Goal: Information Seeking & Learning: Find specific fact

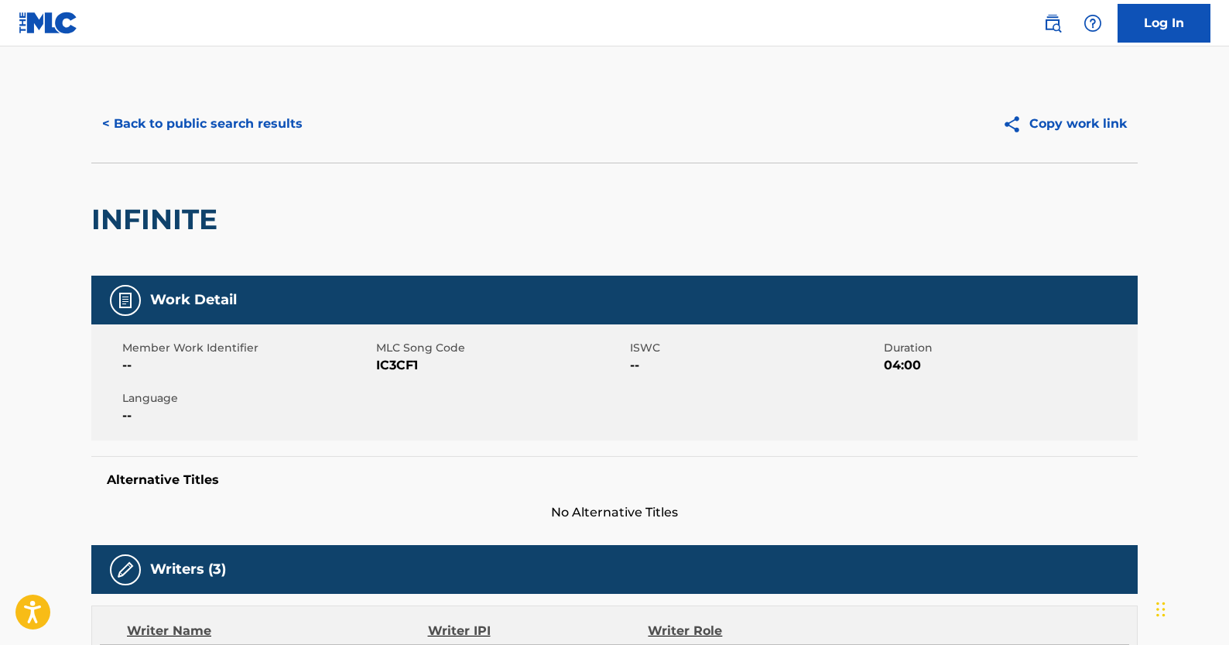
click at [188, 116] on button "< Back to public search results" at bounding box center [202, 124] width 222 height 39
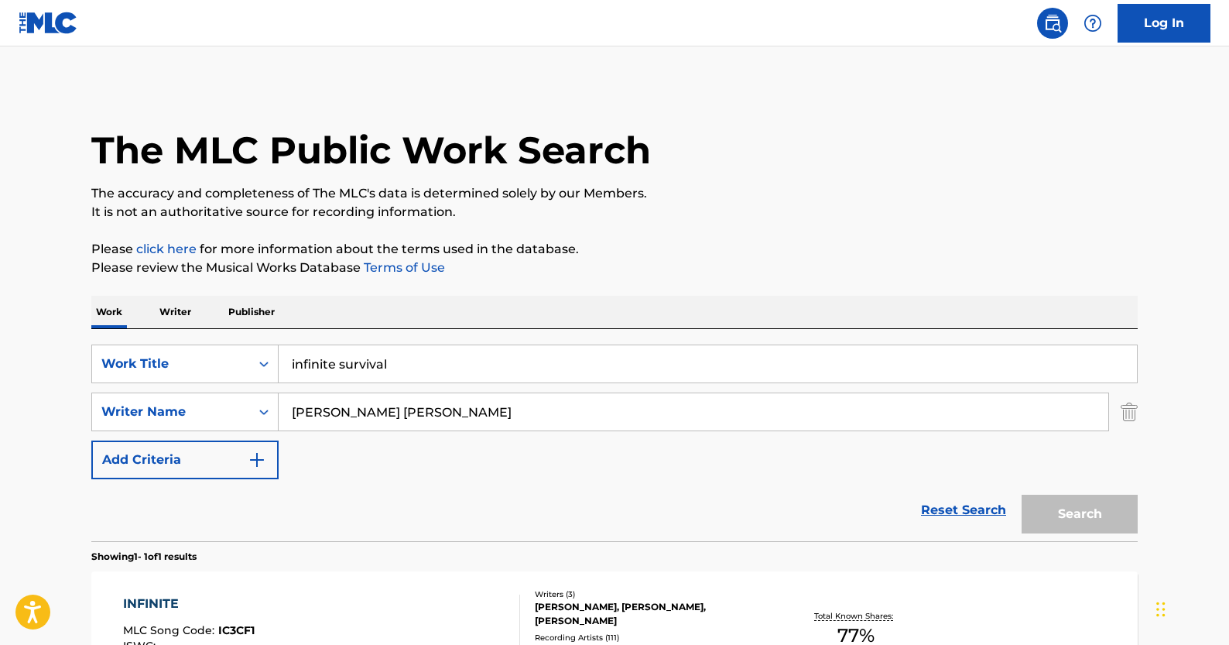
scroll to position [109, 0]
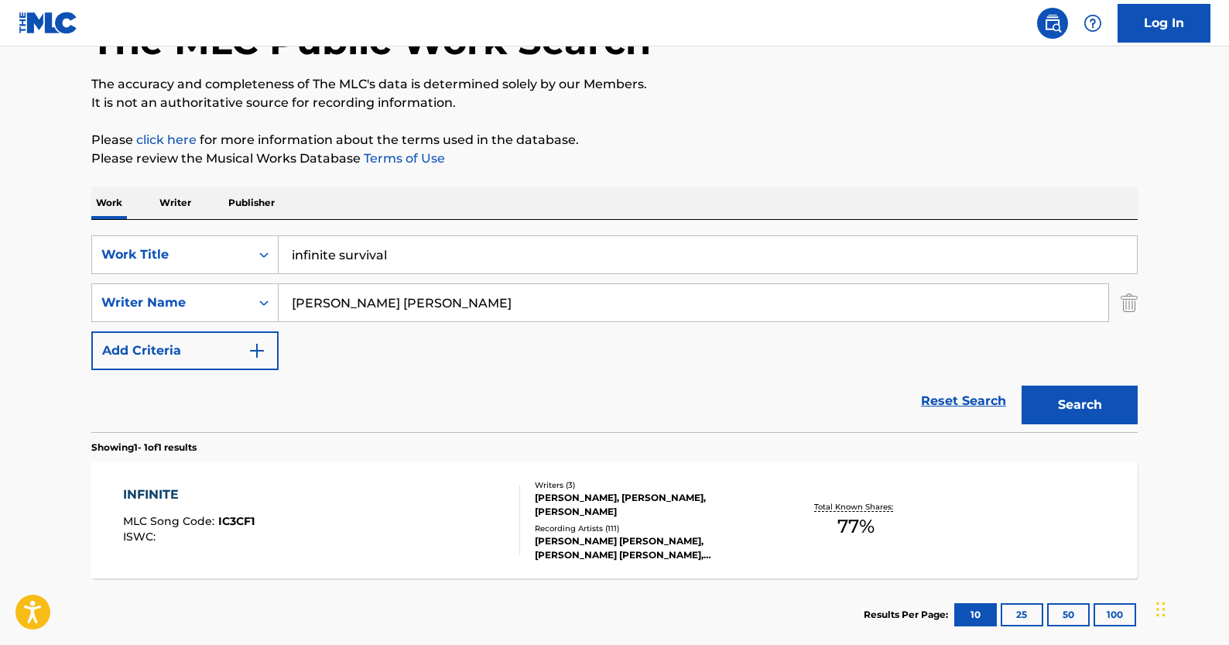
click at [958, 390] on link "Reset Search" at bounding box center [963, 401] width 101 height 34
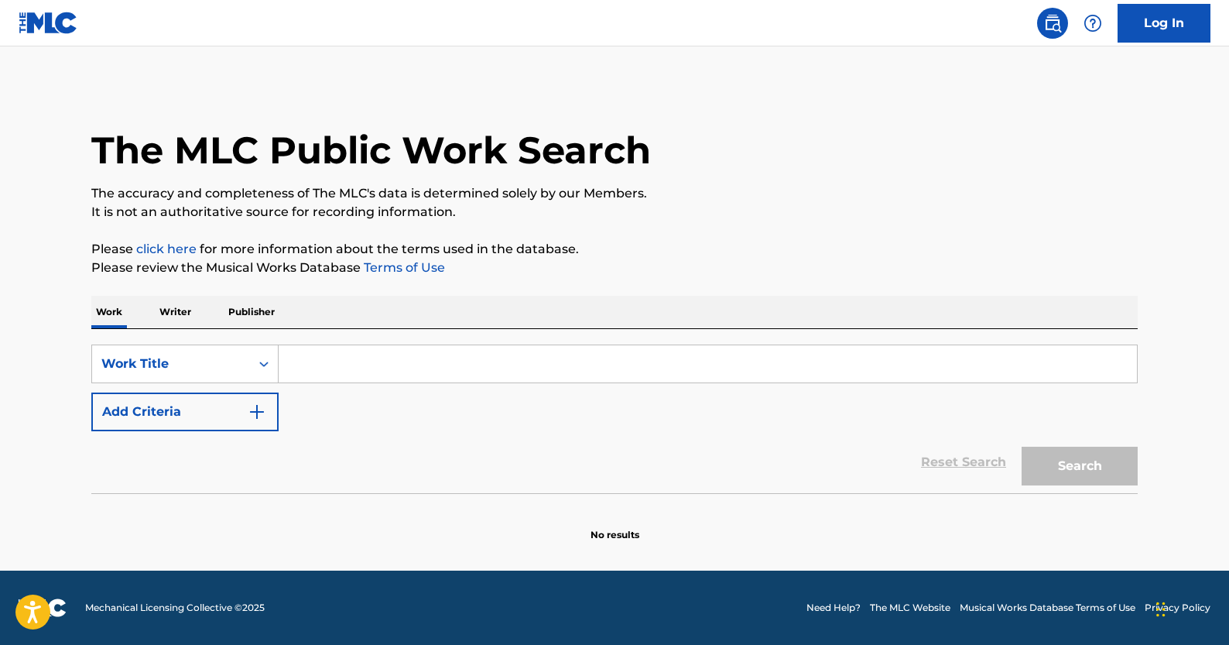
click at [361, 372] on input "Search Form" at bounding box center [708, 363] width 859 height 37
paste input "RUDE BOY"
type input "RUDE BOY"
click at [276, 408] on button "Add Criteria" at bounding box center [184, 411] width 187 height 39
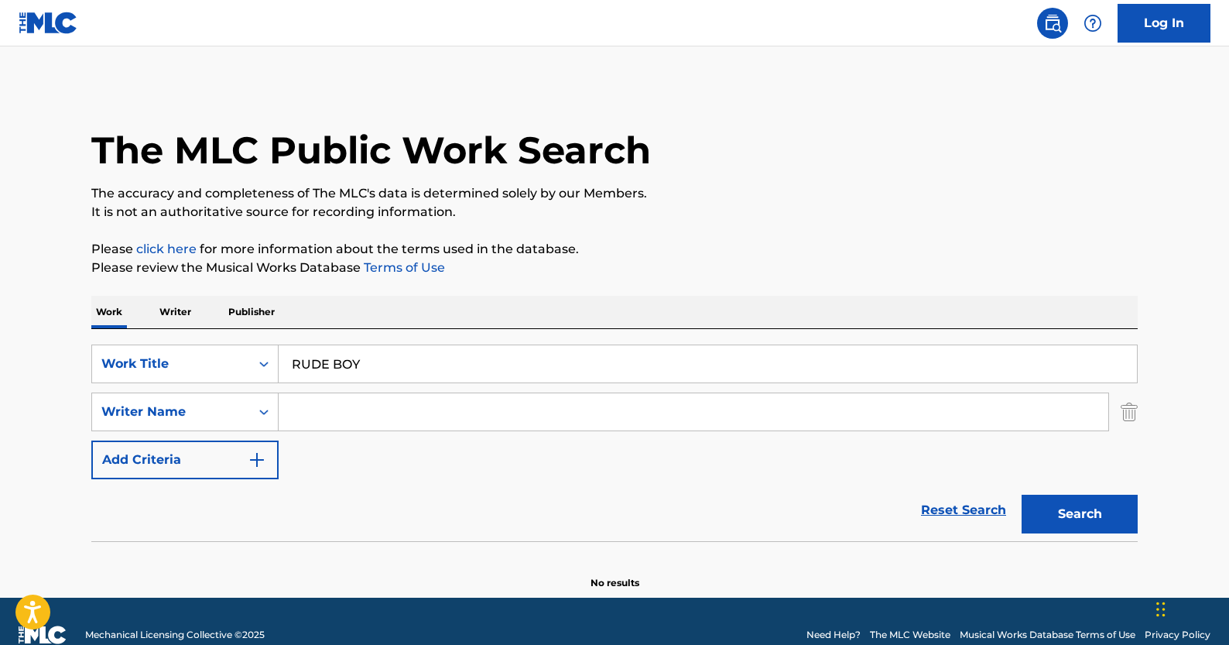
click at [372, 406] on input "Search Form" at bounding box center [694, 411] width 830 height 37
paste input "[PERSON_NAME]"
type input "[PERSON_NAME]"
click at [1025, 513] on button "Search" at bounding box center [1080, 514] width 116 height 39
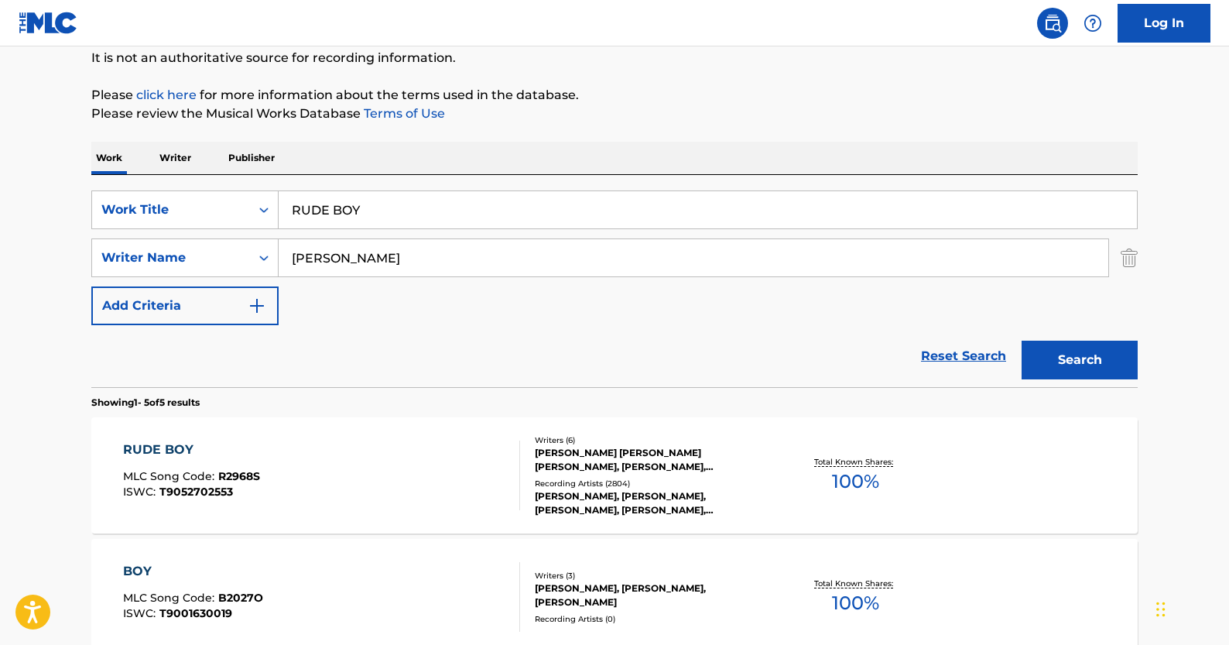
scroll to position [166, 0]
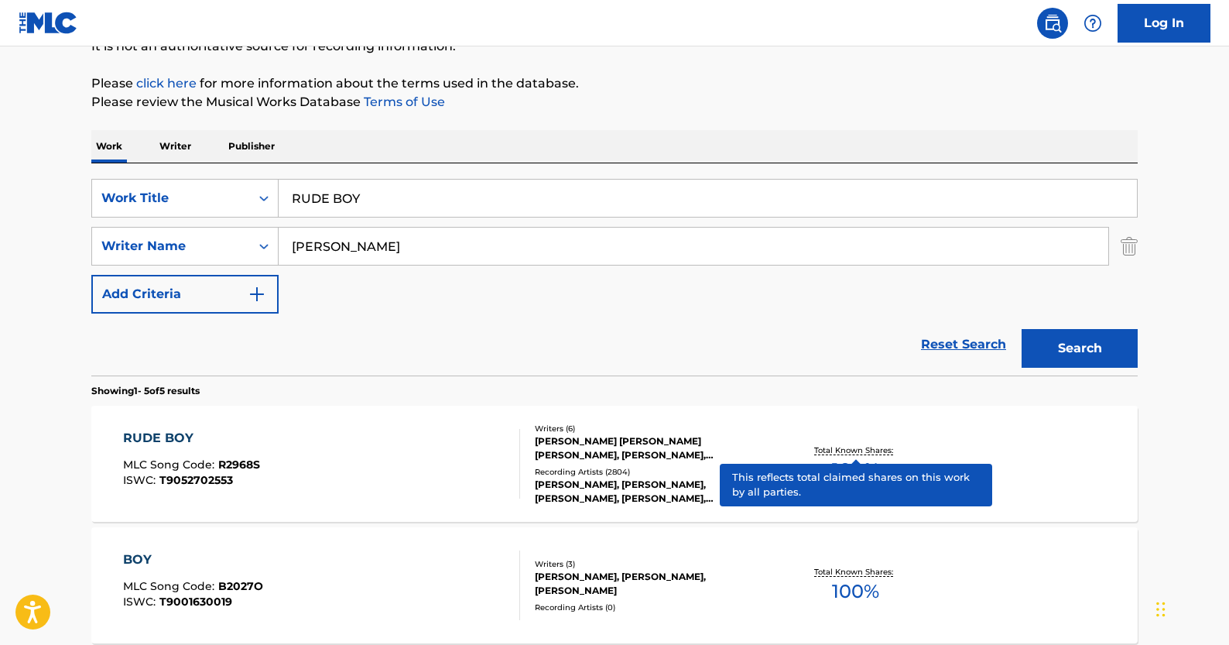
click at [841, 450] on p "Total Known Shares:" at bounding box center [855, 450] width 83 height 12
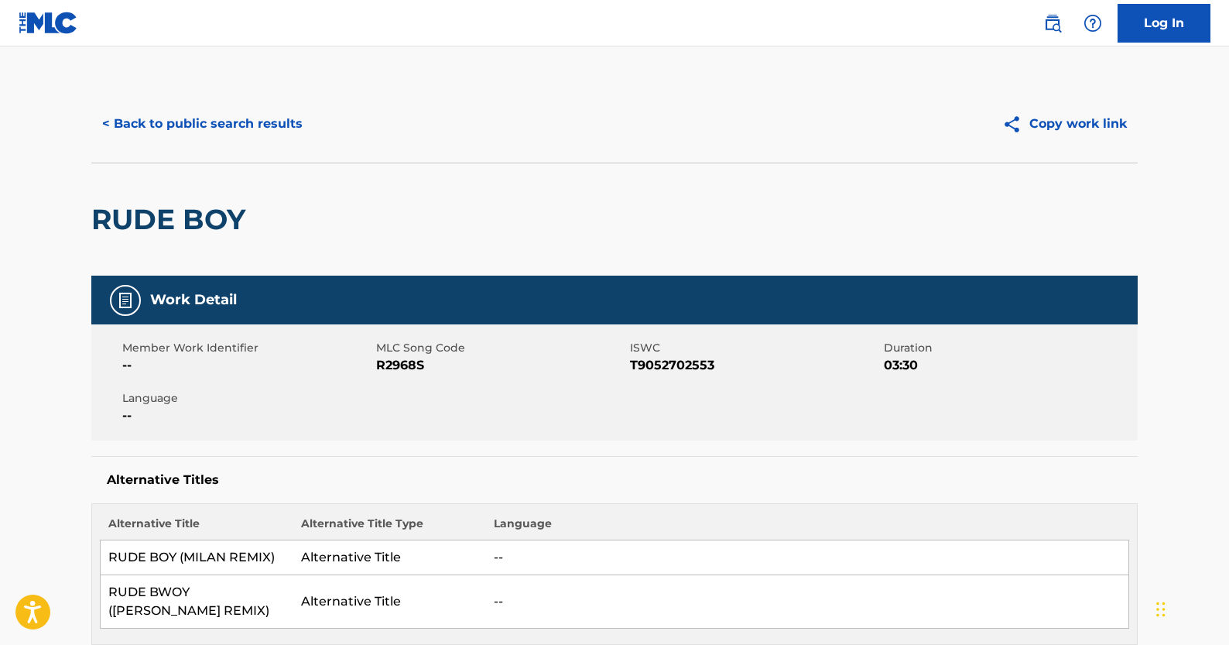
click at [252, 128] on button "< Back to public search results" at bounding box center [202, 124] width 222 height 39
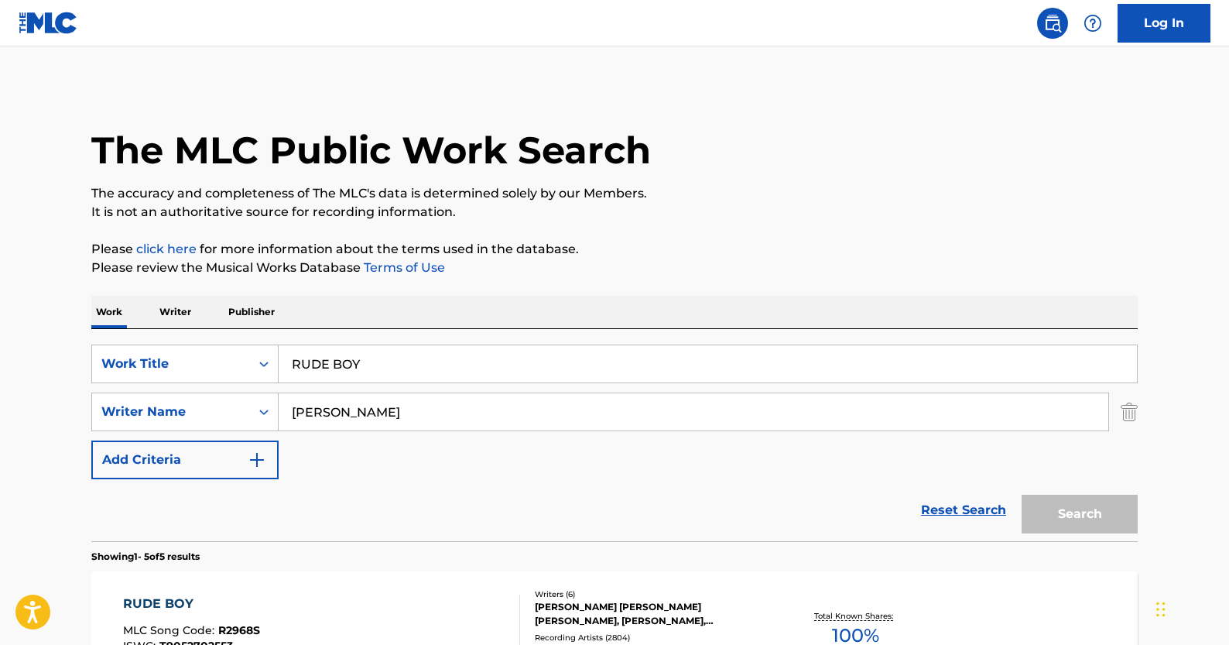
scroll to position [166, 0]
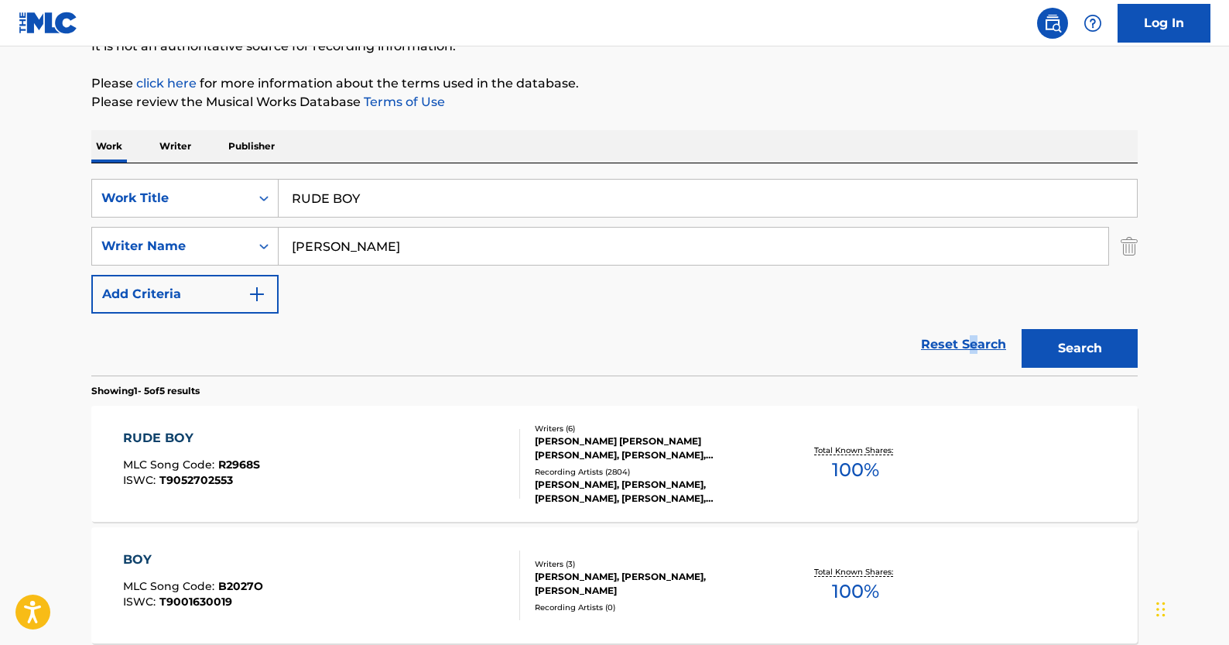
click at [972, 340] on link "Reset Search" at bounding box center [963, 344] width 101 height 34
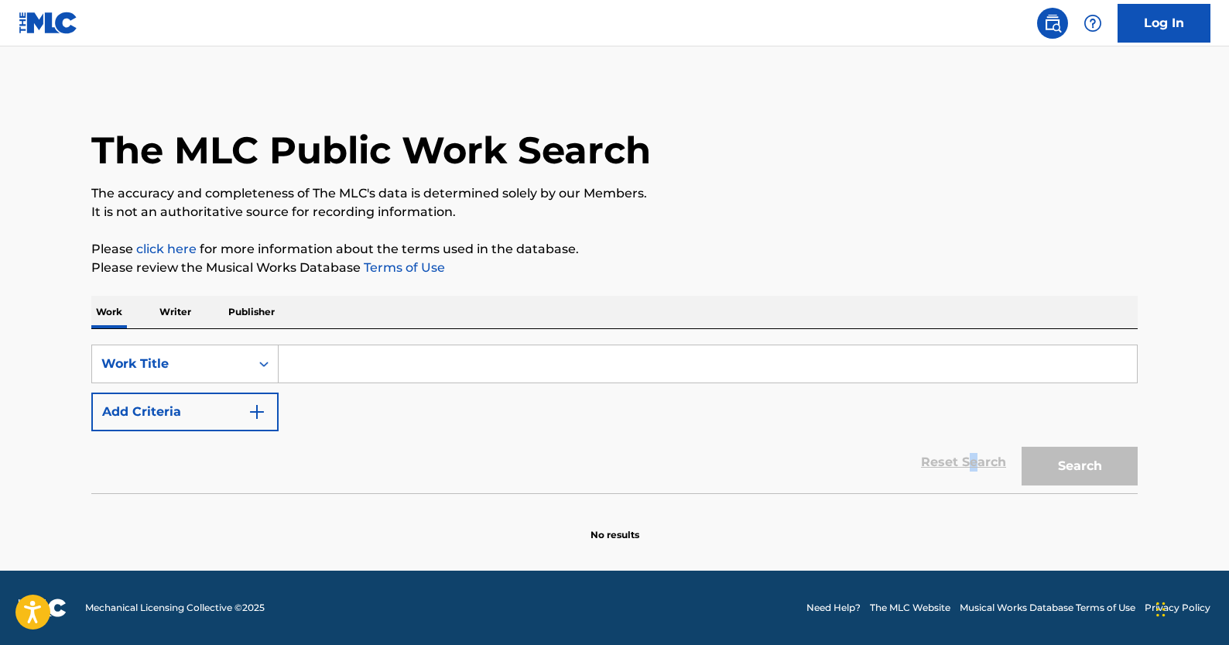
scroll to position [0, 0]
click at [367, 364] on input "Search Form" at bounding box center [708, 363] width 859 height 37
paste input "Hey [PERSON_NAME]"
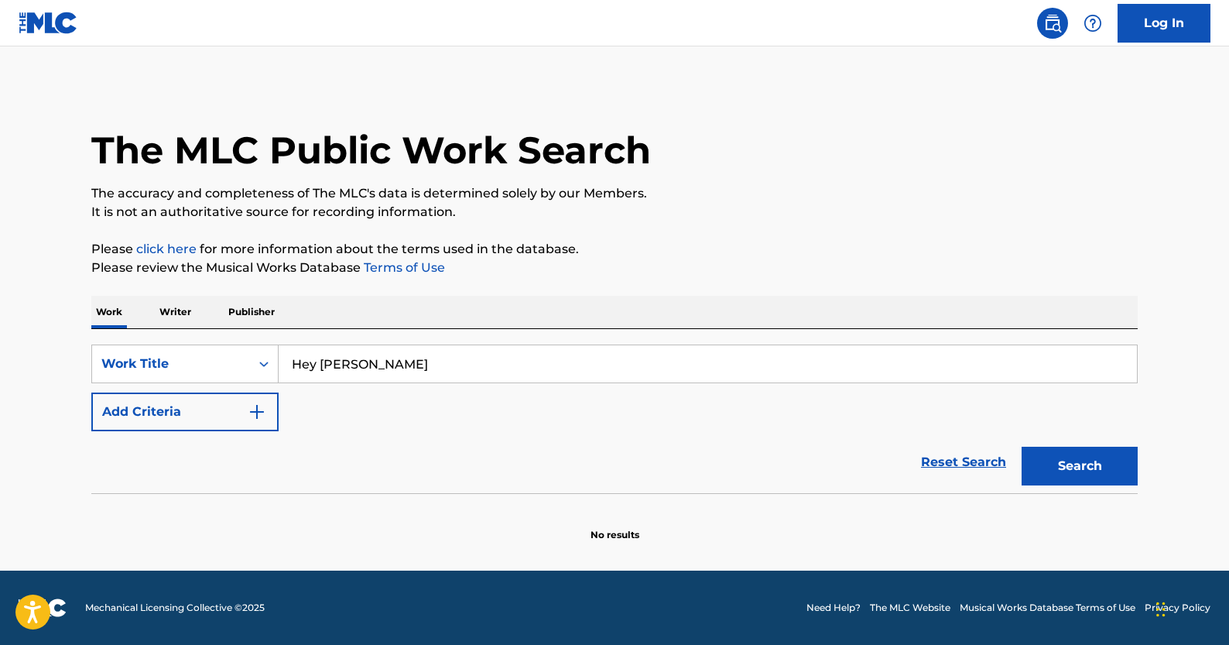
type input "Hey [PERSON_NAME]"
click at [272, 407] on button "Add Criteria" at bounding box center [184, 411] width 187 height 39
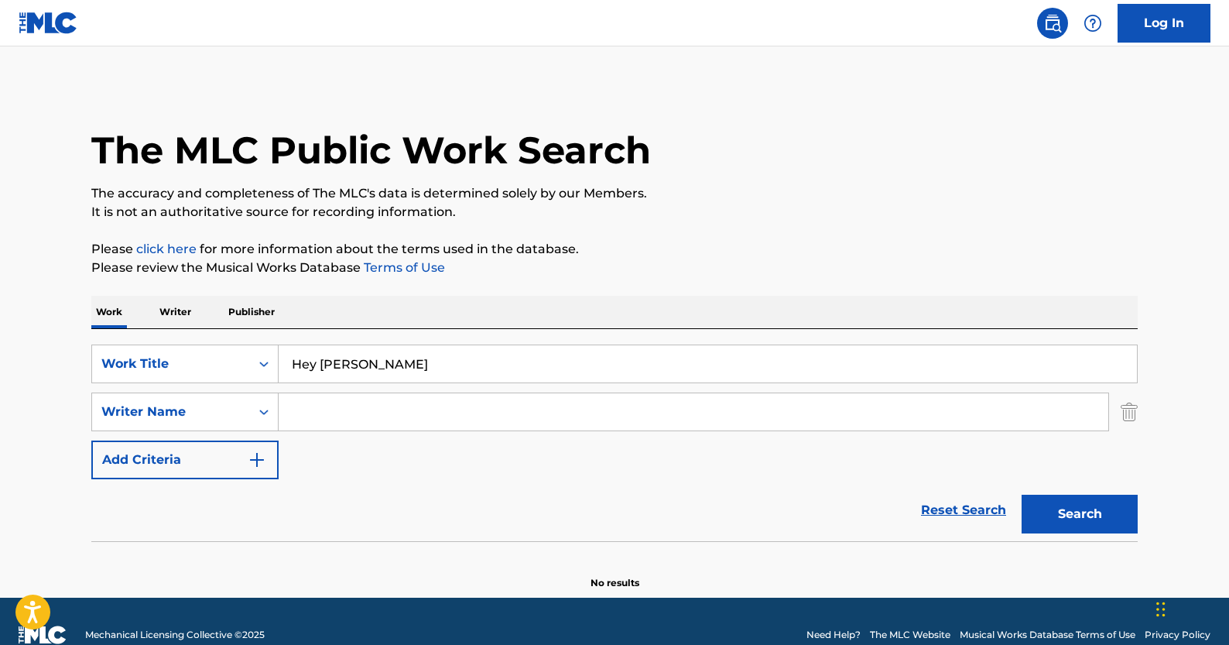
click at [406, 420] on input "Search Form" at bounding box center [694, 411] width 830 height 37
paste input "[PERSON_NAME]"
type input "[PERSON_NAME]"
click at [1137, 520] on button "Search" at bounding box center [1080, 514] width 116 height 39
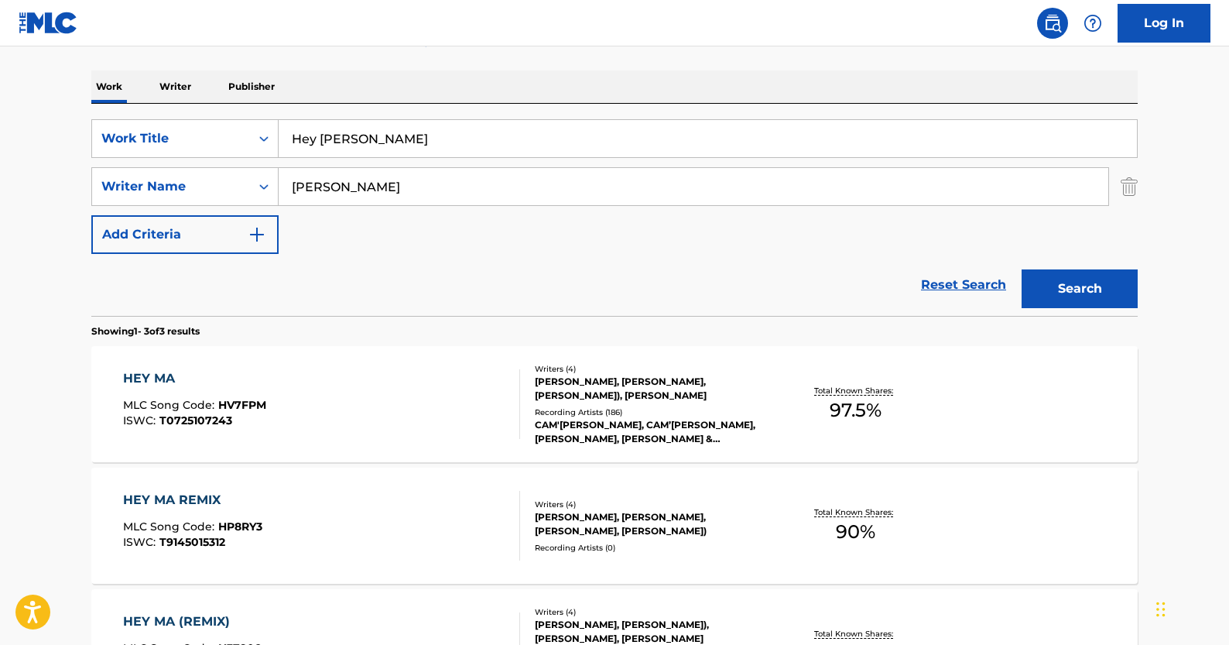
scroll to position [225, 0]
click at [852, 382] on div "Total Known Shares: 97.5 %" at bounding box center [856, 404] width 174 height 47
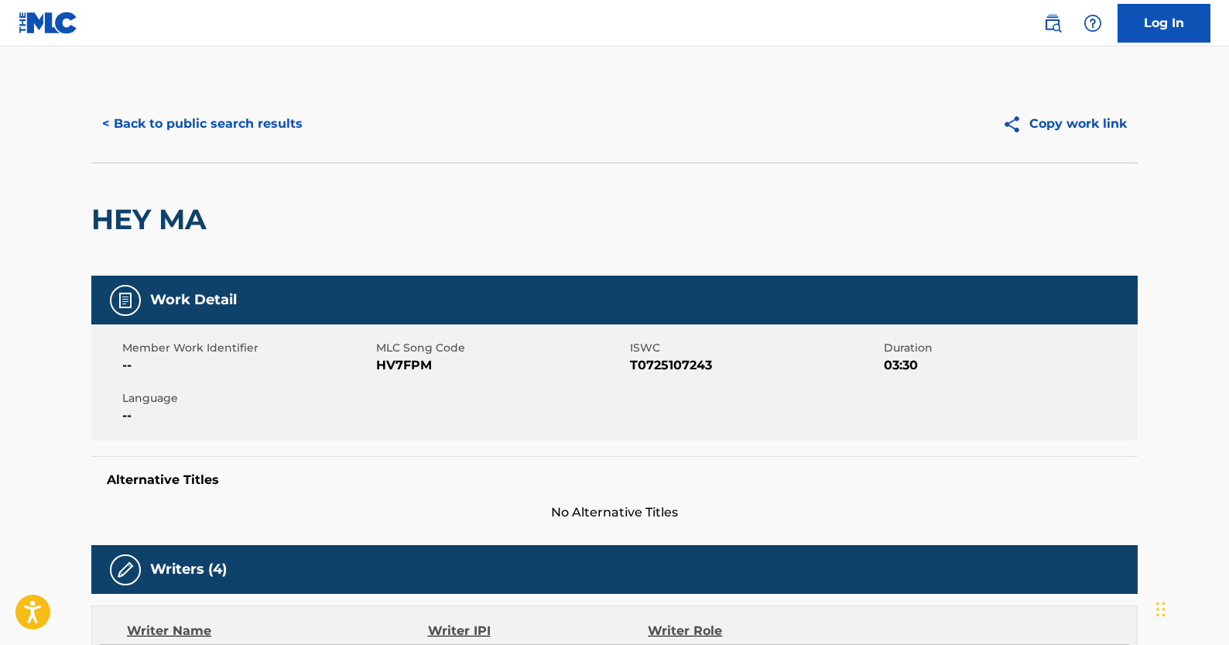
click at [190, 128] on button "< Back to public search results" at bounding box center [202, 124] width 222 height 39
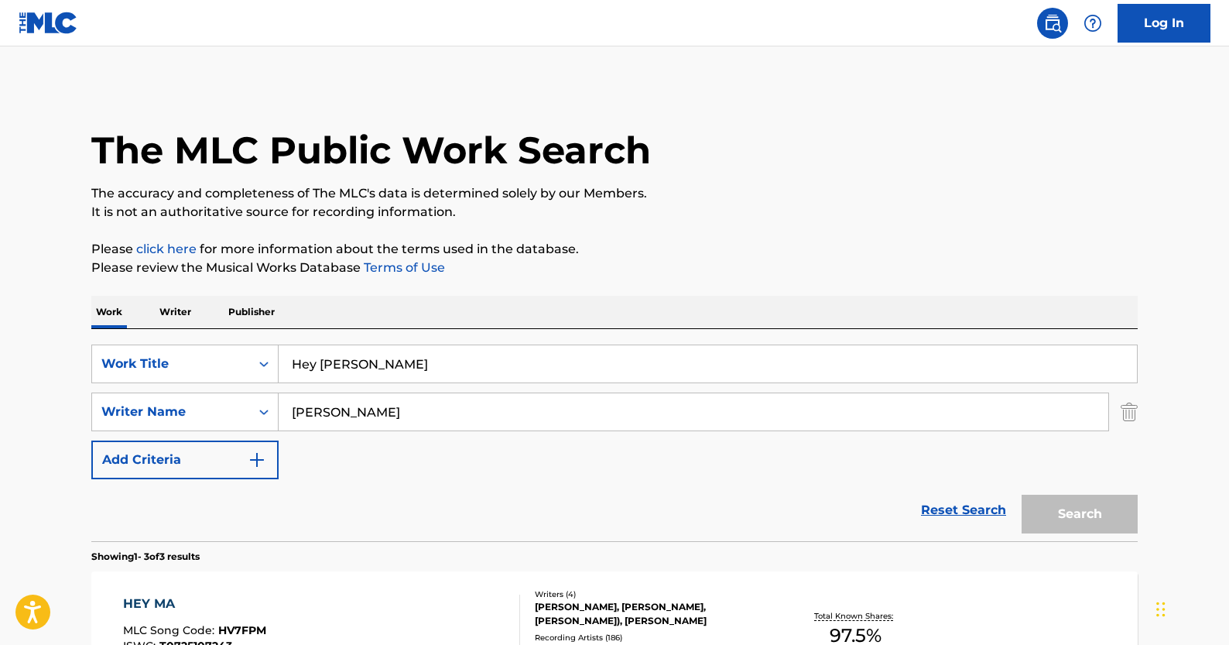
scroll to position [225, 0]
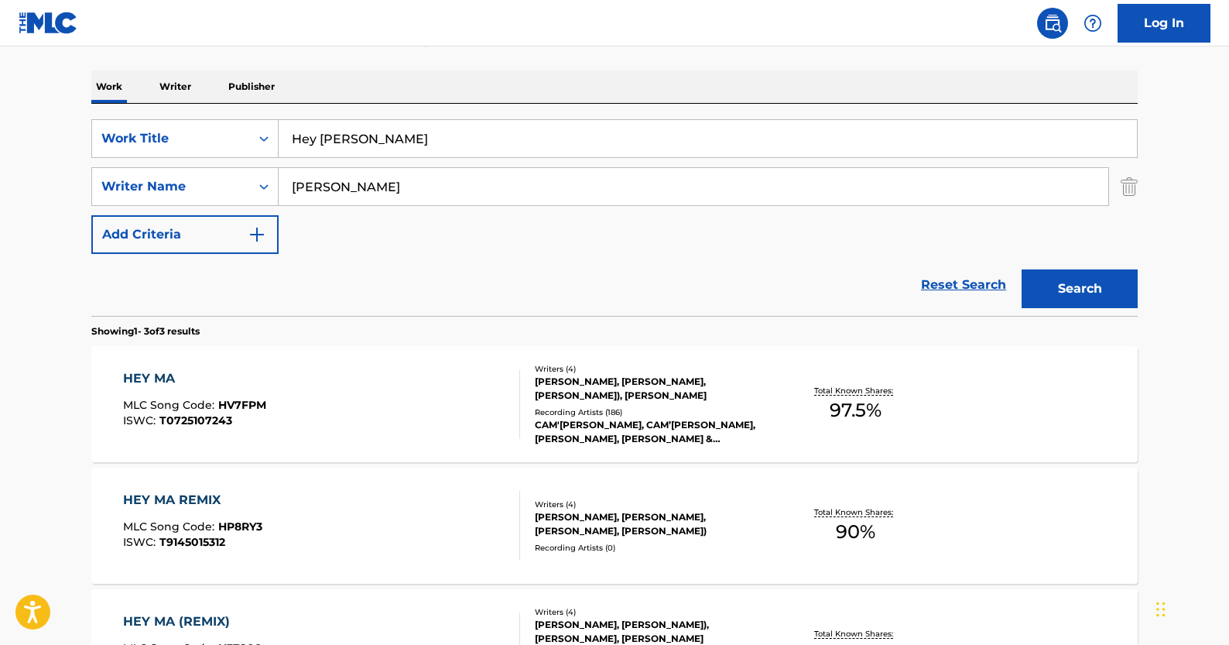
click at [951, 278] on link "Reset Search" at bounding box center [963, 285] width 101 height 34
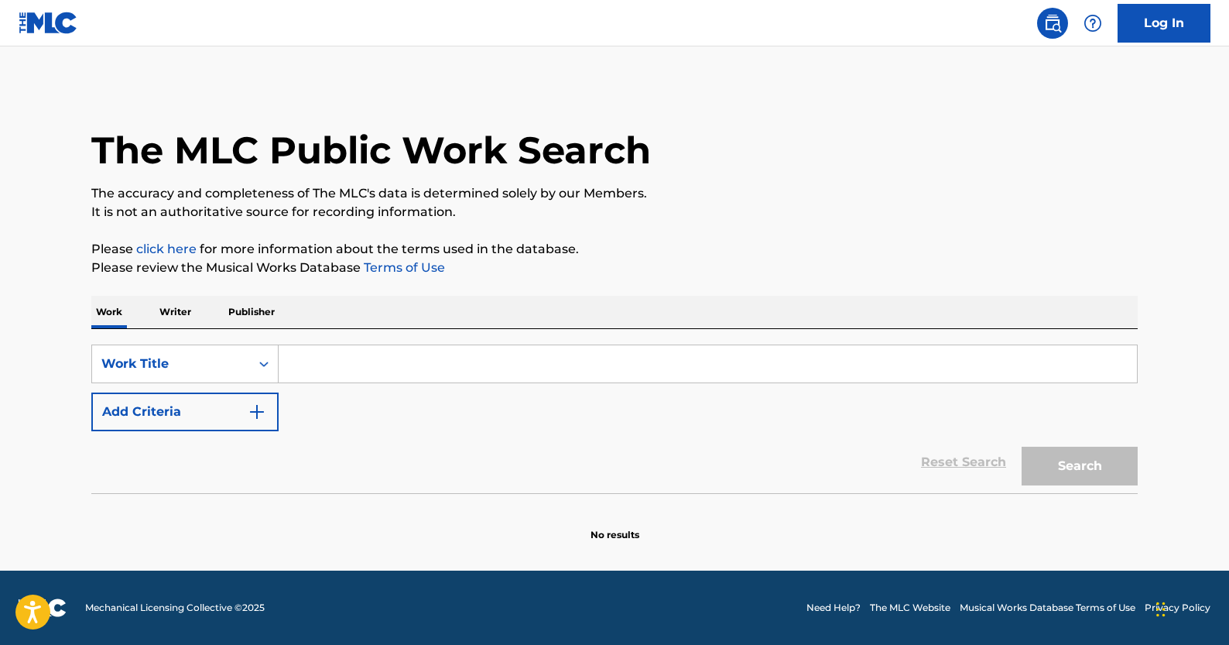
click at [368, 356] on input "Search Form" at bounding box center [708, 363] width 859 height 37
paste input "This Town's Been Too Good To"
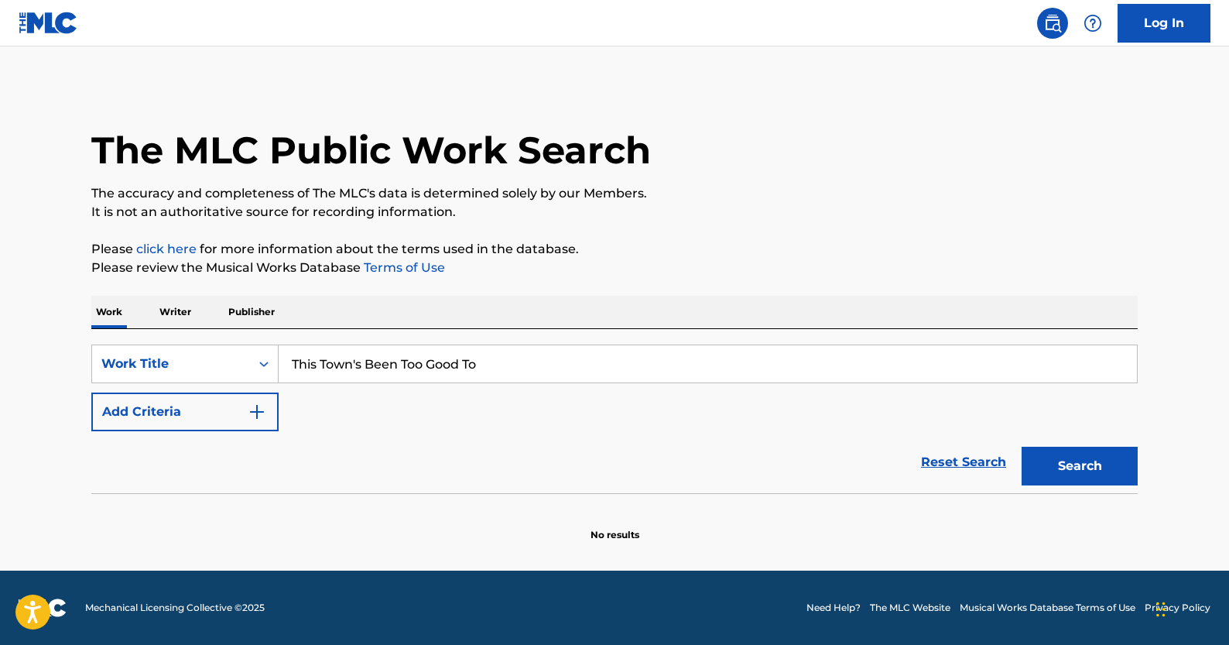
type input "This Town's Been Too Good To"
click at [266, 404] on button "Add Criteria" at bounding box center [184, 411] width 187 height 39
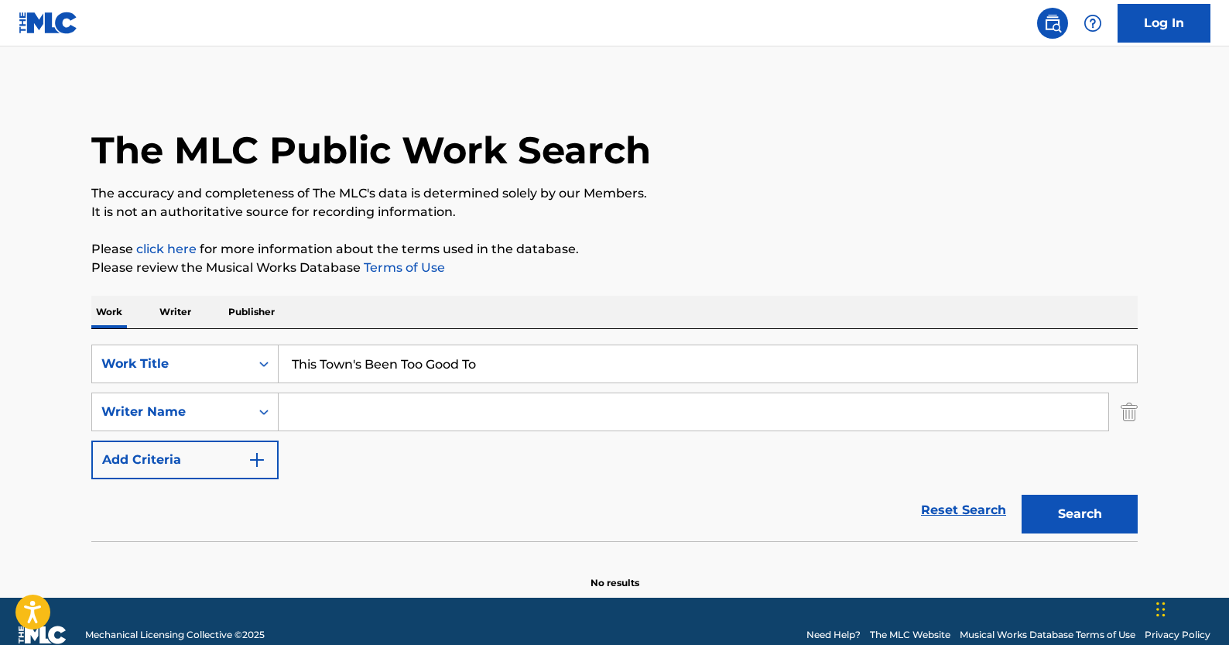
click at [370, 410] on input "Search Form" at bounding box center [694, 411] width 830 height 37
paste input "[PERSON_NAME] [PERSON_NAME]"
click at [1055, 507] on button "Search" at bounding box center [1080, 514] width 116 height 39
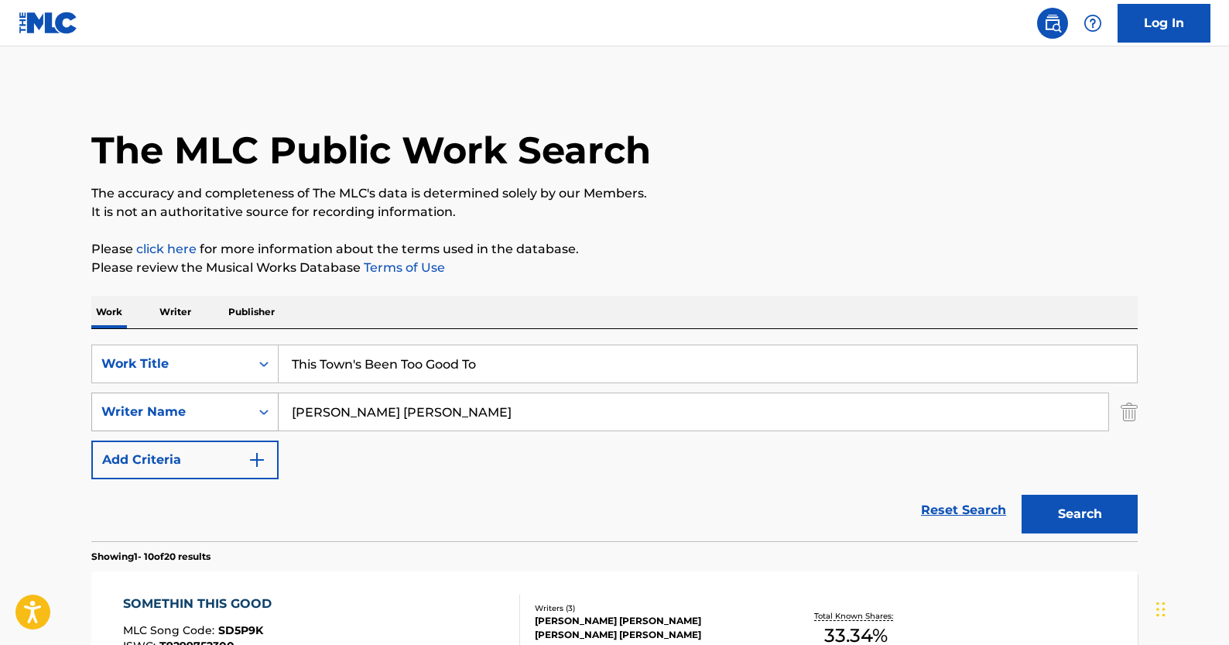
drag, startPoint x: 433, startPoint y: 414, endPoint x: 255, endPoint y: 404, distance: 178.3
click at [256, 405] on div "SearchWithCriteriaacd24be9-8514-414d-b2a6-9e7067ede74d Writer Name [PERSON_NAME…" at bounding box center [614, 411] width 1047 height 39
paste input "[PERSON_NAME] [PERSON_NAME]"
click at [1098, 492] on div "Search" at bounding box center [1076, 510] width 124 height 62
click at [1092, 507] on button "Search" at bounding box center [1080, 514] width 116 height 39
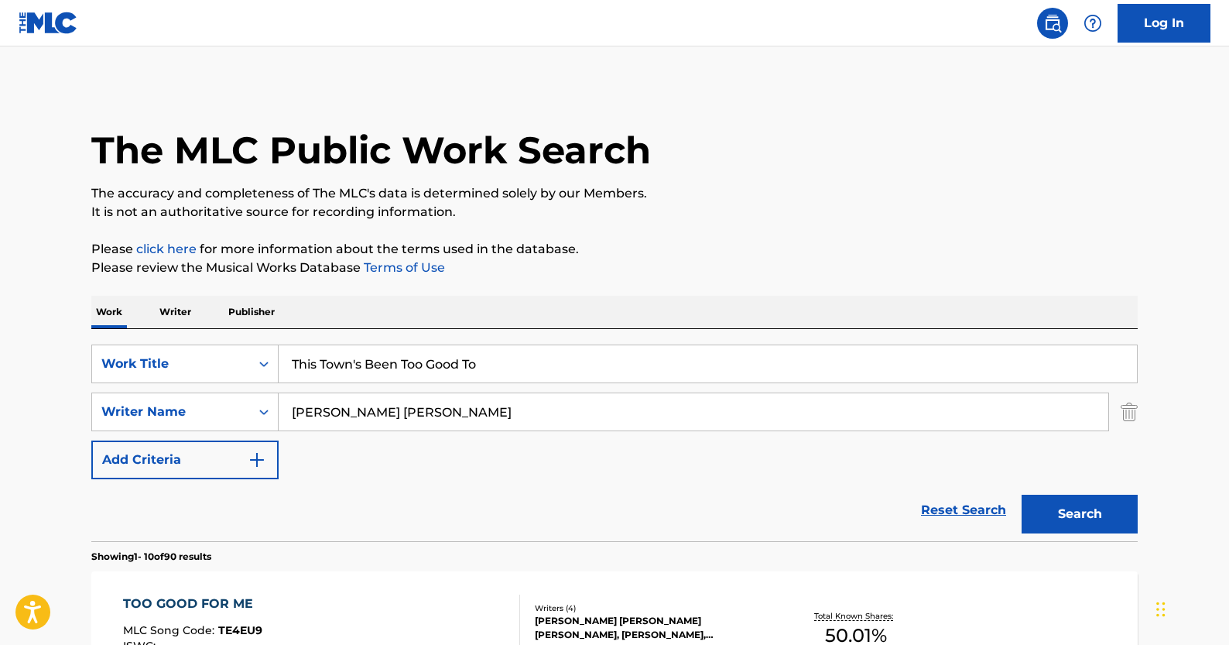
drag, startPoint x: 482, startPoint y: 413, endPoint x: 278, endPoint y: 401, distance: 203.9
click at [279, 401] on input "[PERSON_NAME] [PERSON_NAME]" at bounding box center [694, 411] width 830 height 37
paste input "[PERSON_NAME] [PERSON_NAME]"
type input "[PERSON_NAME] [PERSON_NAME]"
click at [1116, 519] on button "Search" at bounding box center [1080, 514] width 116 height 39
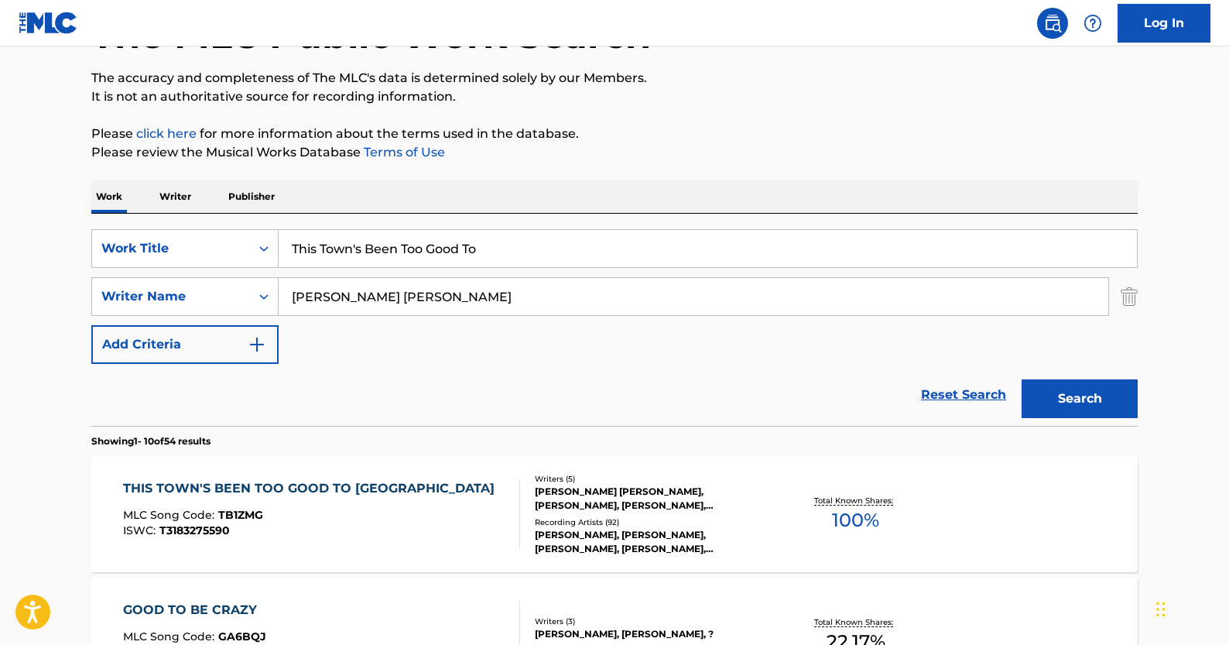
scroll to position [116, 0]
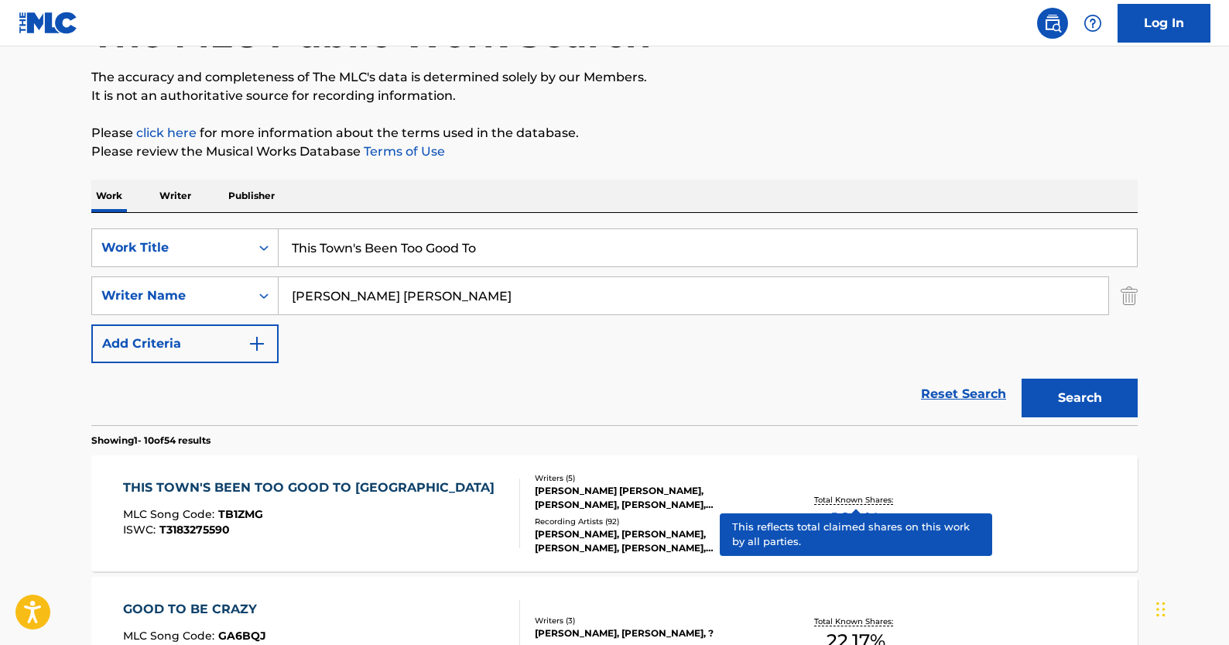
click at [872, 501] on p "Total Known Shares:" at bounding box center [855, 500] width 83 height 12
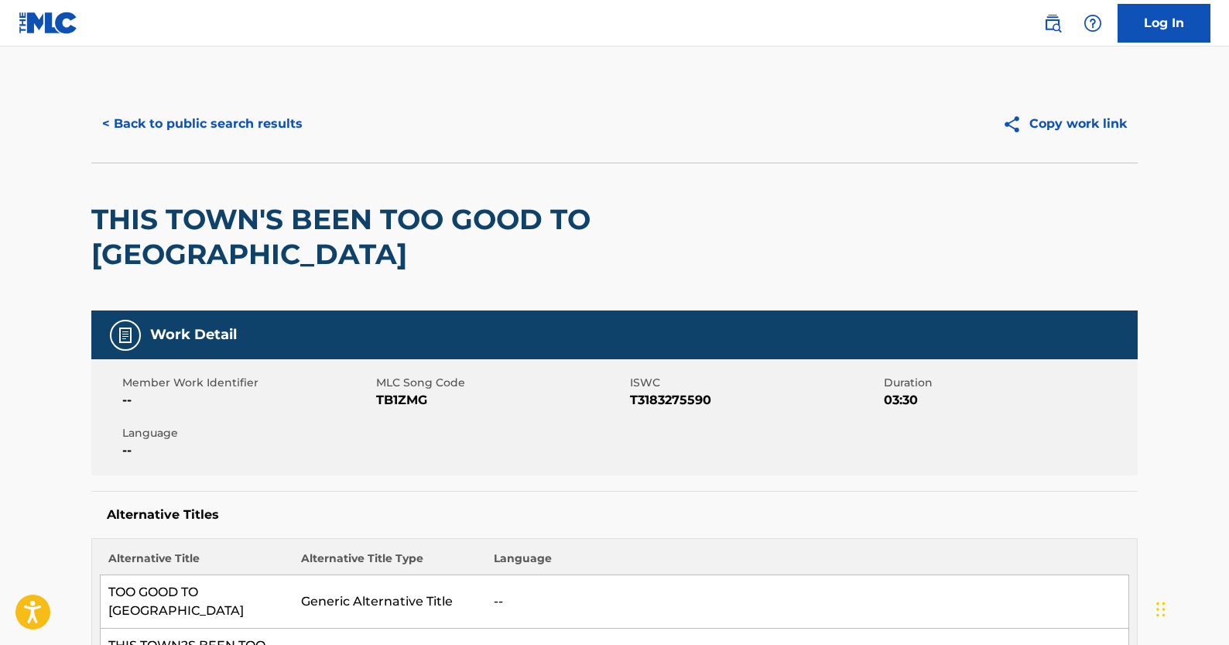
click at [248, 115] on button "< Back to public search results" at bounding box center [202, 124] width 222 height 39
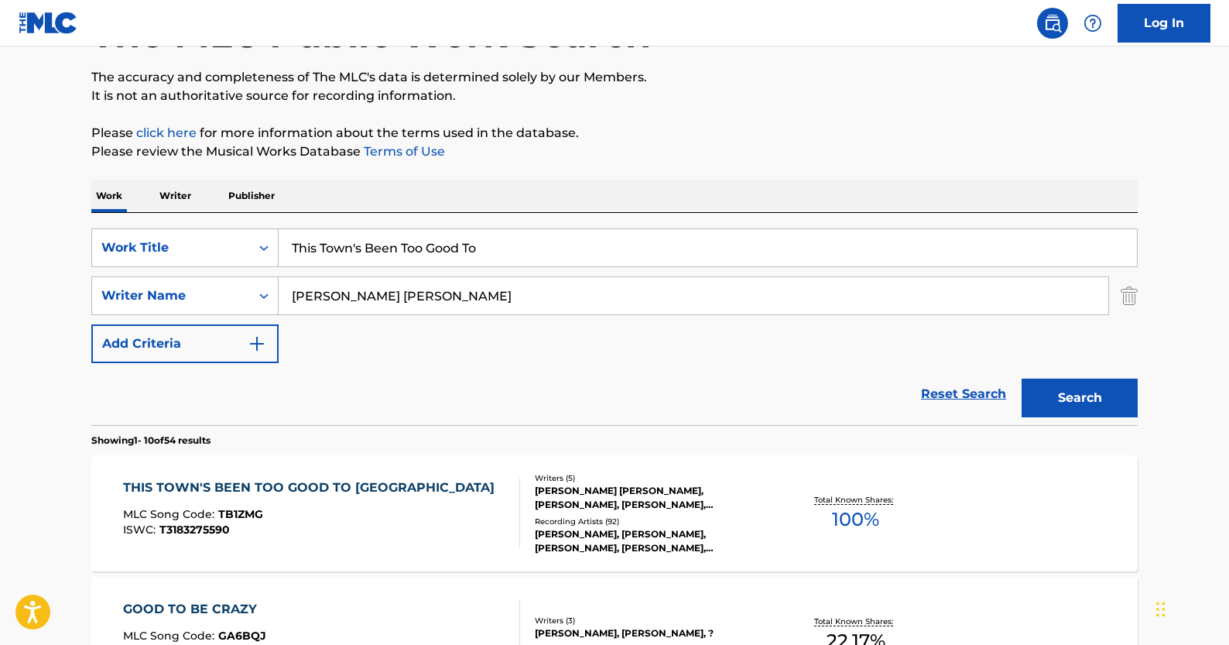
click at [958, 386] on link "Reset Search" at bounding box center [963, 394] width 101 height 34
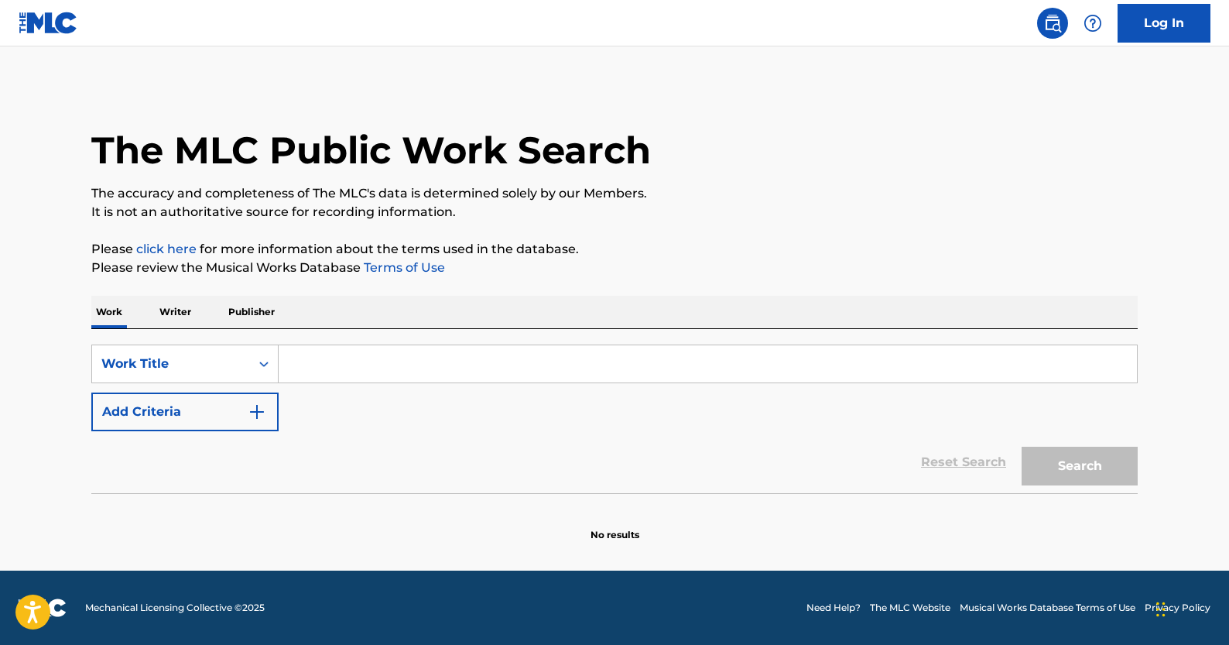
click at [414, 363] on input "Search Form" at bounding box center [708, 363] width 859 height 37
paste input "[GEOGRAPHIC_DATA]"
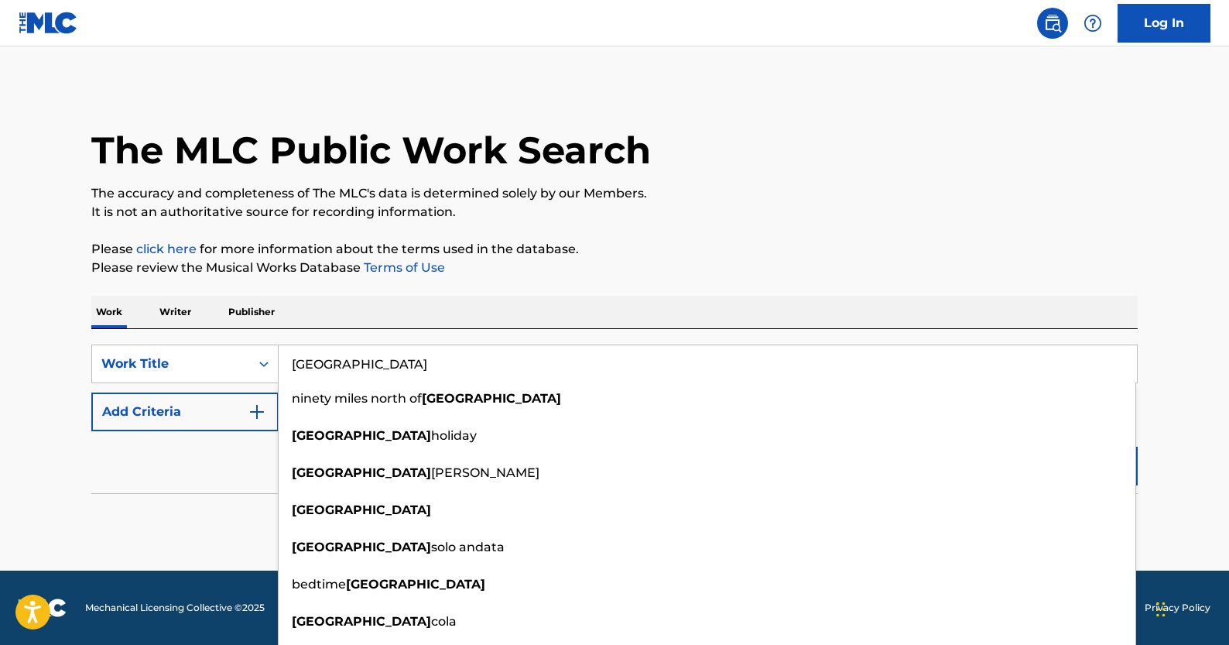
type input "[GEOGRAPHIC_DATA]"
click at [263, 404] on img "Search Form" at bounding box center [257, 412] width 19 height 19
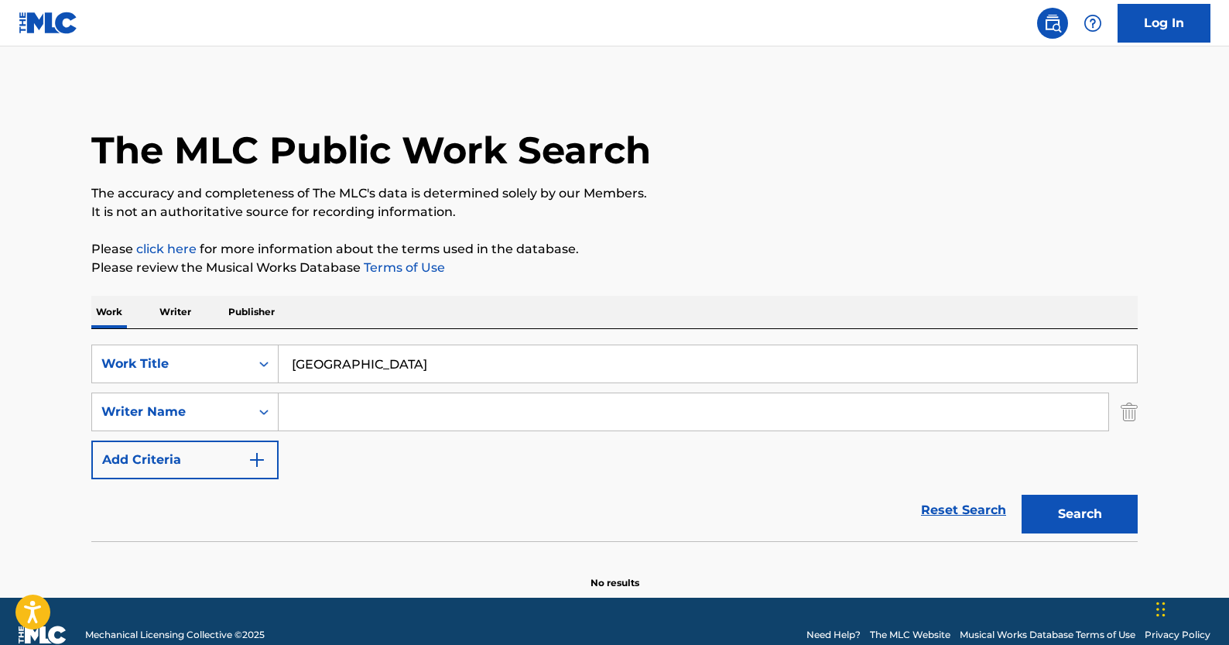
click at [324, 427] on input "Search Form" at bounding box center [694, 411] width 830 height 37
paste input "[PERSON_NAME]"
type input "[PERSON_NAME]"
click at [1014, 515] on div "Search" at bounding box center [1076, 510] width 124 height 62
click at [1023, 512] on button "Search" at bounding box center [1080, 514] width 116 height 39
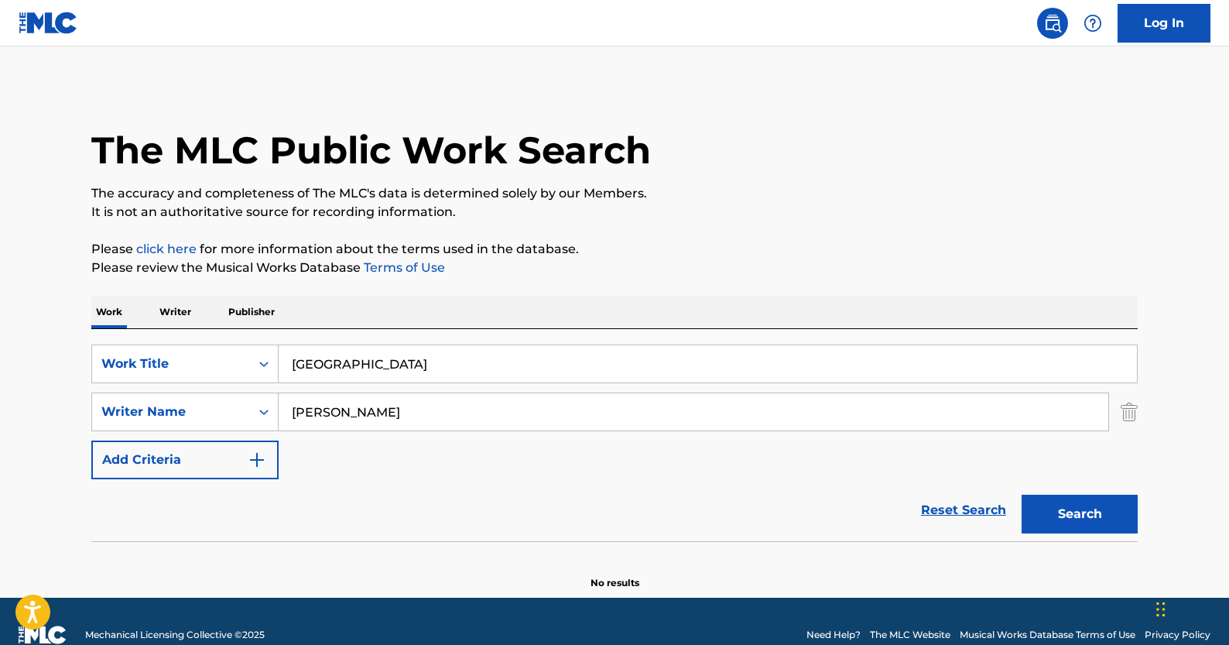
drag, startPoint x: 437, startPoint y: 411, endPoint x: 146, endPoint y: 385, distance: 292.3
click at [146, 385] on div "SearchWithCriteriac18eded4-f5cb-4a8c-9913-9f2aa9dbfe99 Work Title HAVANA Search…" at bounding box center [614, 411] width 1047 height 135
paste input "[PERSON_NAME]"
type input "[PERSON_NAME]"
click at [1022, 495] on button "Search" at bounding box center [1080, 514] width 116 height 39
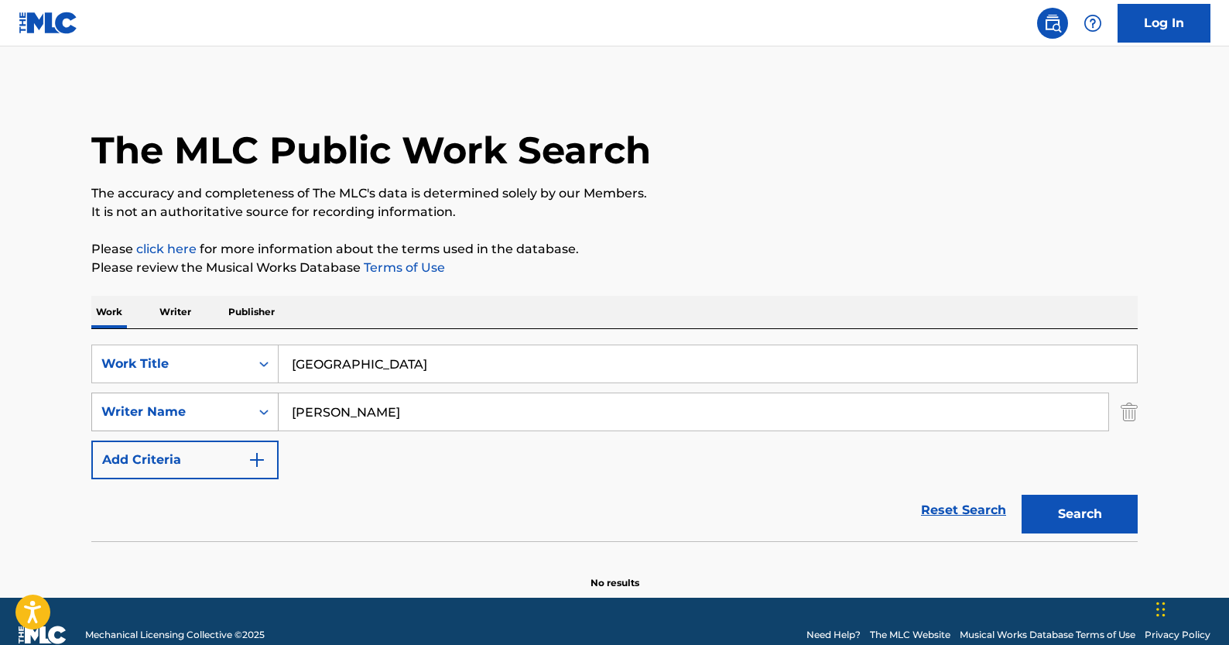
drag, startPoint x: 423, startPoint y: 412, endPoint x: 257, endPoint y: 410, distance: 166.5
click at [257, 410] on div "SearchWithCriteriaacd24be9-8514-414d-b2a6-9e7067ede74d Writer Name [PERSON_NAME]" at bounding box center [614, 411] width 1047 height 39
paste input "[PERSON_NAME]"
type input "[PERSON_NAME]"
click at [1102, 524] on button "Search" at bounding box center [1080, 514] width 116 height 39
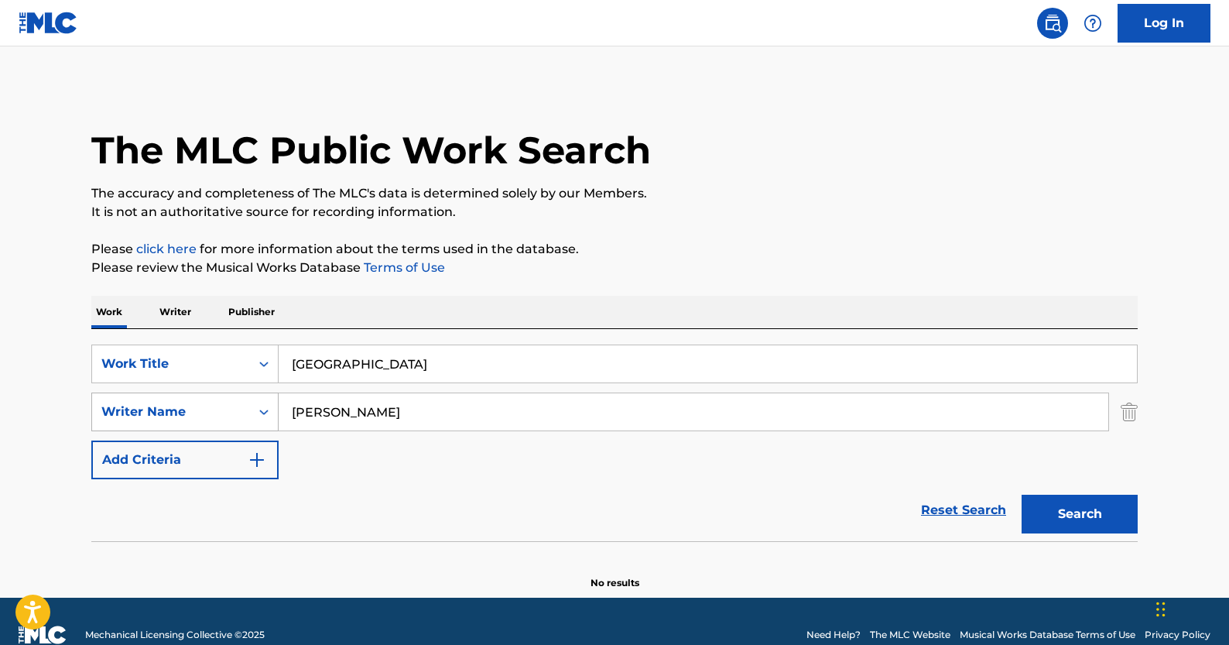
drag, startPoint x: 447, startPoint y: 416, endPoint x: 179, endPoint y: 408, distance: 268.8
click at [179, 408] on div "SearchWithCriteriaacd24be9-8514-414d-b2a6-9e7067ede74d Writer Name [PERSON_NAME]" at bounding box center [614, 411] width 1047 height 39
paste input "[PERSON_NAME]"
click at [1064, 497] on button "Search" at bounding box center [1080, 514] width 116 height 39
drag, startPoint x: 443, startPoint y: 412, endPoint x: 256, endPoint y: 390, distance: 187.8
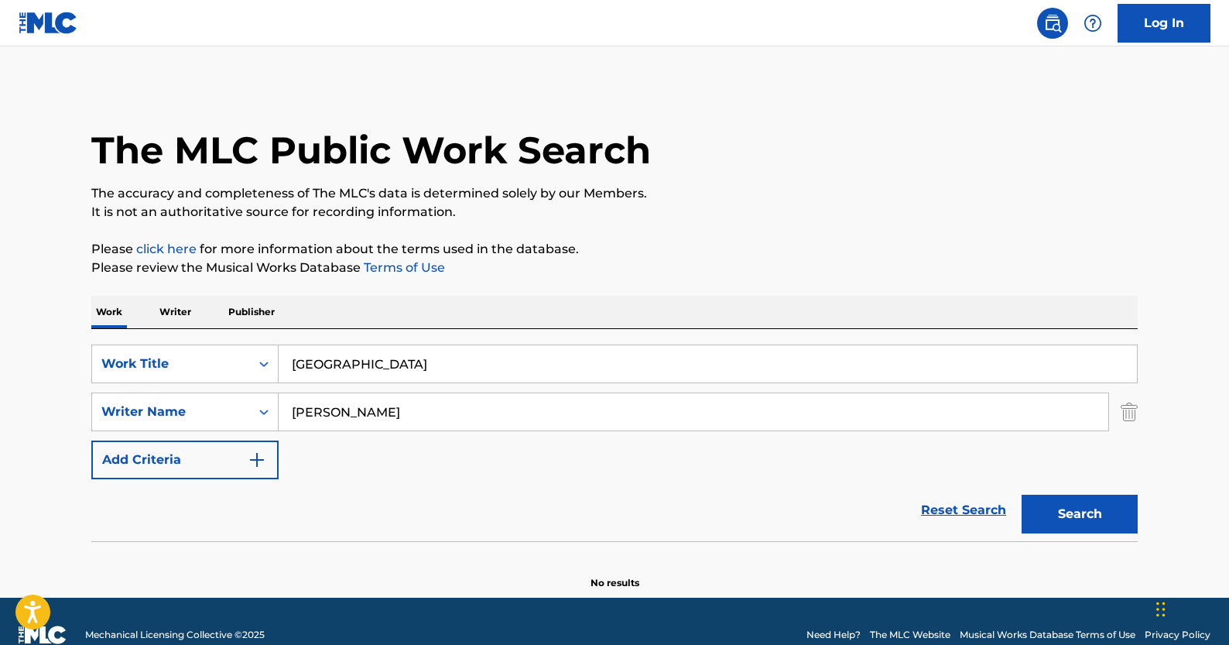
click at [256, 390] on div "SearchWithCriteriac18eded4-f5cb-4a8c-9913-9f2aa9dbfe99 Work Title HAVANA Search…" at bounding box center [614, 411] width 1047 height 135
paste input "[PERSON_NAME] [PERSON_NAME]"
type input "[PERSON_NAME] [PERSON_NAME]"
drag, startPoint x: 364, startPoint y: 361, endPoint x: 285, endPoint y: 362, distance: 79.0
click at [285, 362] on input "[GEOGRAPHIC_DATA]" at bounding box center [708, 363] width 859 height 37
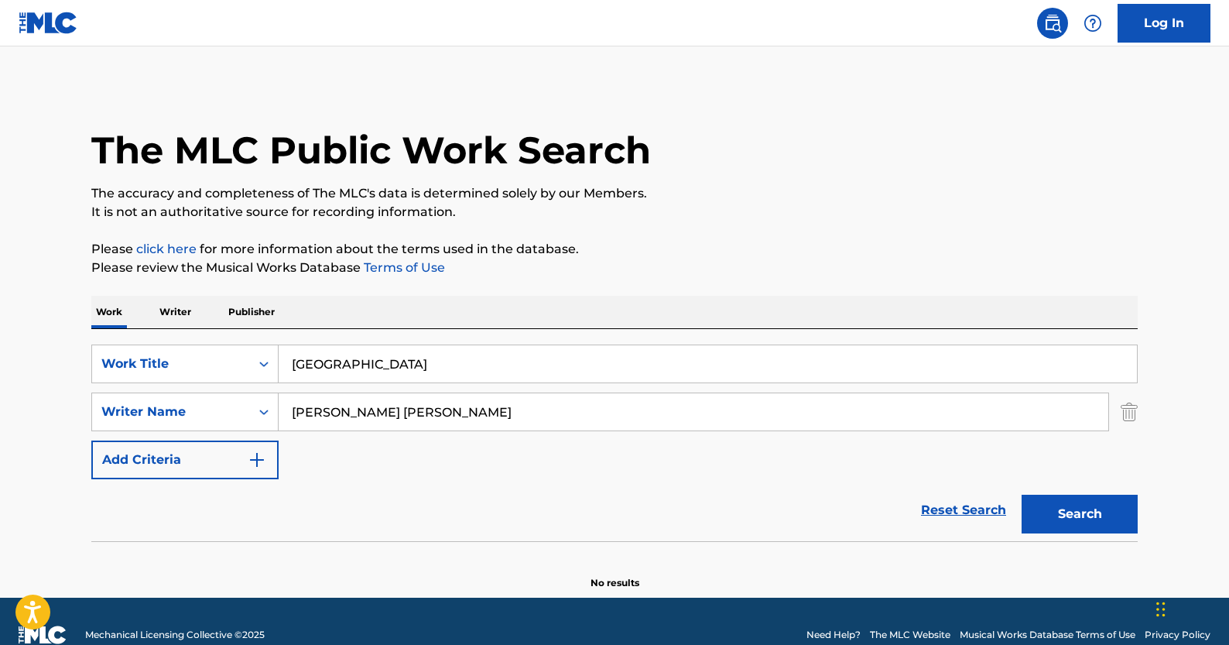
paste input "UST DON T BITE IT"
click at [294, 363] on input "UST DON T BITE IT" at bounding box center [708, 363] width 859 height 37
type input "just don t bite it"
click at [1088, 512] on button "Search" at bounding box center [1080, 514] width 116 height 39
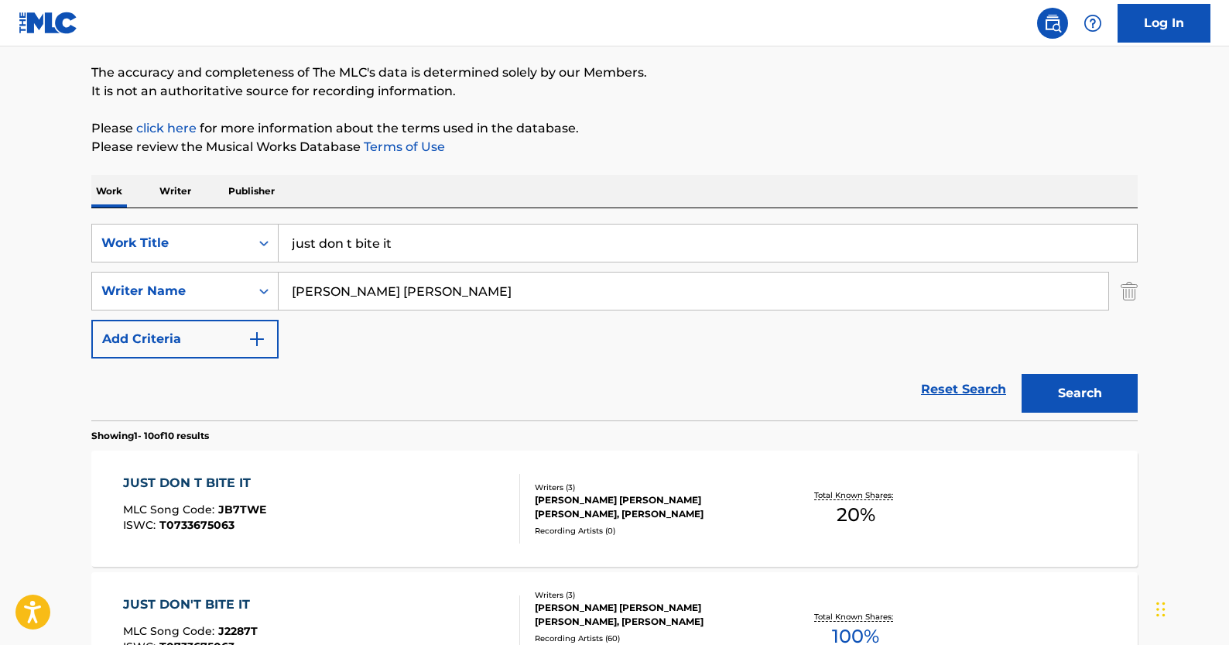
scroll to position [191, 0]
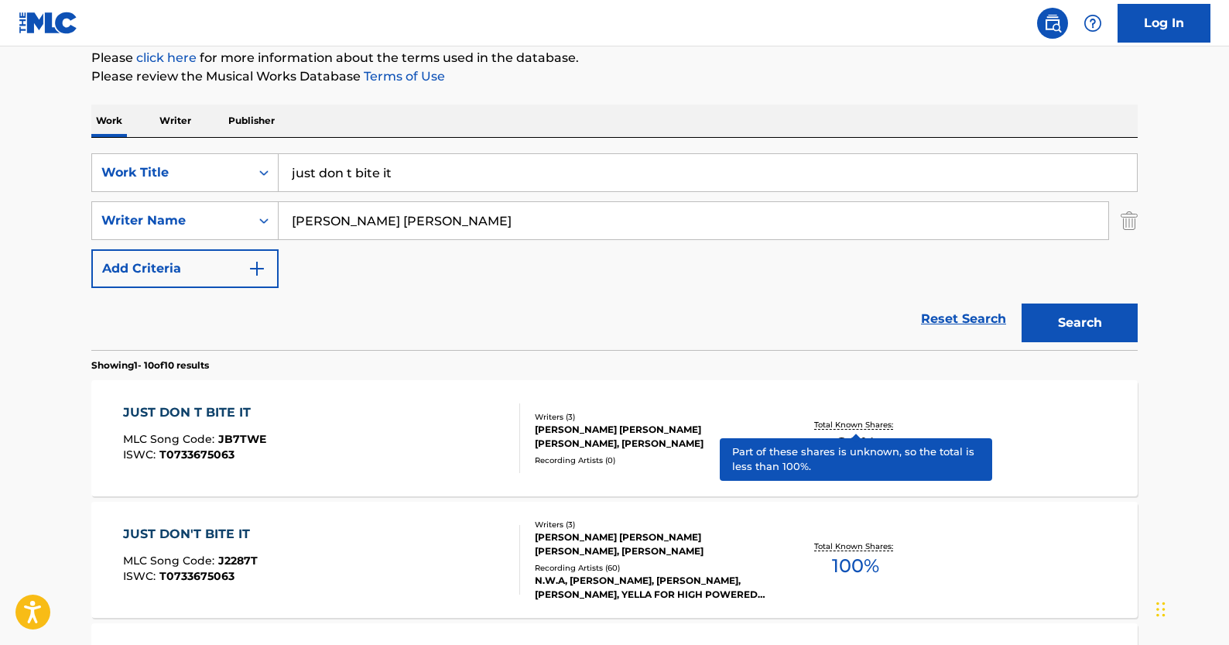
click at [841, 420] on p "Total Known Shares:" at bounding box center [855, 425] width 83 height 12
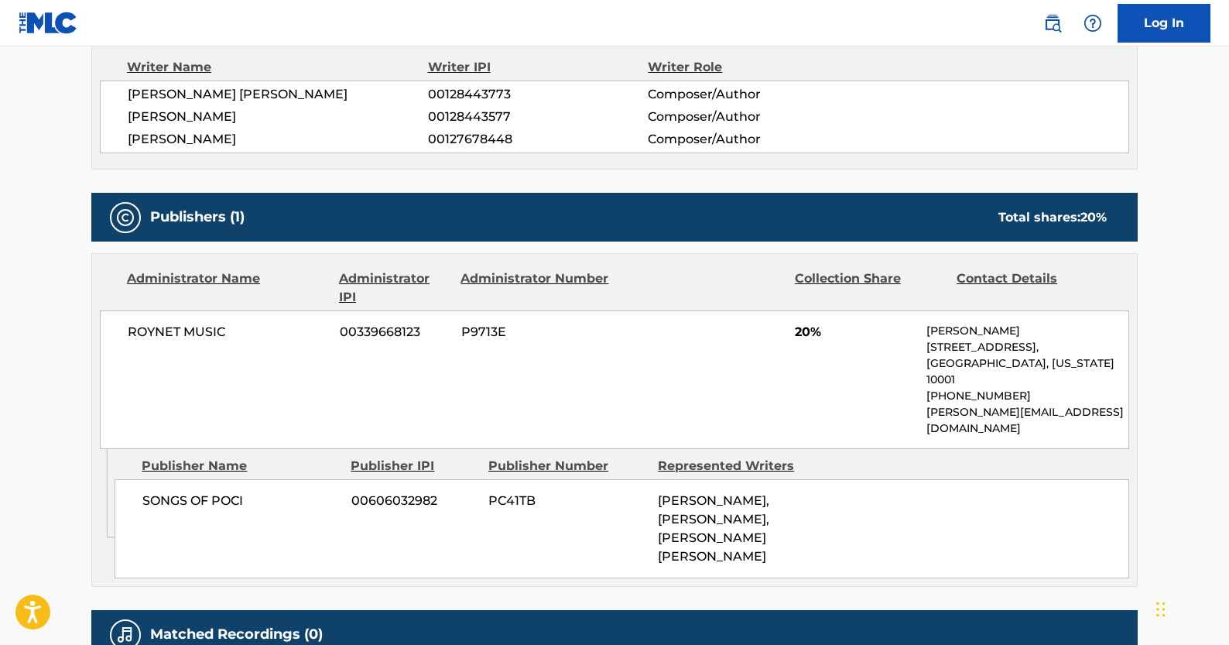
scroll to position [690, 0]
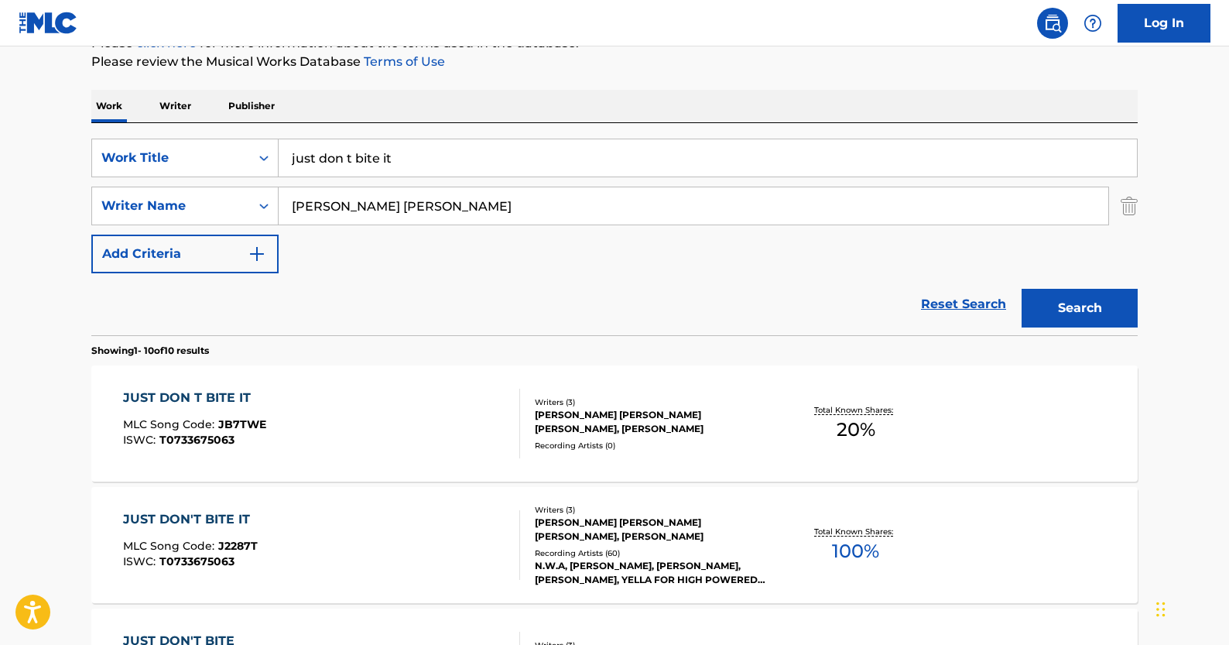
scroll to position [284, 0]
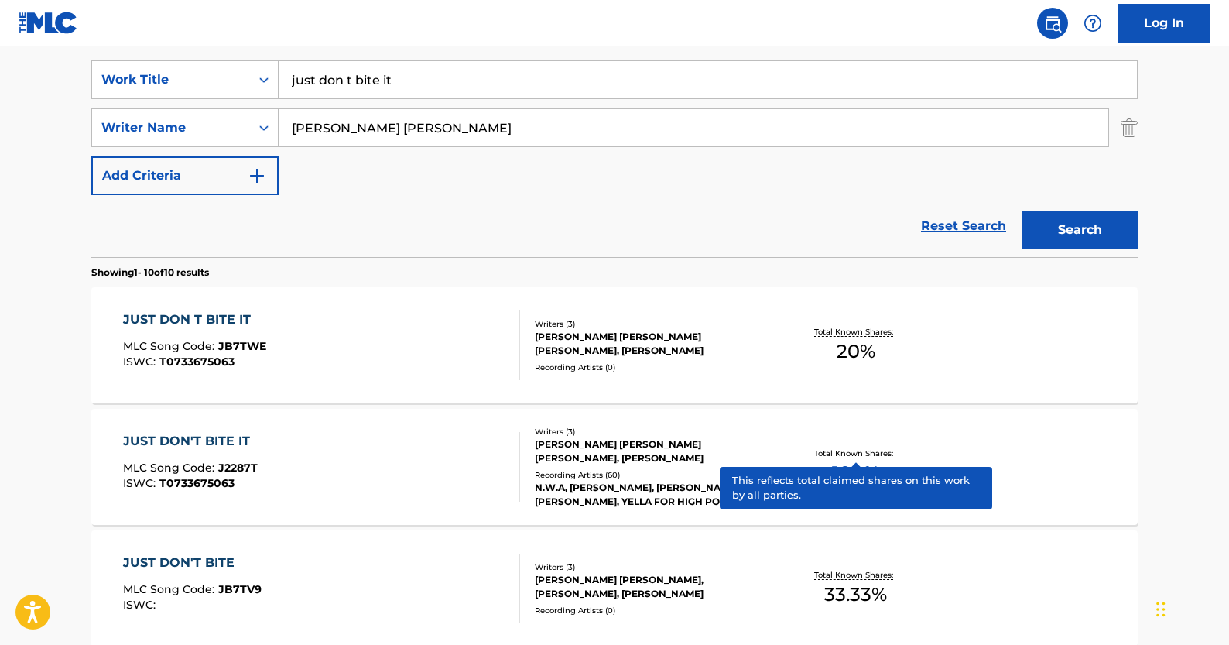
click at [855, 455] on p "Total Known Shares:" at bounding box center [855, 453] width 83 height 12
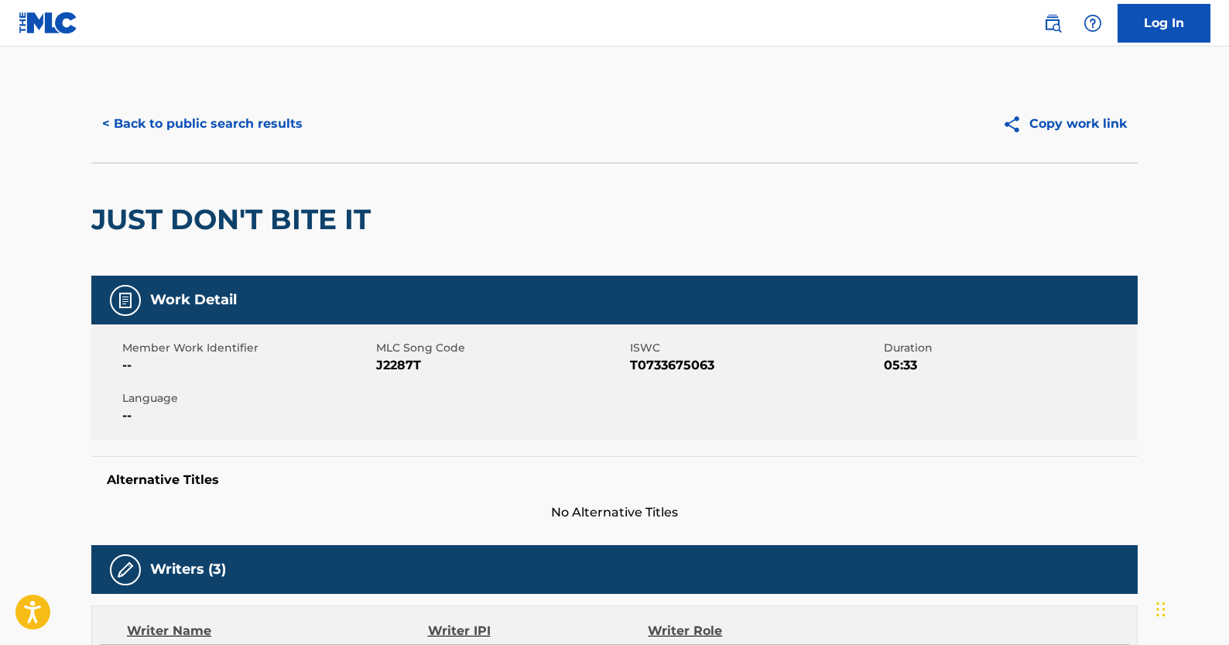
click at [256, 111] on button "< Back to public search results" at bounding box center [202, 124] width 222 height 39
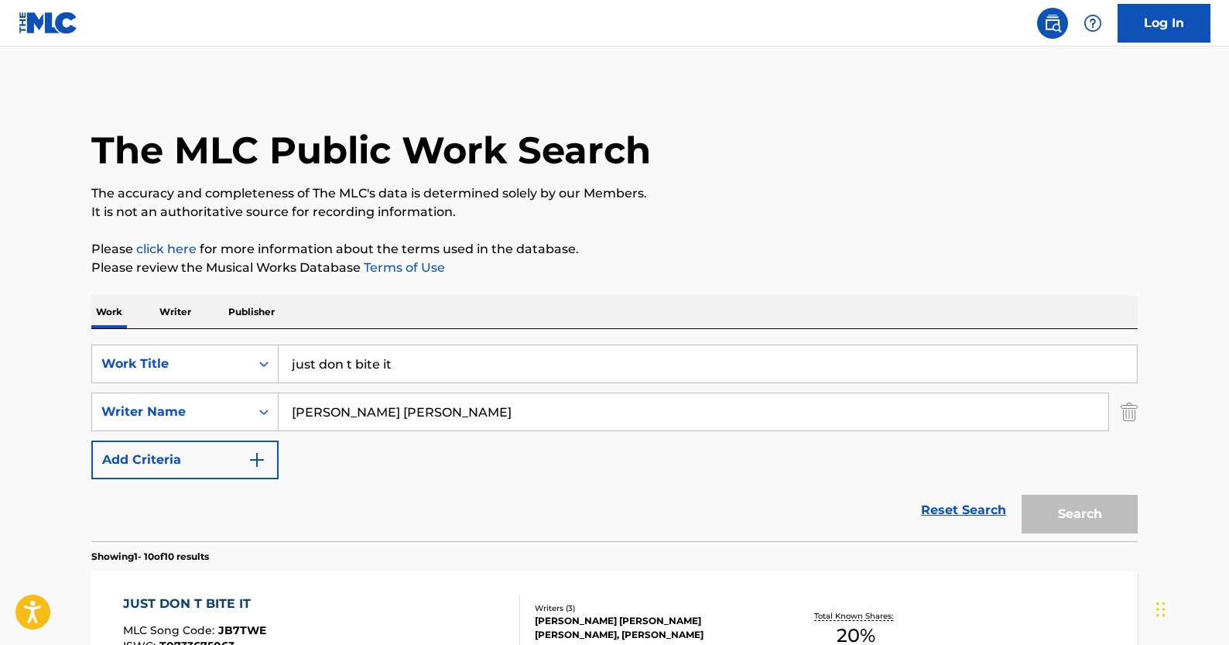
scroll to position [284, 0]
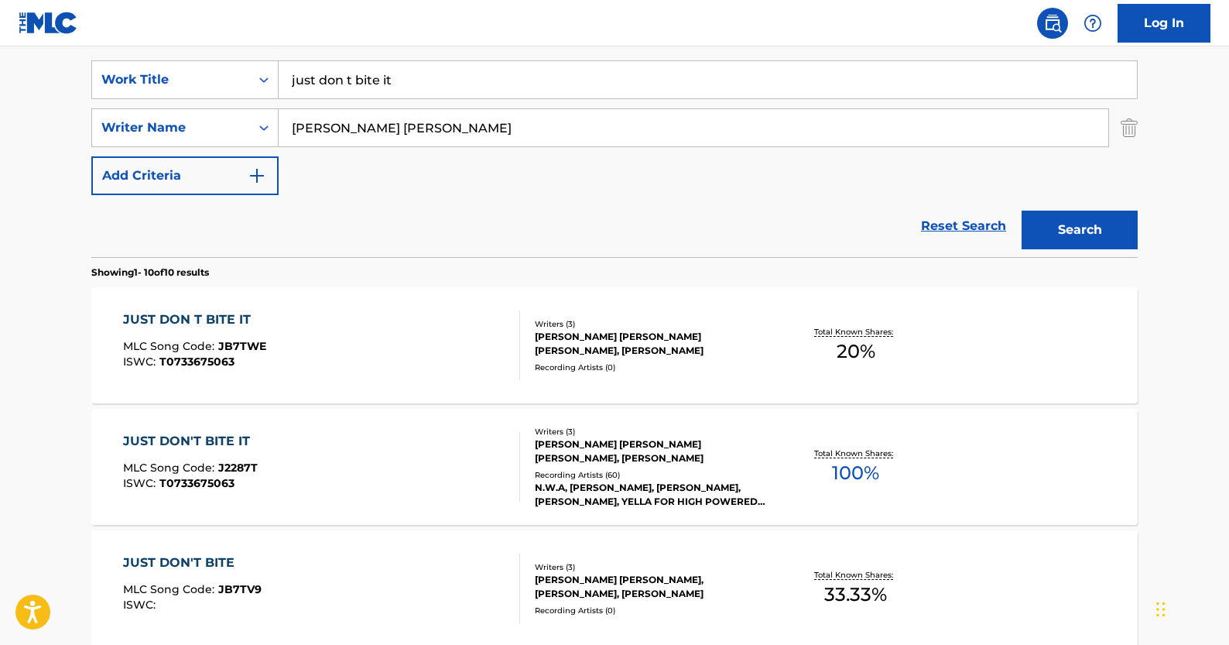
drag, startPoint x: 505, startPoint y: 126, endPoint x: 281, endPoint y: 117, distance: 223.9
click at [281, 117] on input "[PERSON_NAME] [PERSON_NAME]" at bounding box center [694, 127] width 830 height 37
paste input "ILL [PERSON_NAME] (FEAT. KALI)"
type input "ILL [PERSON_NAME] (FEAT. KALI)"
drag, startPoint x: 410, startPoint y: 129, endPoint x: 239, endPoint y: 114, distance: 170.9
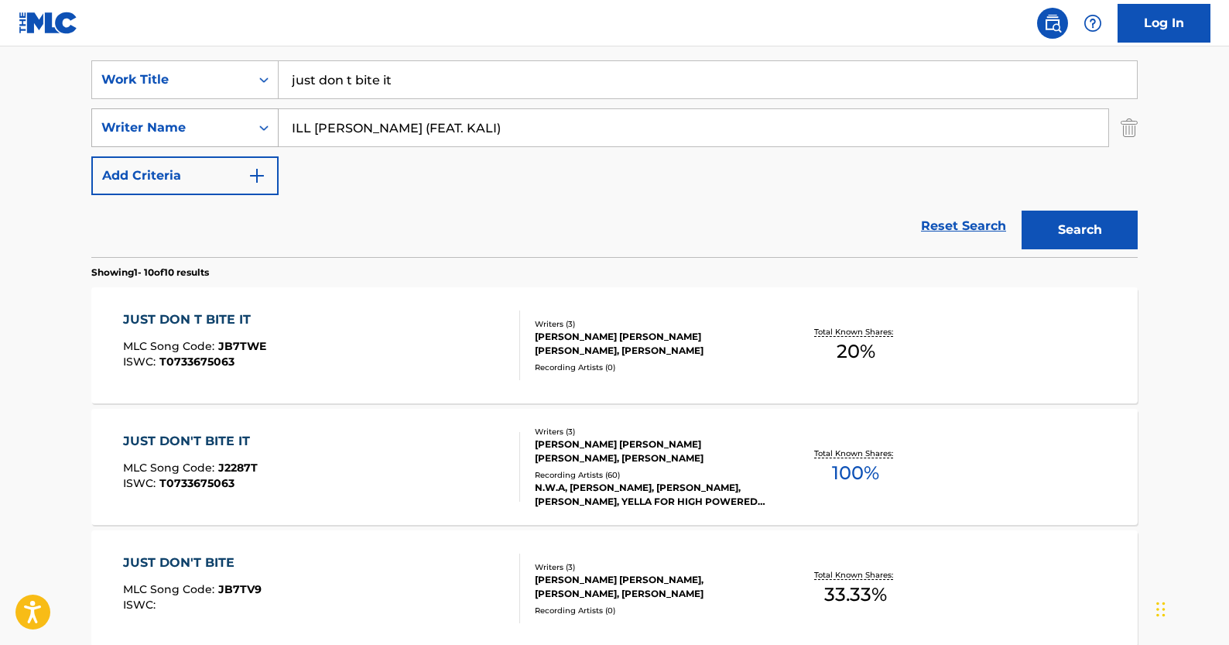
click at [239, 114] on div "SearchWithCriteriaacd24be9-8514-414d-b2a6-9e7067ede74d Writer Name [PERSON_NAME…" at bounding box center [614, 127] width 1047 height 39
drag, startPoint x: 399, startPoint y: 88, endPoint x: 262, endPoint y: 80, distance: 137.3
click at [262, 80] on div "SearchWithCriteriac18eded4-f5cb-4a8c-9913-9f2aa9dbfe99 Work Title just don t bi…" at bounding box center [614, 79] width 1047 height 39
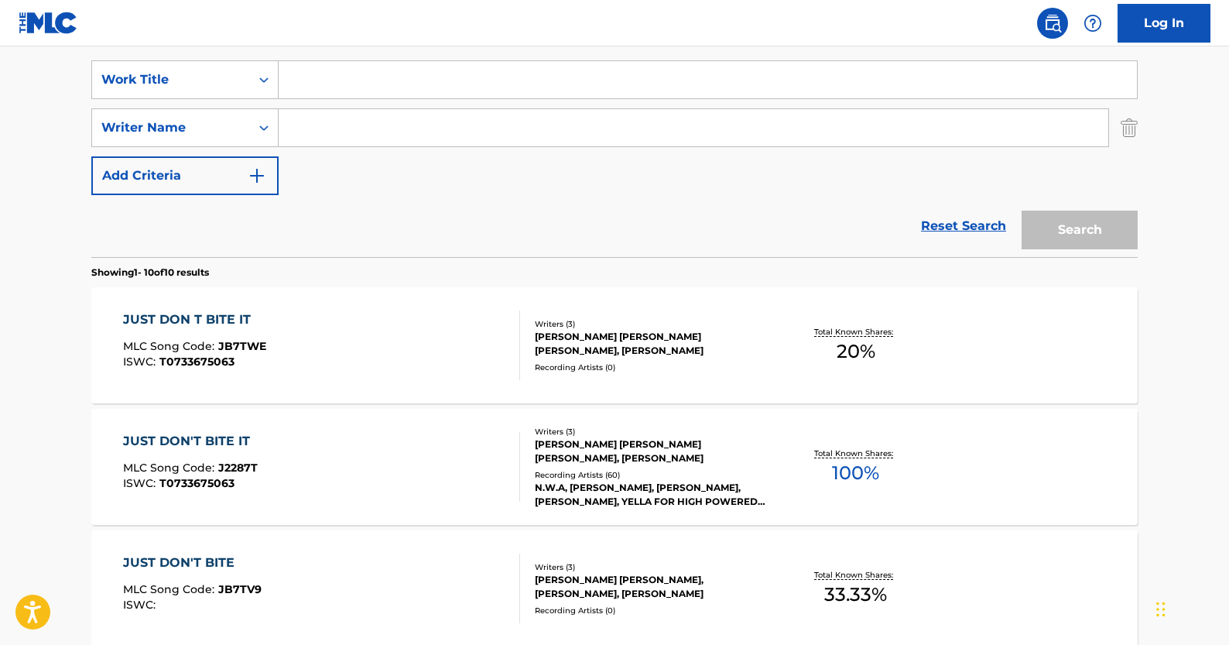
paste input "ILL [PERSON_NAME] (FEAT. KALI)"
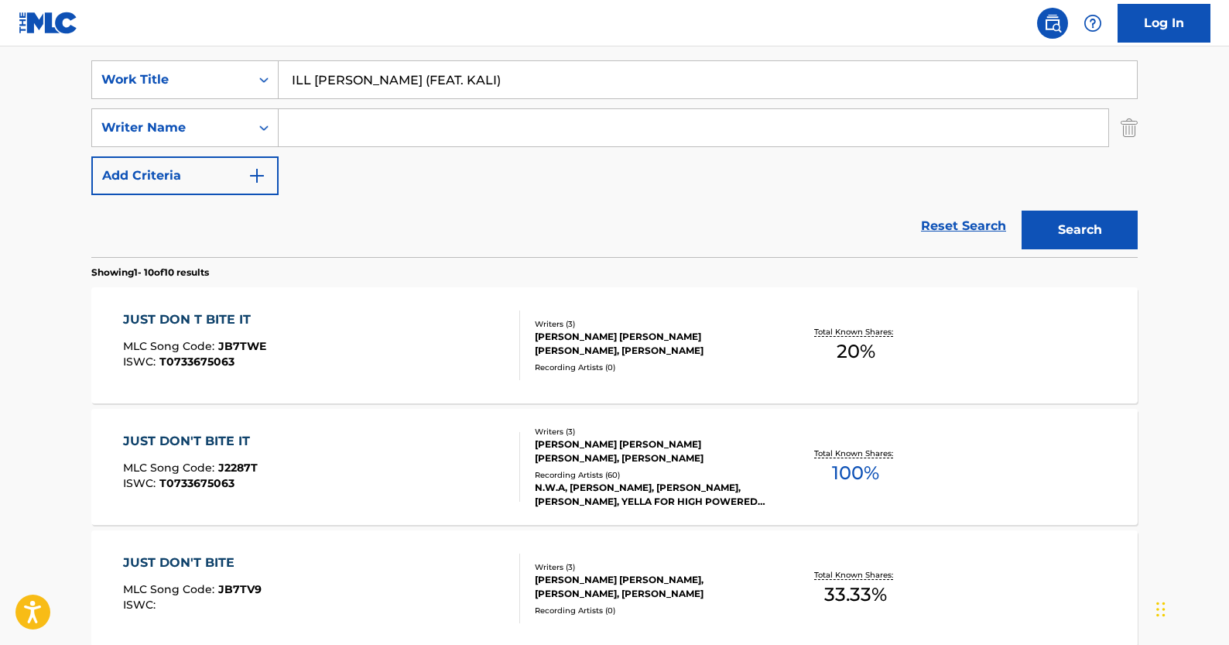
type input "ILL [PERSON_NAME] (FEAT. KALI)"
click at [394, 127] on input "Search Form" at bounding box center [694, 127] width 830 height 37
paste input "SPAIN [PERSON_NAME]"
type input "SPAIN [PERSON_NAME]"
click at [1066, 235] on button "Search" at bounding box center [1080, 230] width 116 height 39
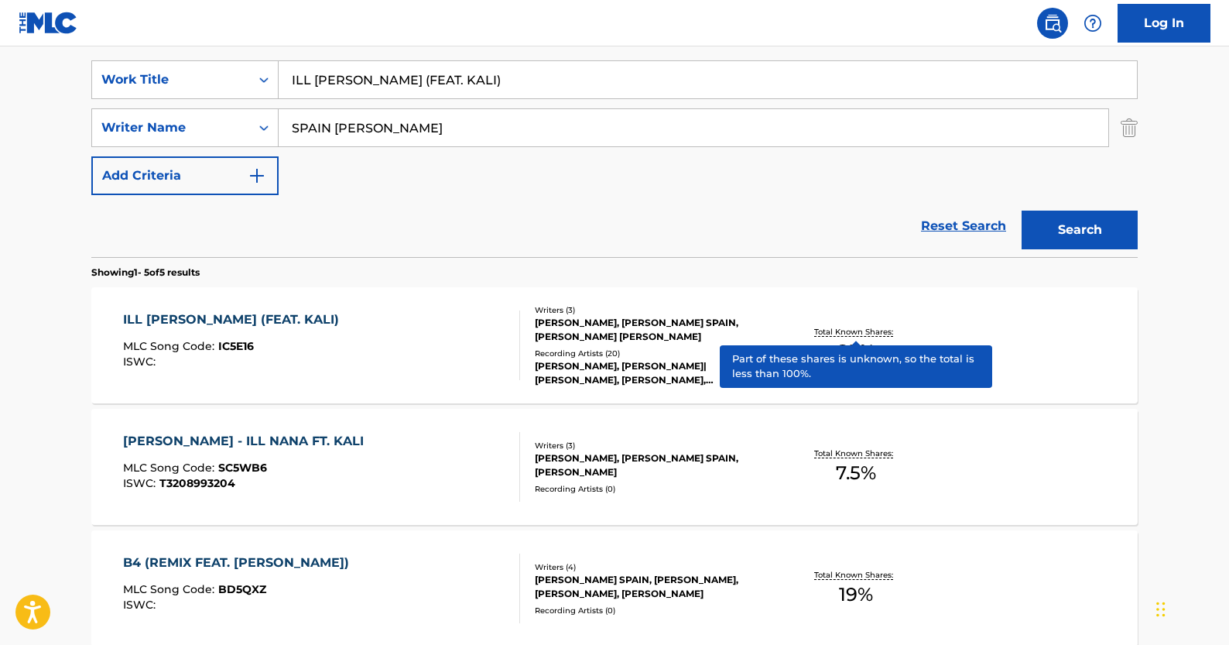
click at [836, 333] on p "Total Known Shares:" at bounding box center [855, 332] width 83 height 12
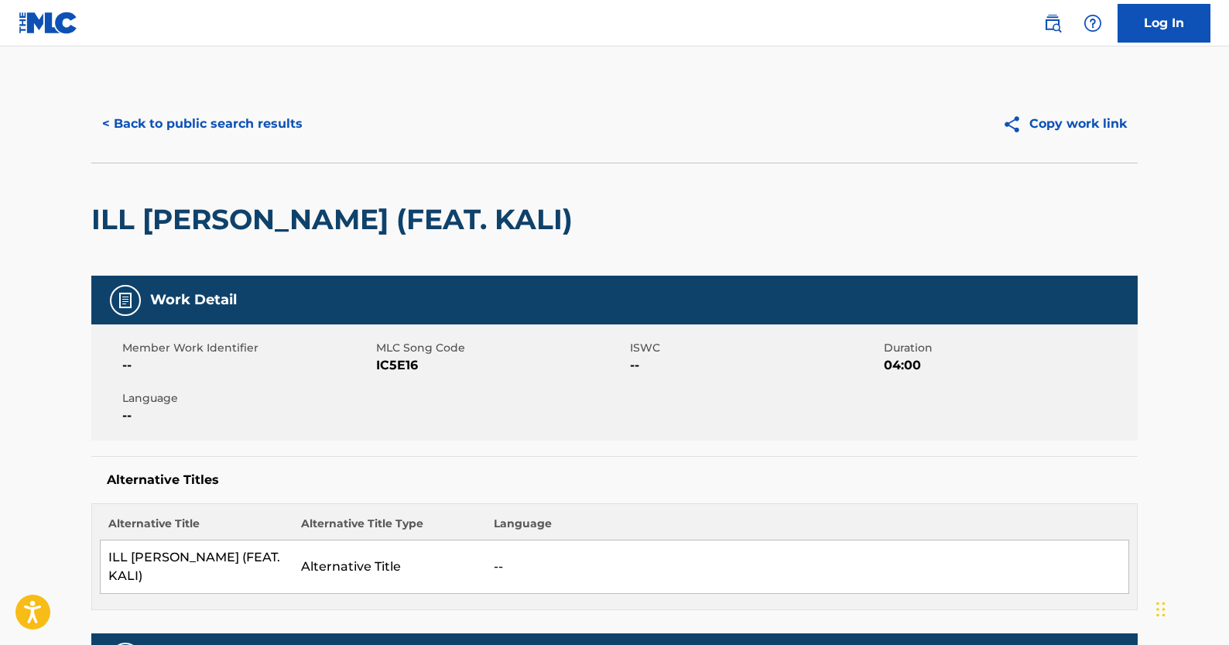
click at [239, 124] on button "< Back to public search results" at bounding box center [202, 124] width 222 height 39
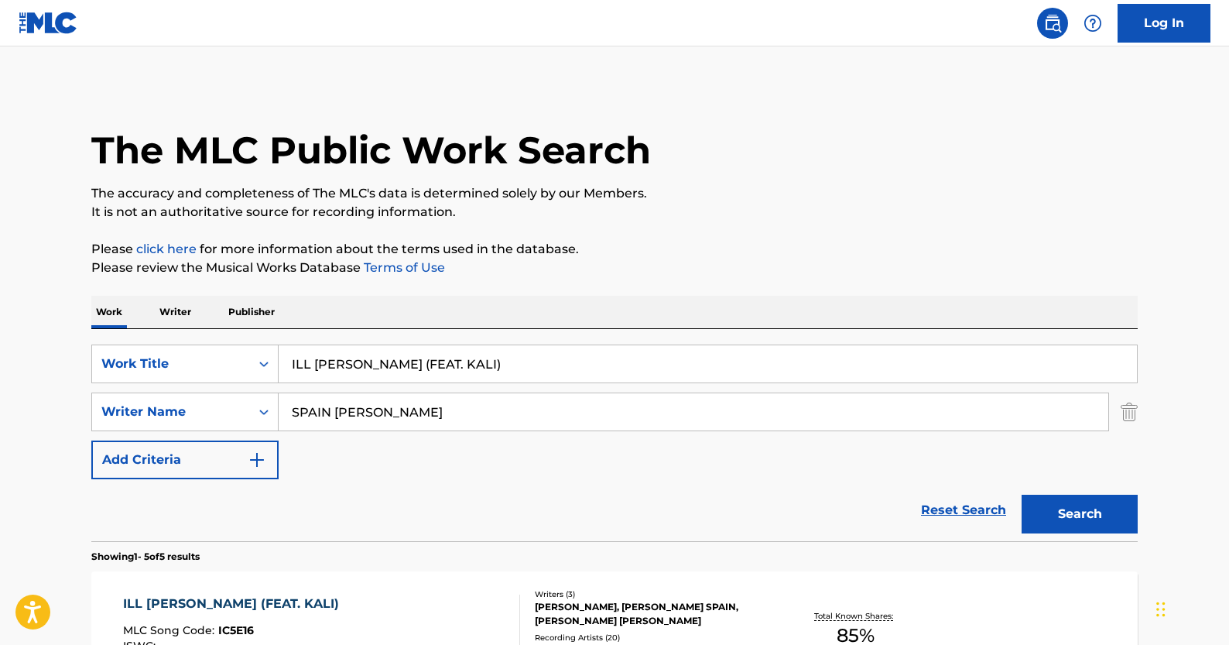
click at [968, 507] on link "Reset Search" at bounding box center [963, 510] width 101 height 34
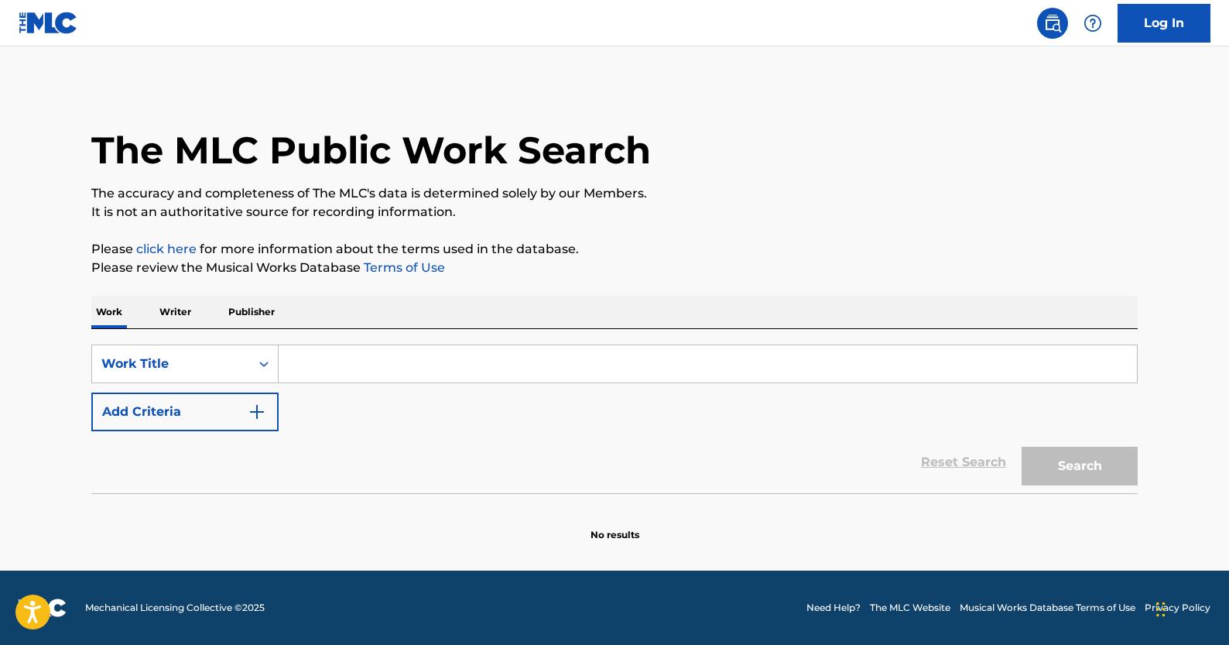
drag, startPoint x: 474, startPoint y: 364, endPoint x: 461, endPoint y: 364, distance: 12.4
click at [474, 364] on input "Search Form" at bounding box center [708, 363] width 859 height 37
paste input "Clap For Em"
type input "Clap For Em"
click at [258, 406] on img "Search Form" at bounding box center [257, 412] width 19 height 19
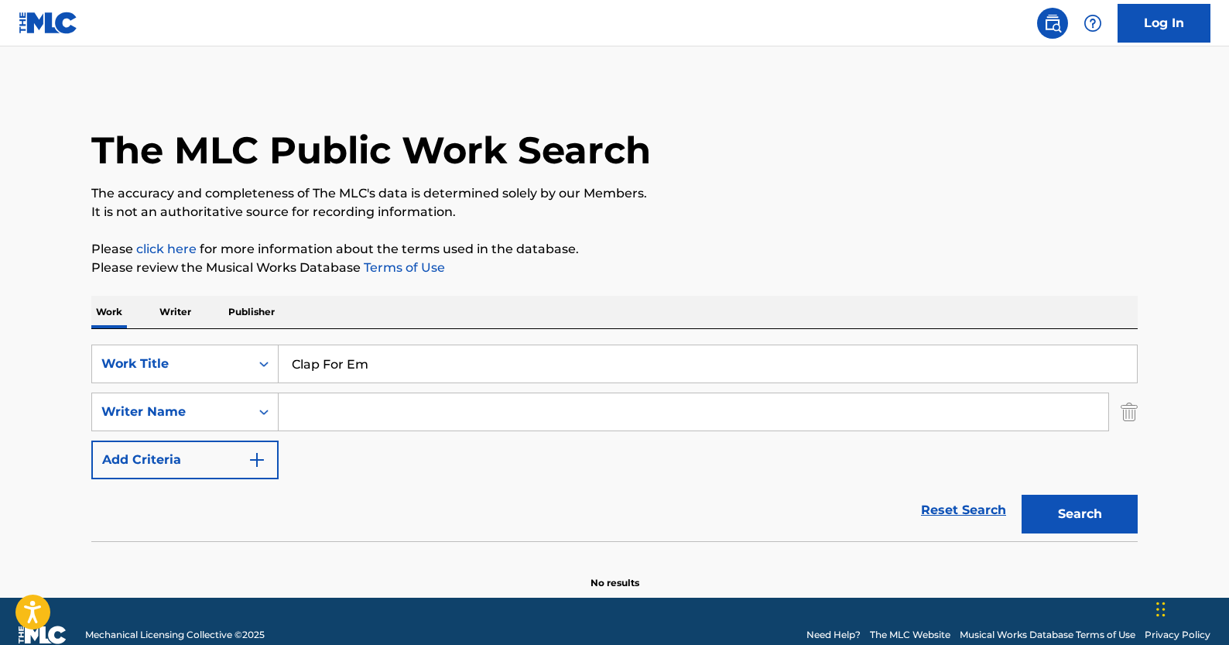
click at [455, 405] on input "Search Form" at bounding box center [694, 411] width 830 height 37
paste input "[PERSON_NAME]"
click at [1081, 529] on button "Search" at bounding box center [1080, 514] width 116 height 39
drag, startPoint x: 303, startPoint y: 410, endPoint x: 242, endPoint y: 407, distance: 61.2
click at [242, 407] on div "SearchWithCriteriaacd24be9-8514-414d-b2a6-9e7067ede74d Writer Name [PERSON_NAME]" at bounding box center [614, 411] width 1047 height 39
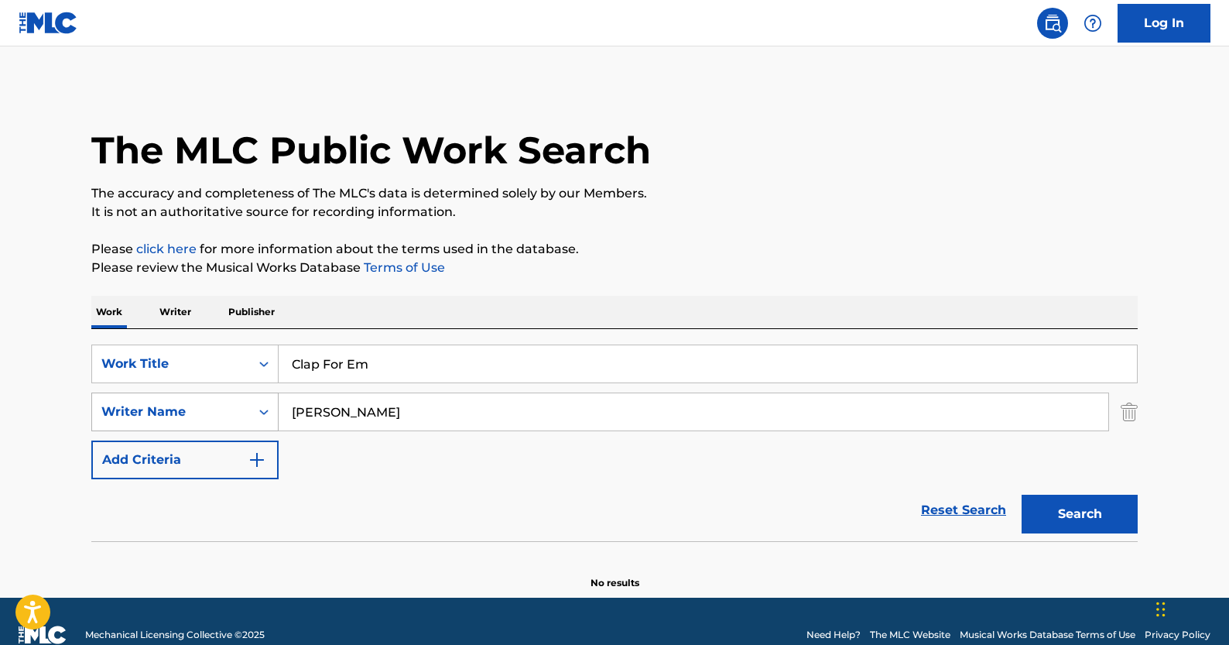
paste input "[PERSON_NAME]"
type input "[PERSON_NAME]"
click at [1067, 525] on button "Search" at bounding box center [1080, 514] width 116 height 39
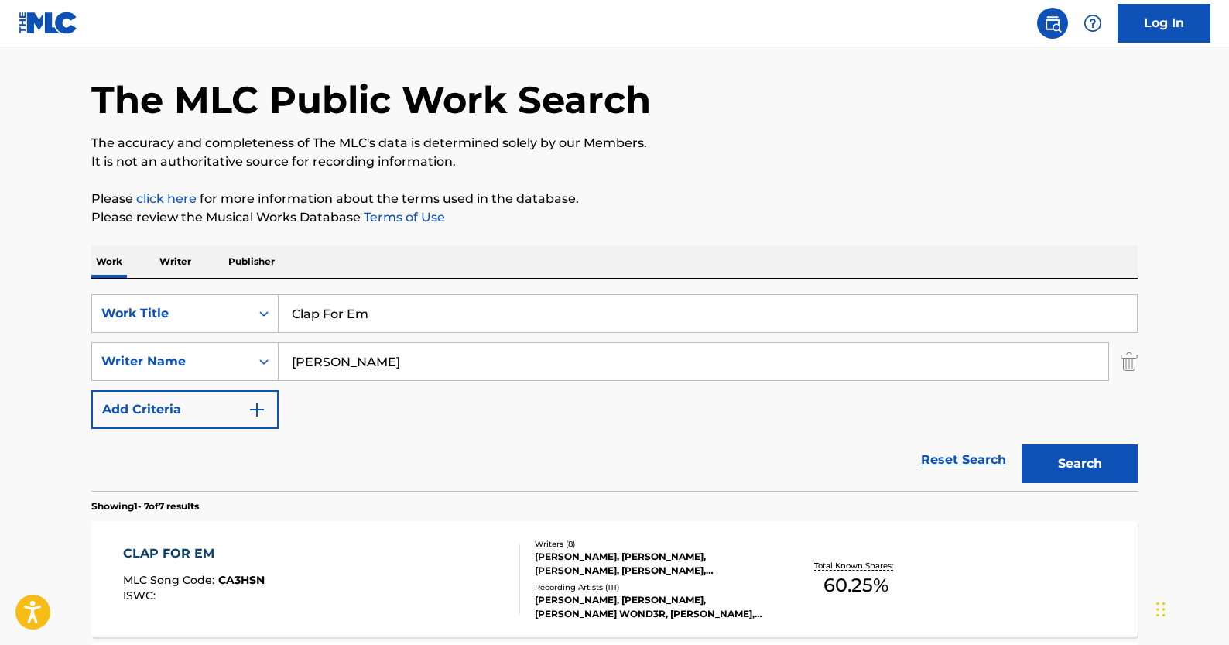
scroll to position [74, 0]
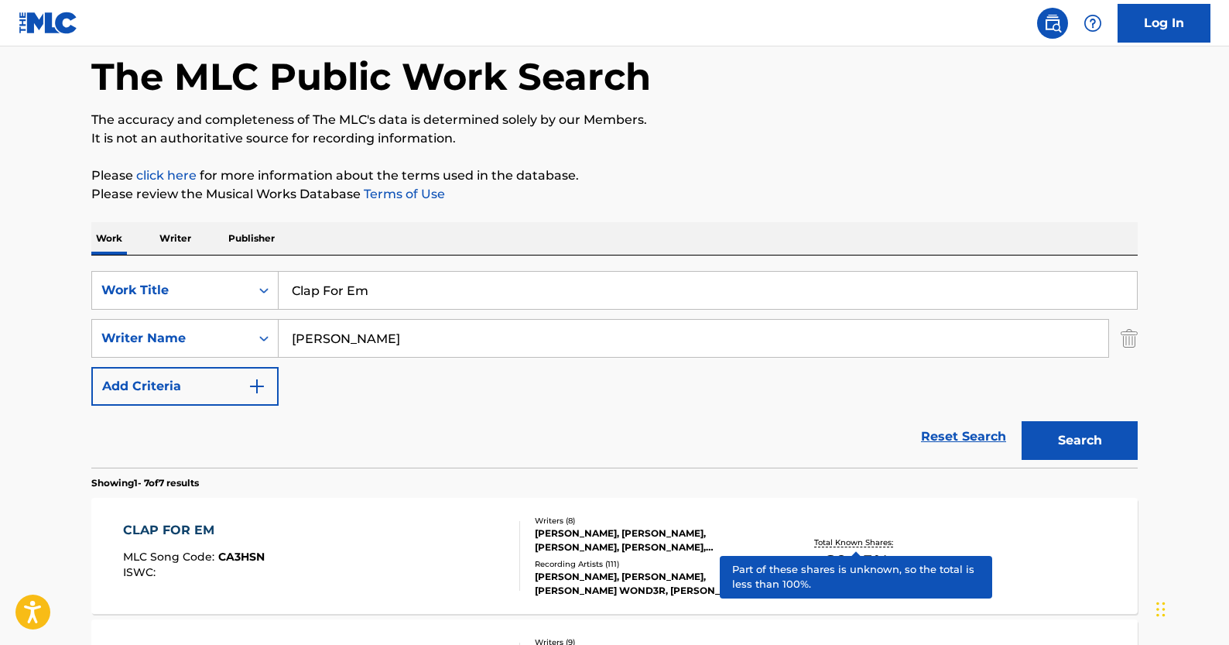
click at [880, 539] on p "Total Known Shares:" at bounding box center [855, 542] width 83 height 12
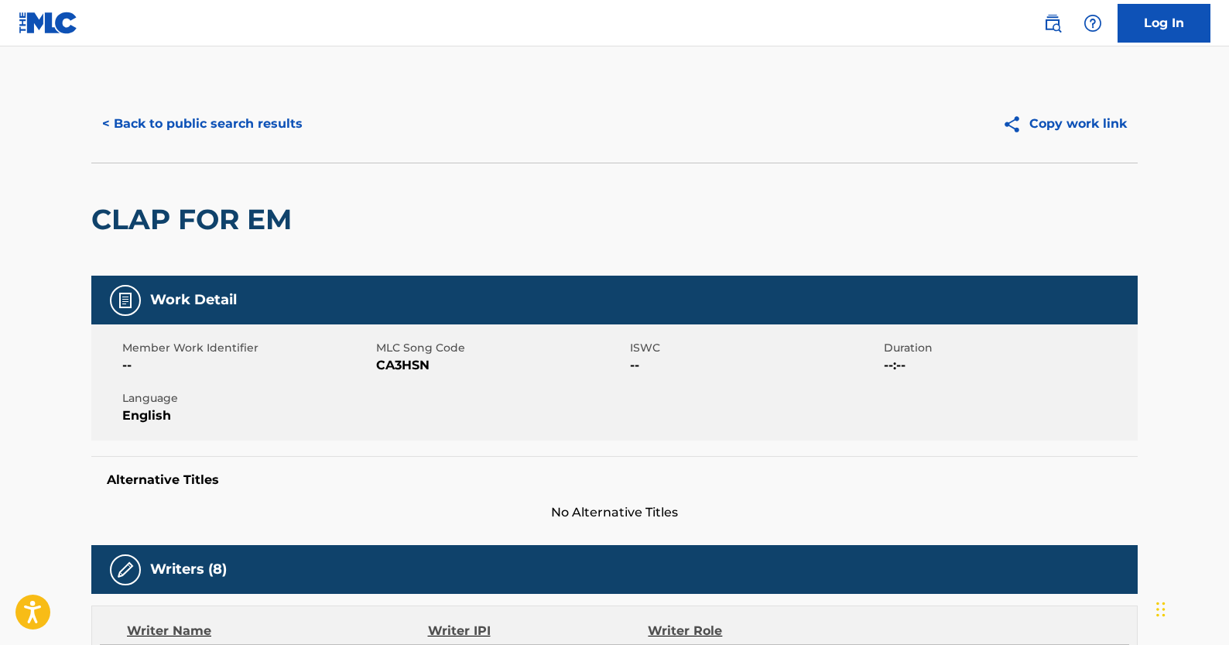
click at [241, 125] on button "< Back to public search results" at bounding box center [202, 124] width 222 height 39
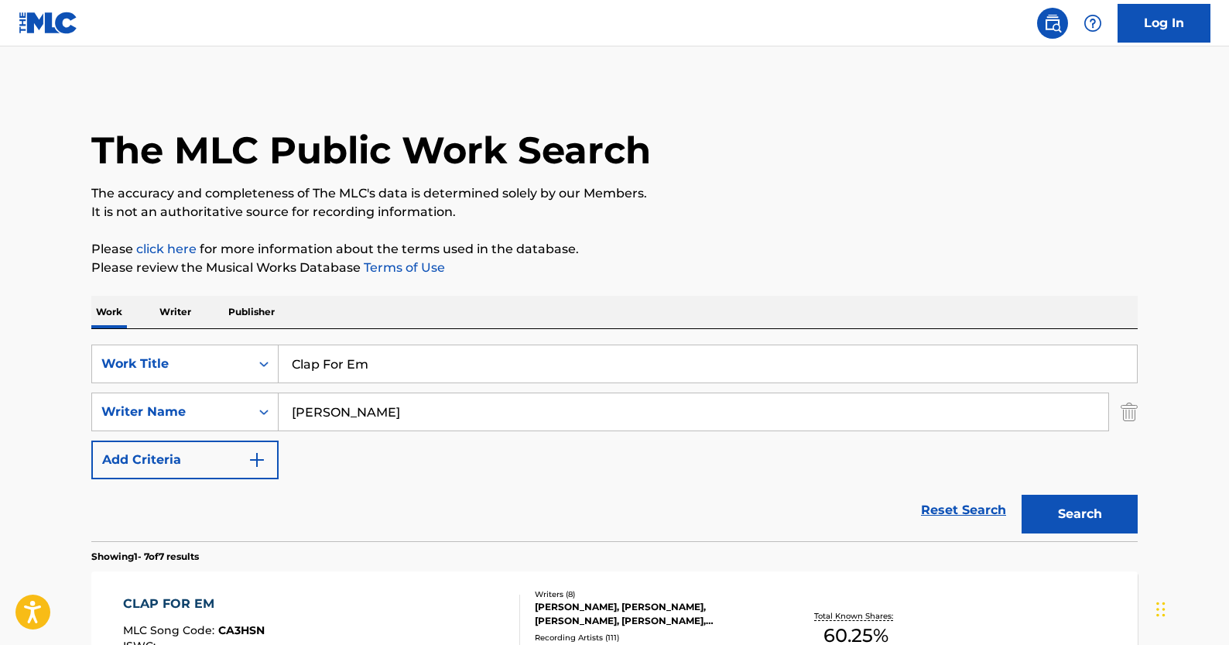
scroll to position [74, 0]
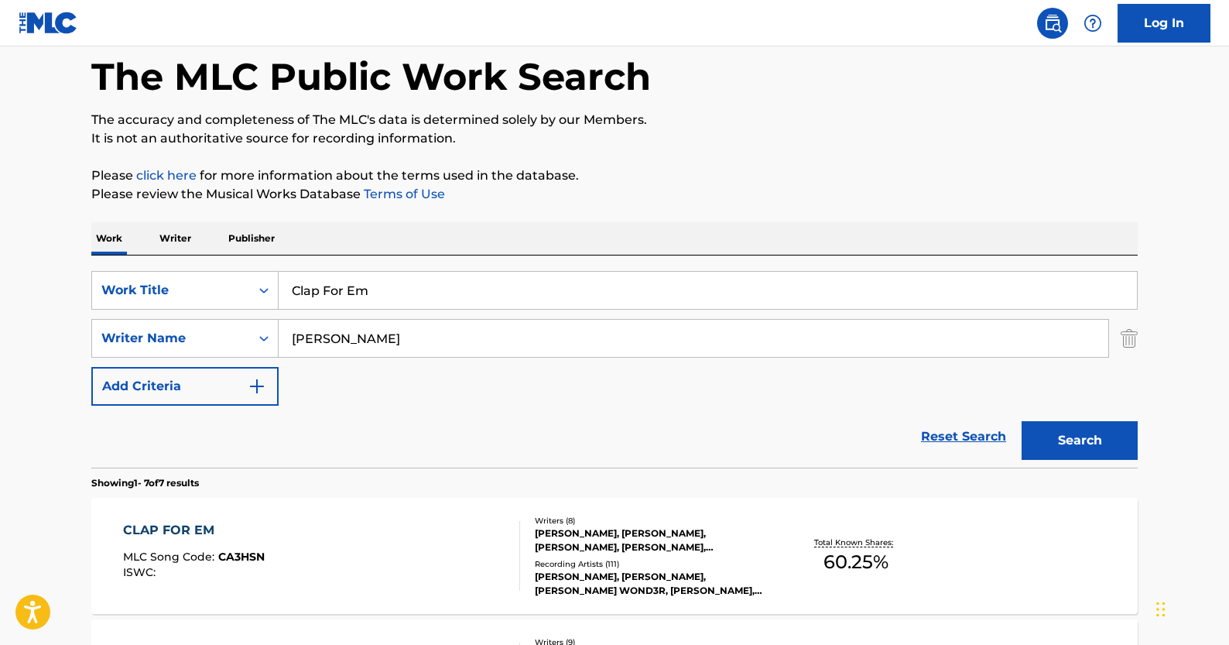
drag, startPoint x: 989, startPoint y: 440, endPoint x: 938, endPoint y: 430, distance: 52.1
click at [987, 440] on link "Reset Search" at bounding box center [963, 437] width 101 height 34
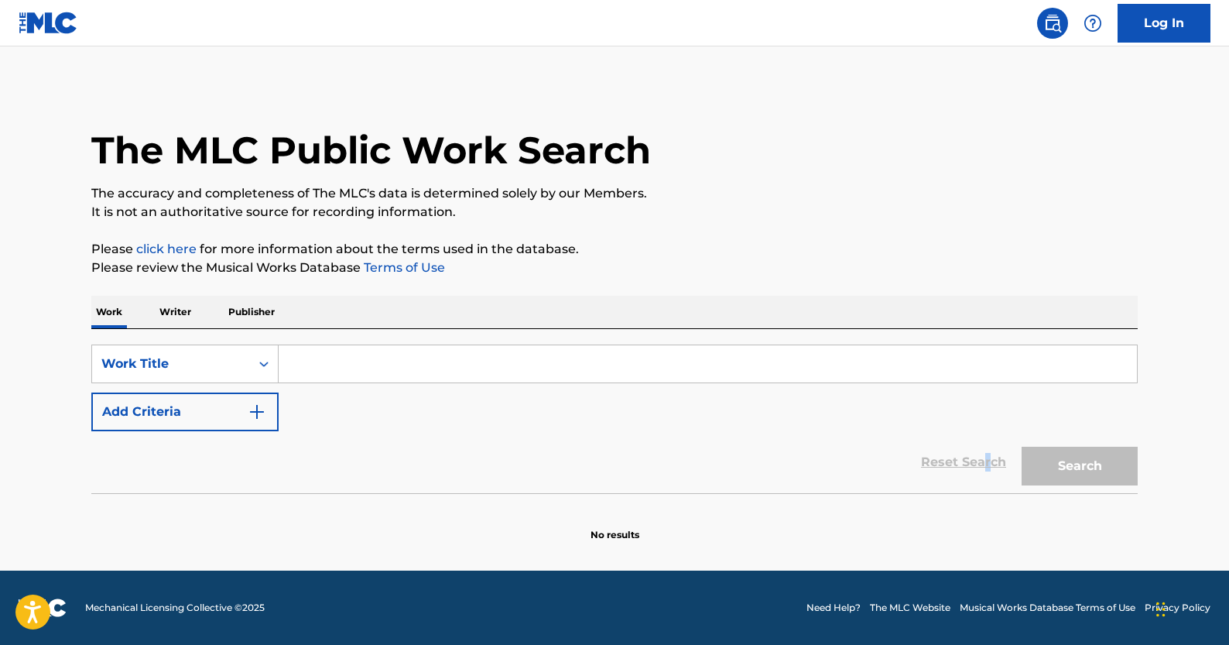
scroll to position [0, 0]
click at [367, 366] on input "Search Form" at bounding box center [708, 363] width 859 height 37
paste input "SIN [PERSON_NAME]"
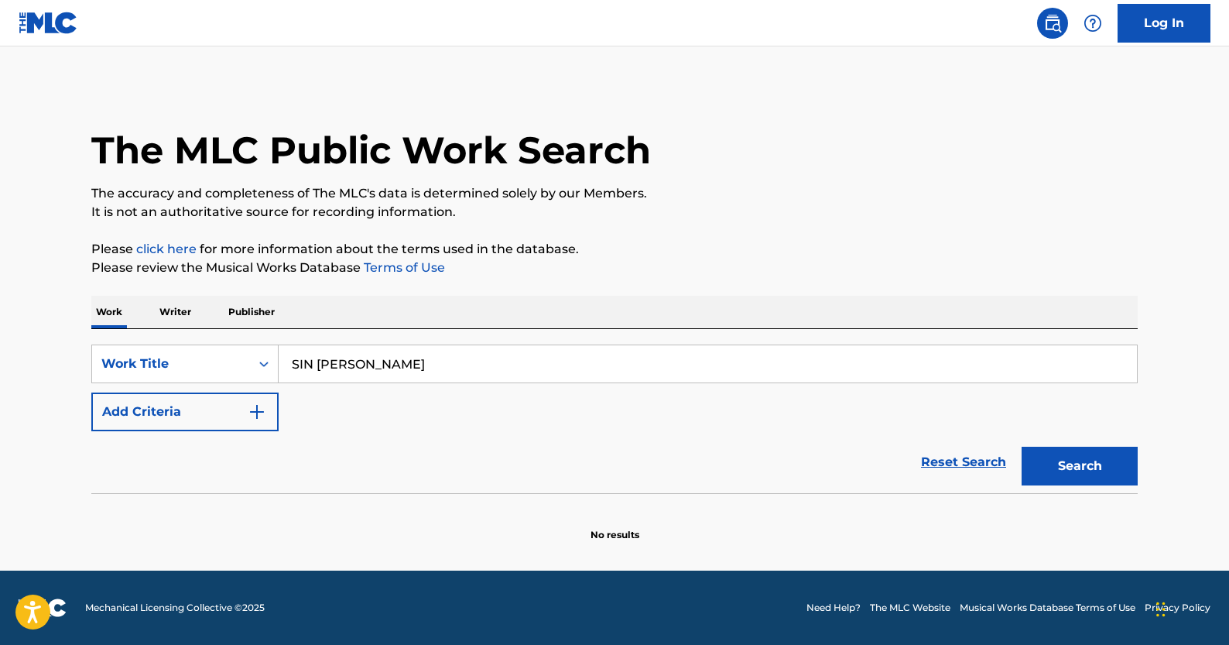
type input "SIN [PERSON_NAME]"
click at [266, 410] on button "Add Criteria" at bounding box center [184, 411] width 187 height 39
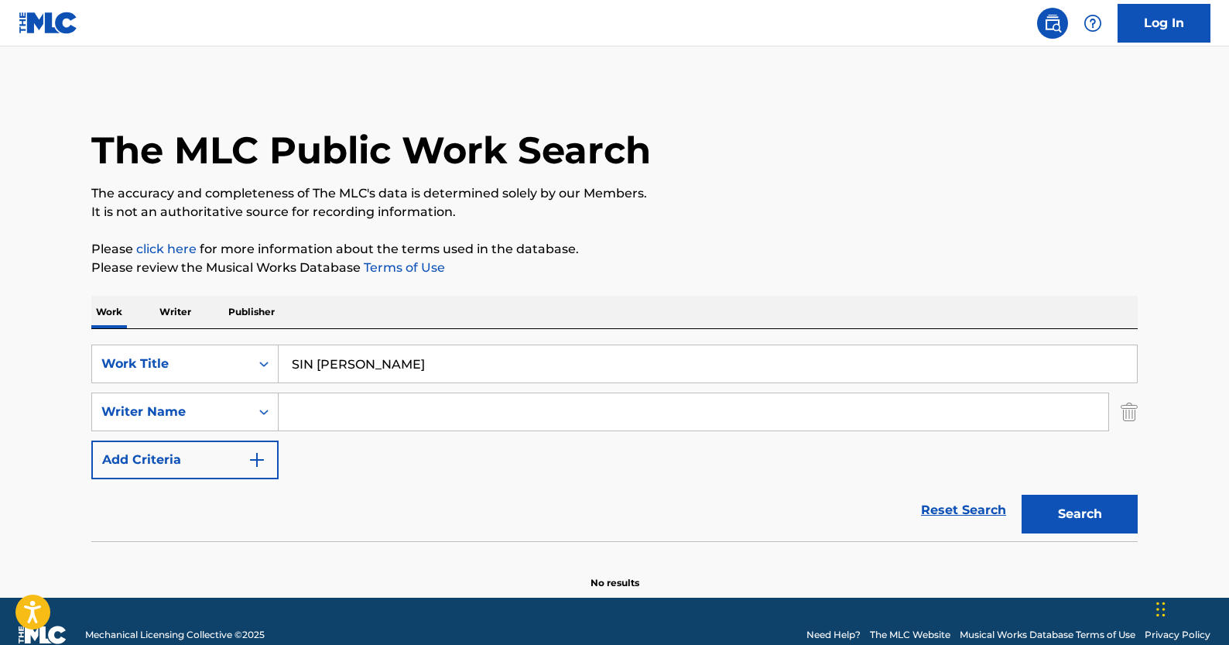
click at [369, 414] on input "Search Form" at bounding box center [694, 411] width 830 height 37
paste input "[PERSON_NAME] [PERSON_NAME]"
type input "[PERSON_NAME] [PERSON_NAME]"
click at [1059, 516] on button "Search" at bounding box center [1080, 514] width 116 height 39
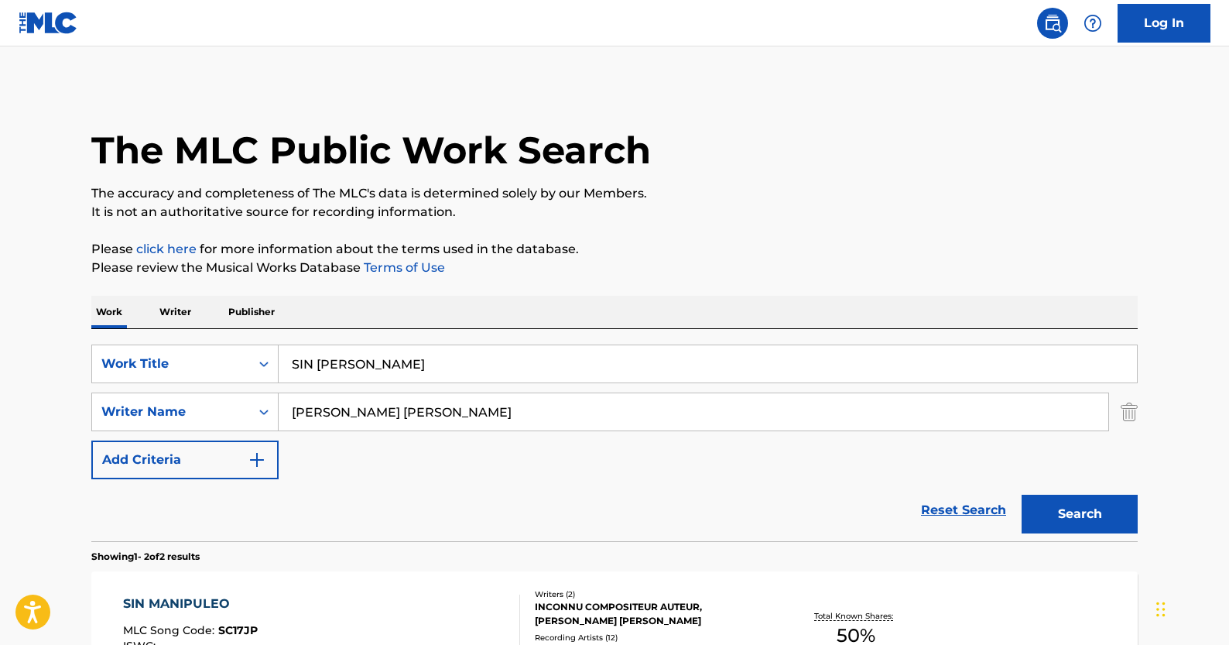
click at [956, 516] on link "Reset Search" at bounding box center [963, 510] width 101 height 34
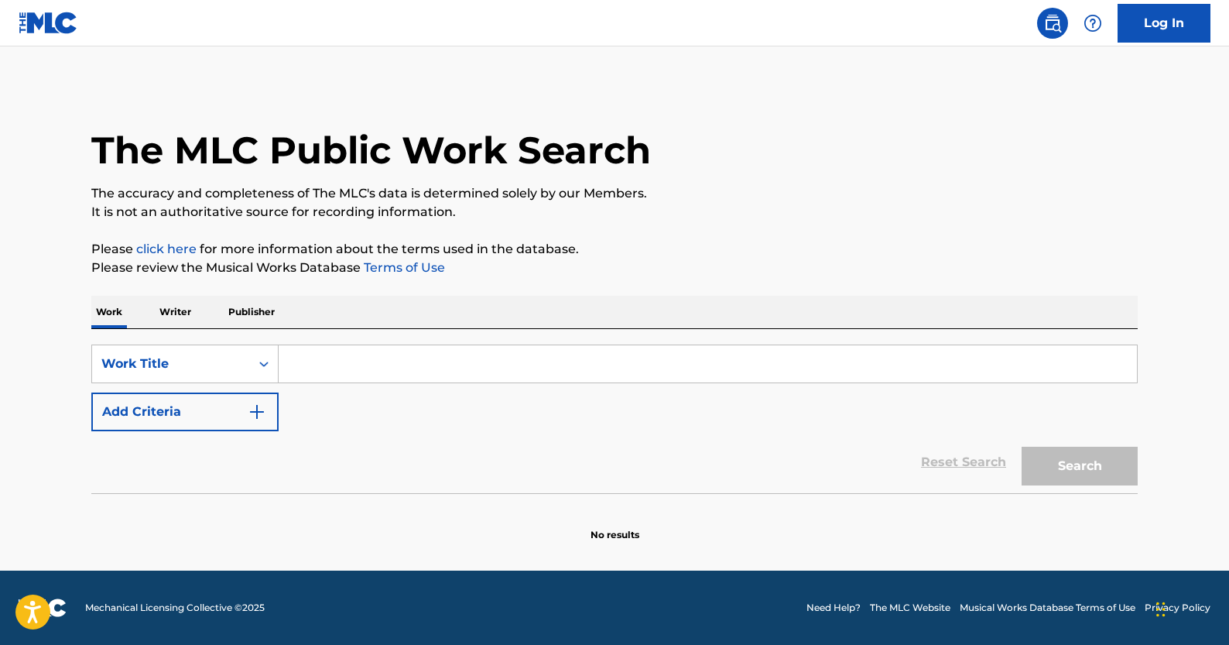
click at [290, 377] on input "Search Form" at bounding box center [708, 363] width 859 height 37
paste input "WAR"
type input "WAR"
click at [267, 417] on button "Add Criteria" at bounding box center [184, 411] width 187 height 39
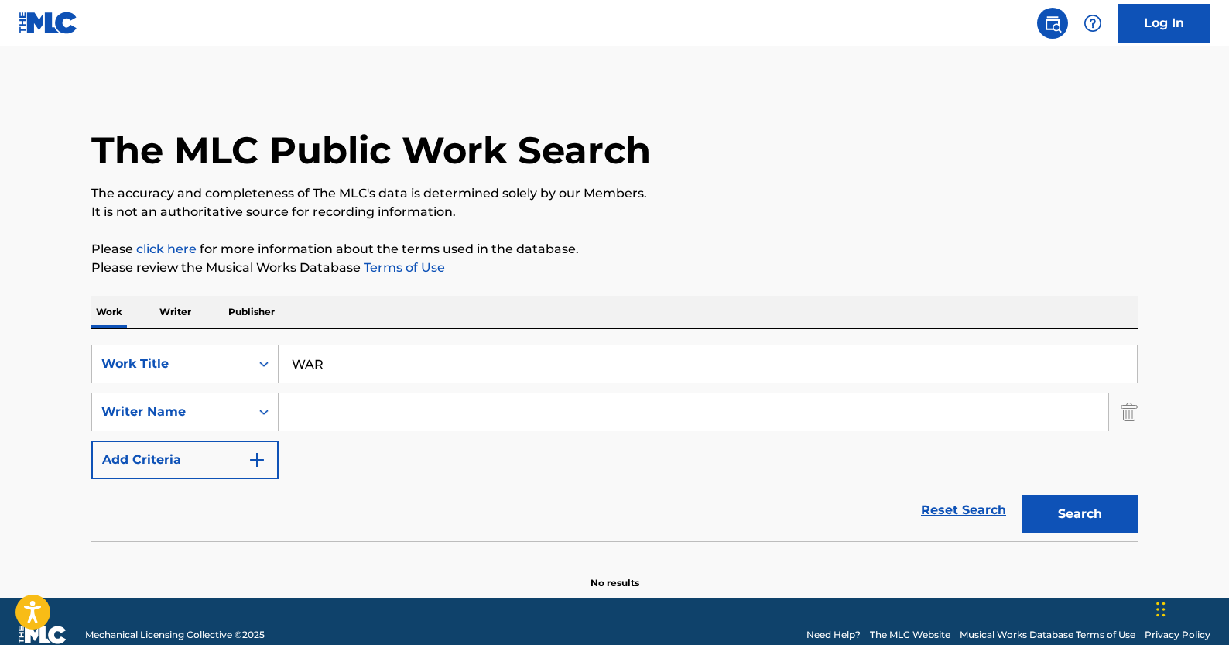
click at [384, 423] on input "Search Form" at bounding box center [694, 411] width 830 height 37
paste input "ASCAP controls: 25% PRO IPI [PERSON_NAME] RINGGO"
drag, startPoint x: 501, startPoint y: 413, endPoint x: 230, endPoint y: 399, distance: 271.3
click at [230, 399] on div "SearchWithCriteriaacd24be9-8514-414d-b2a6-9e7067ede74d Writer Name ASCAP contro…" at bounding box center [614, 411] width 1047 height 39
type input "[PERSON_NAME] RINGGO"
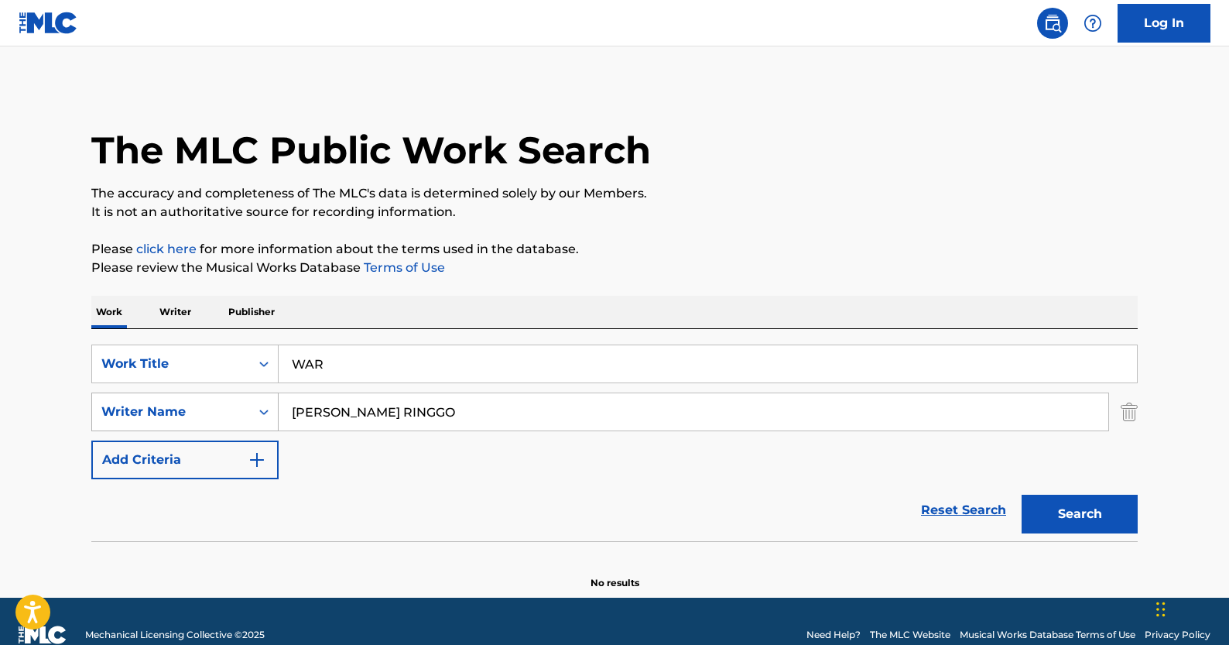
click at [1022, 495] on button "Search" at bounding box center [1080, 514] width 116 height 39
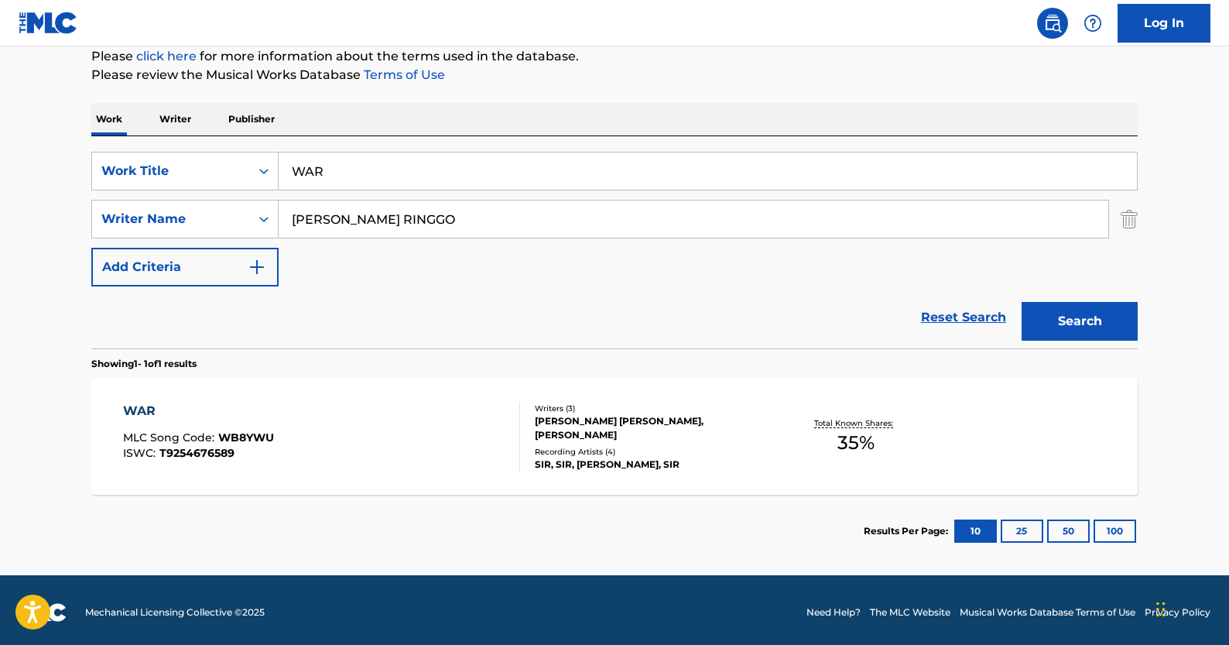
scroll to position [197, 0]
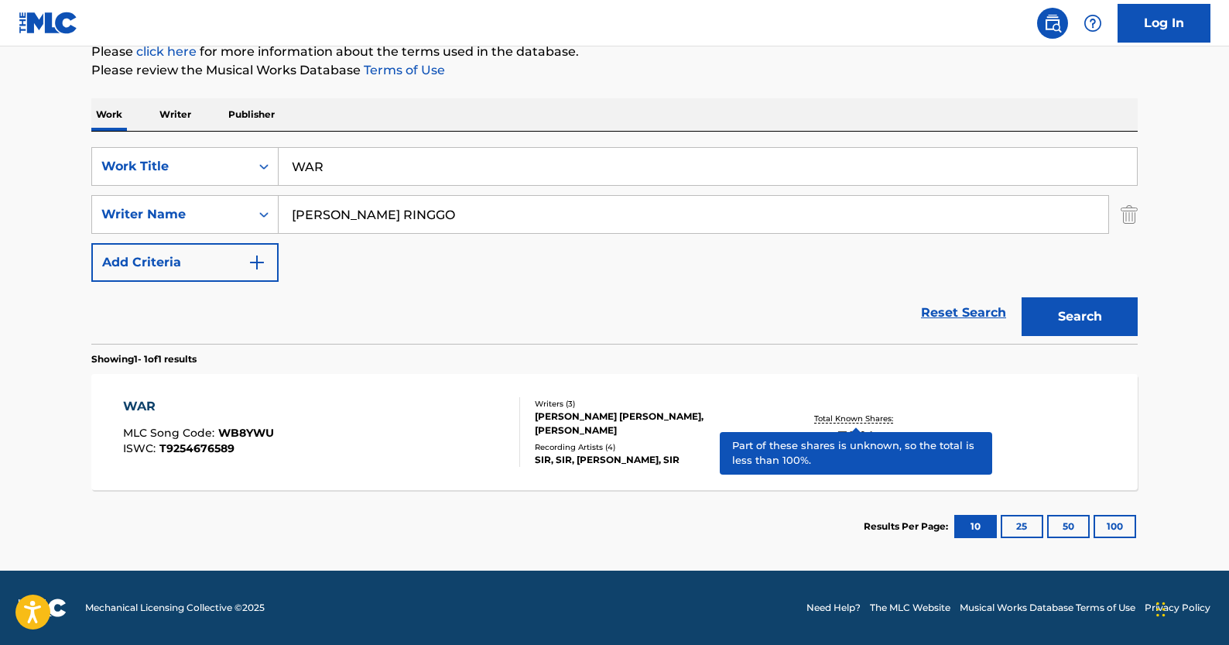
click at [826, 413] on p "Total Known Shares:" at bounding box center [855, 419] width 83 height 12
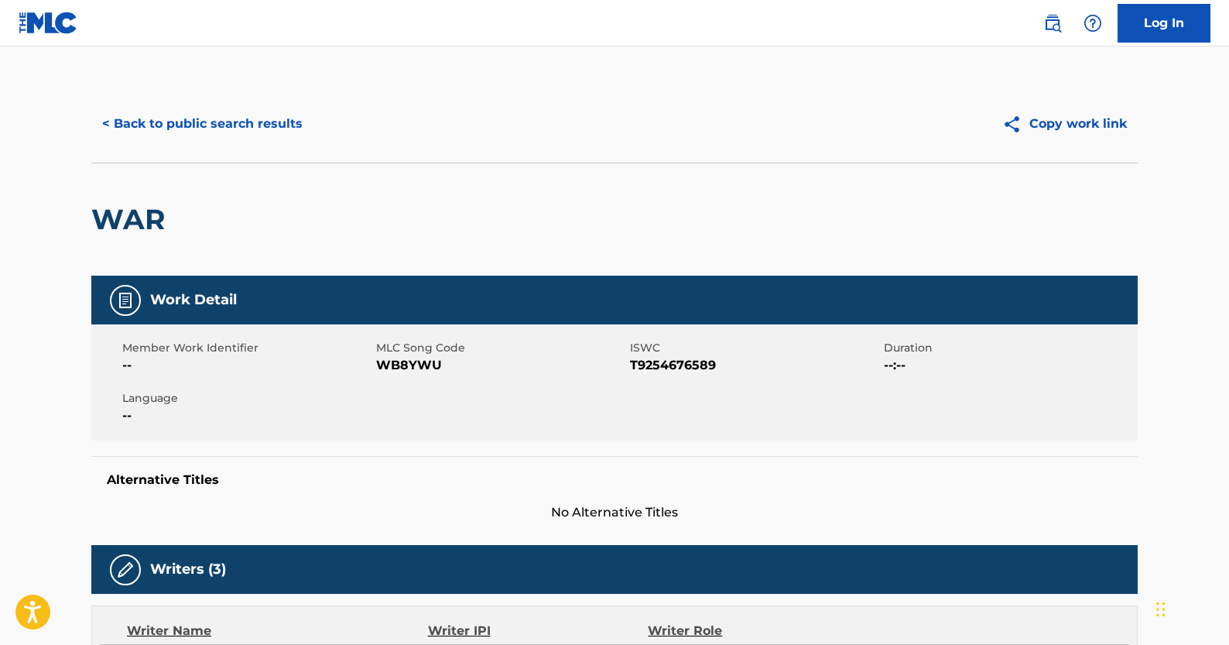
click at [200, 121] on button "< Back to public search results" at bounding box center [202, 124] width 222 height 39
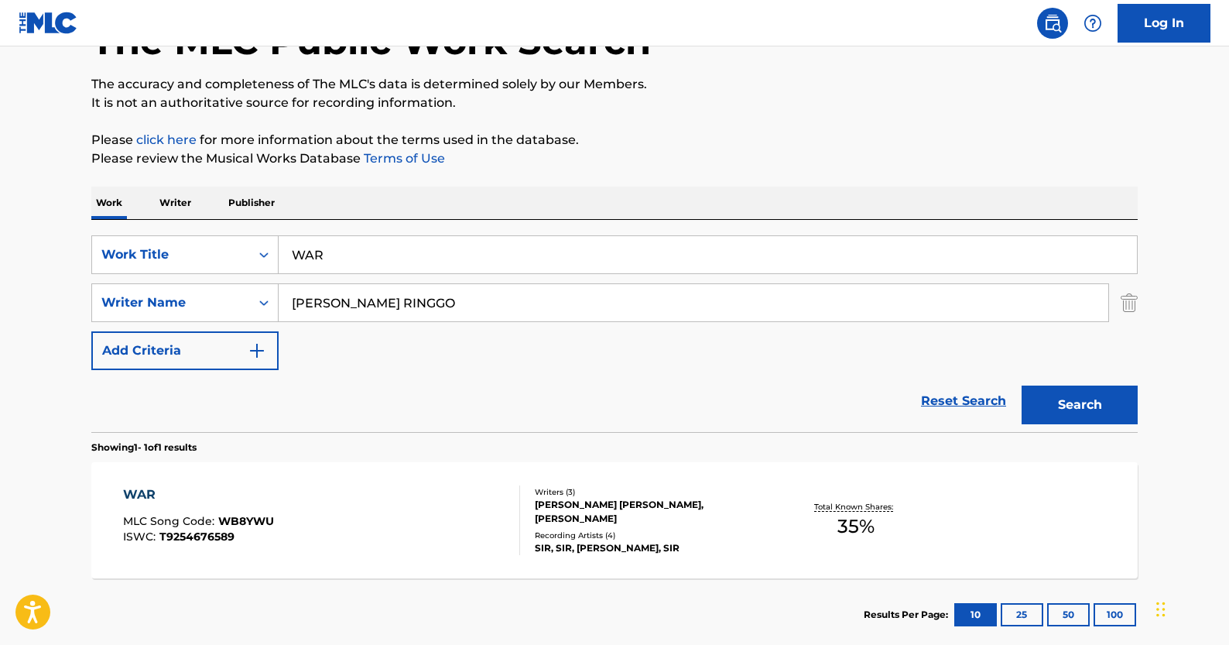
click at [977, 399] on link "Reset Search" at bounding box center [963, 401] width 101 height 34
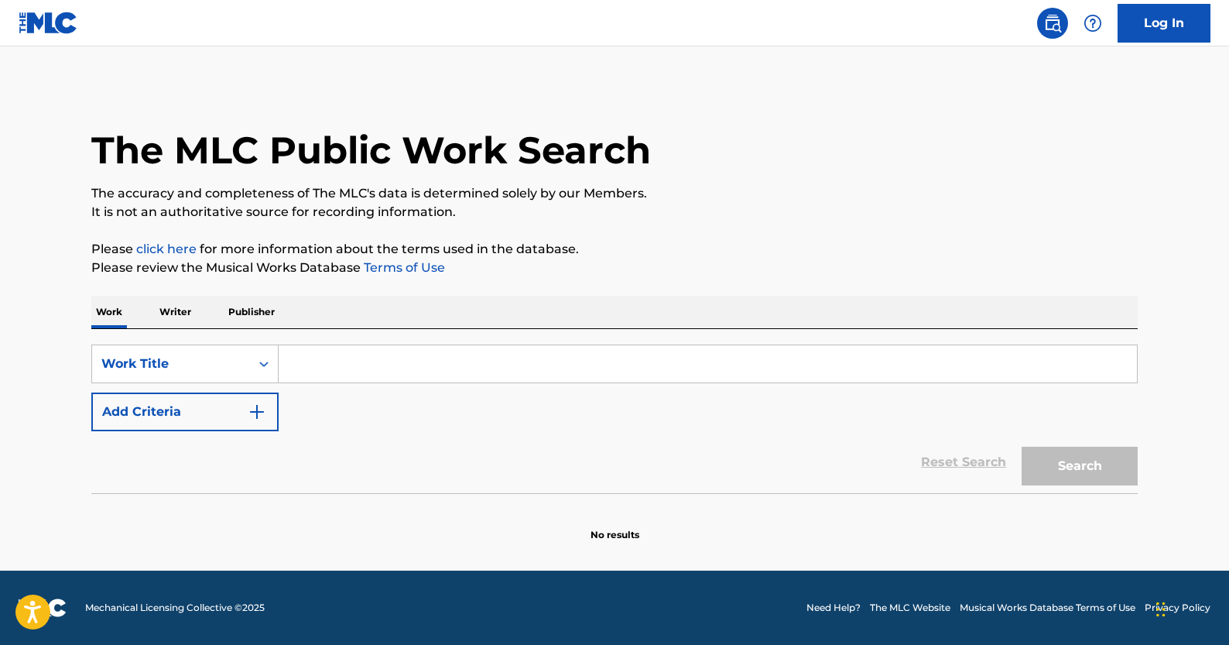
scroll to position [0, 0]
click at [350, 371] on input "Search Form" at bounding box center [708, 363] width 859 height 37
paste input "FORGET ABOUT [DATE]"
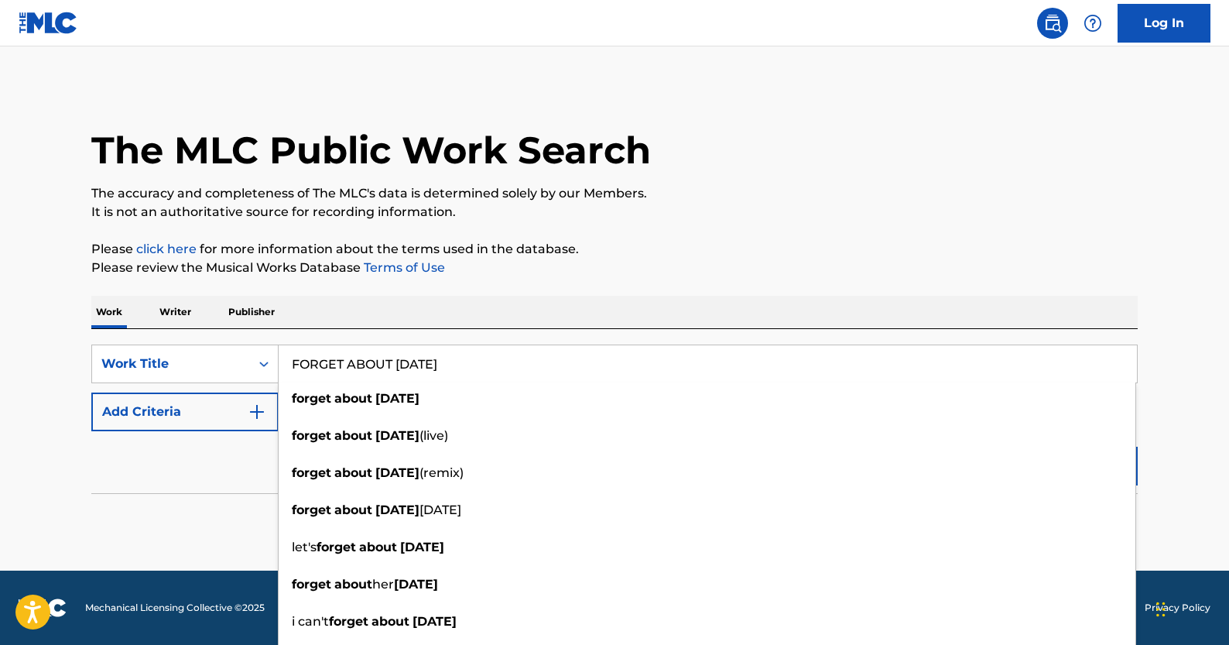
type input "FORGET ABOUT [DATE]"
click at [259, 411] on img "Search Form" at bounding box center [257, 412] width 19 height 19
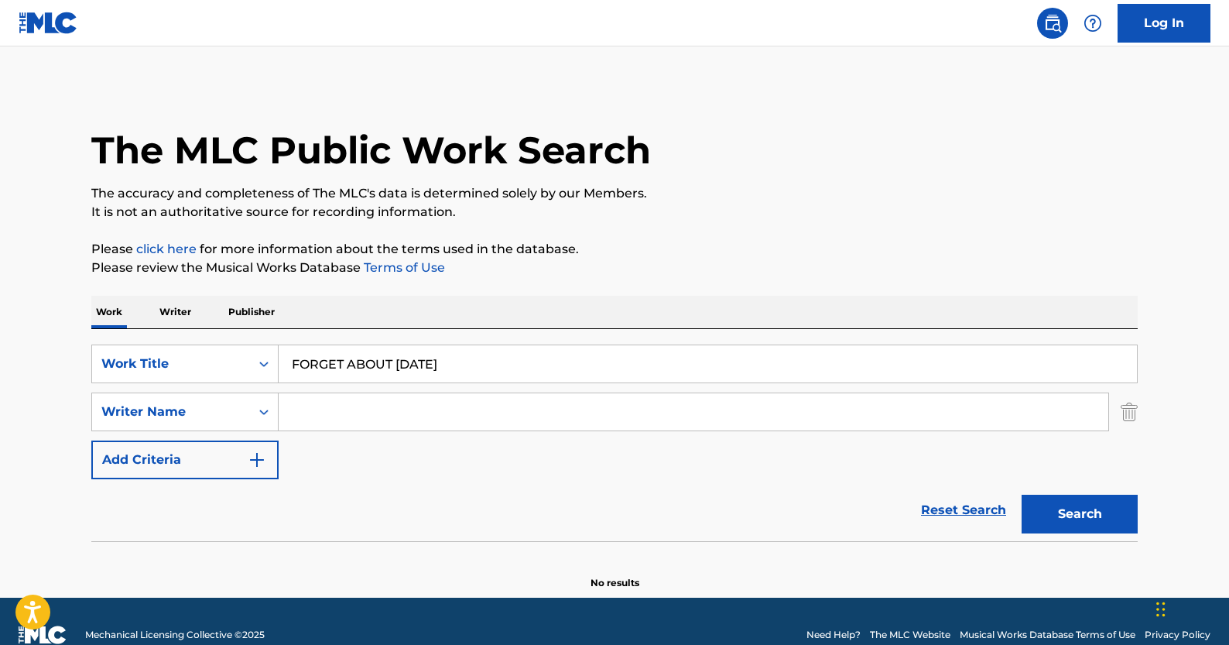
click at [469, 410] on input "Search Form" at bounding box center [694, 411] width 830 height 37
paste input "YULTRON"
type input "YULTRON"
click at [1081, 524] on button "Search" at bounding box center [1080, 514] width 116 height 39
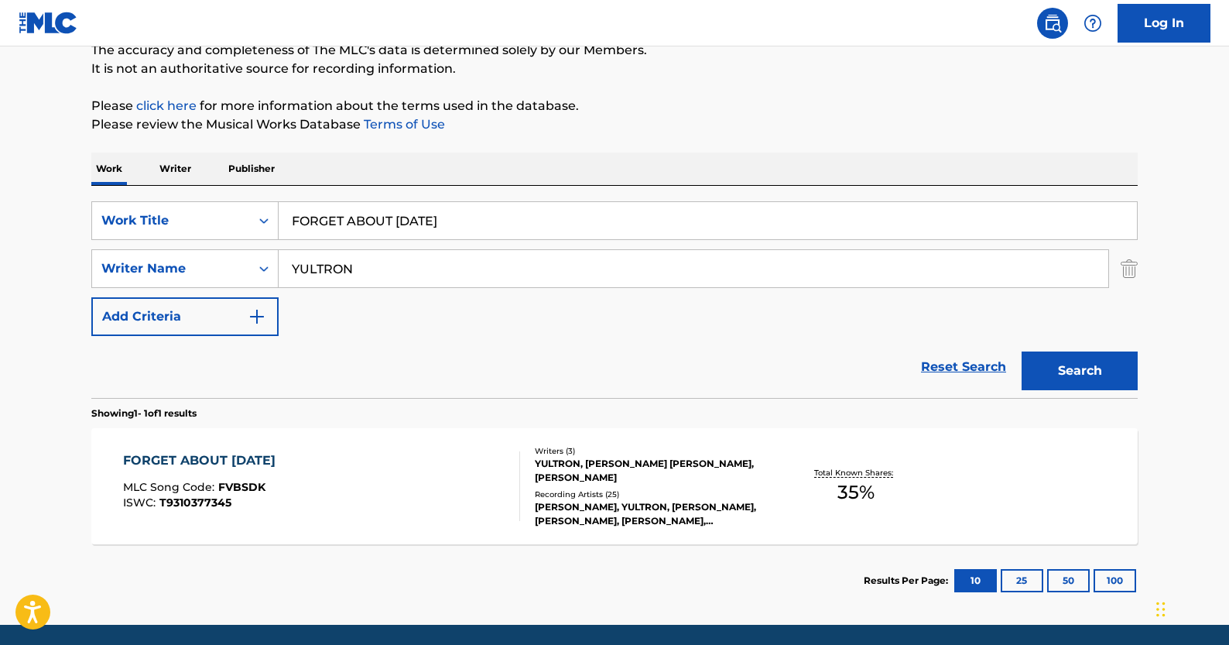
scroll to position [146, 0]
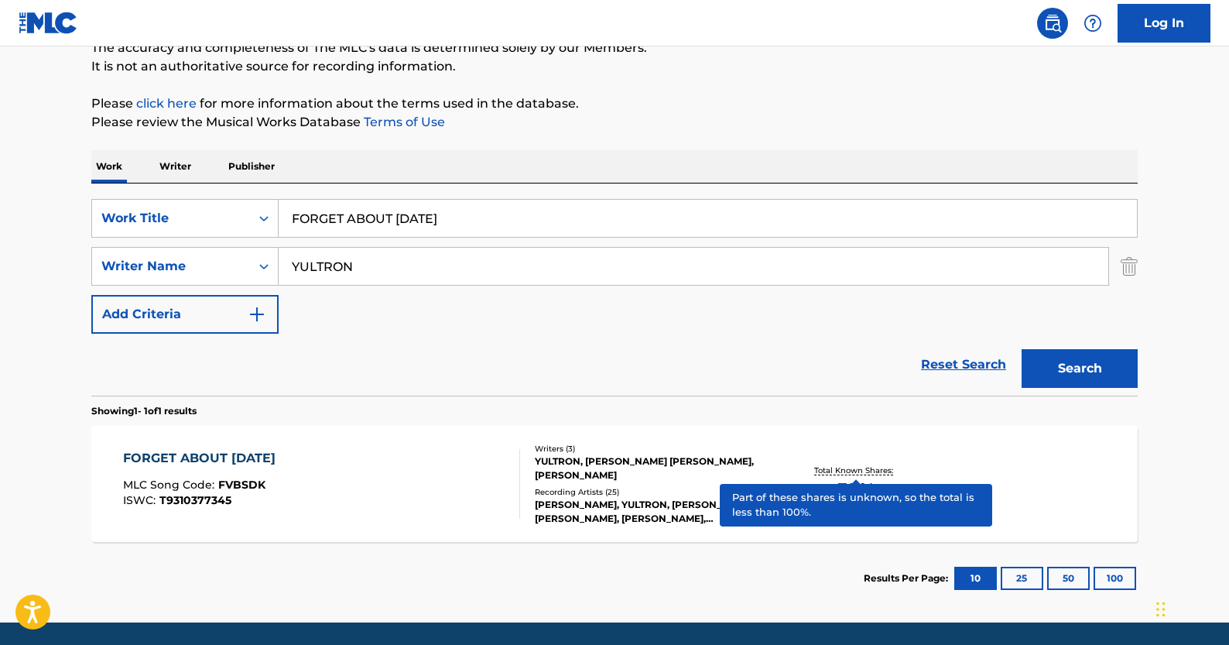
click at [844, 468] on p "Total Known Shares:" at bounding box center [855, 470] width 83 height 12
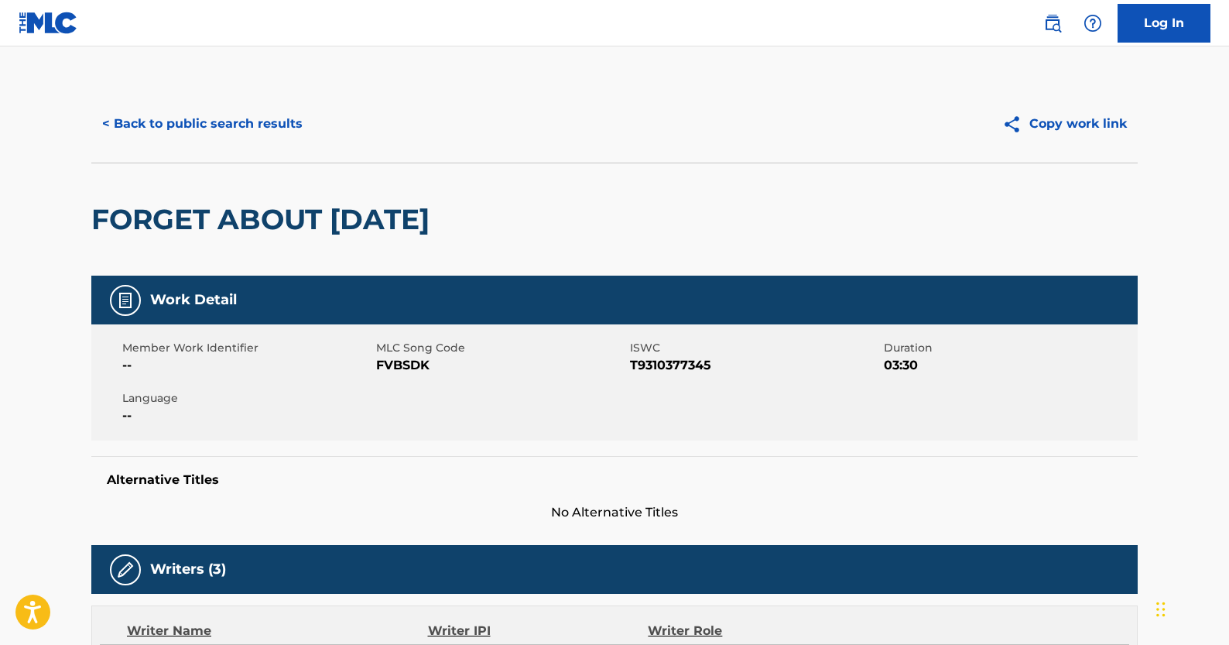
click at [247, 124] on button "< Back to public search results" at bounding box center [202, 124] width 222 height 39
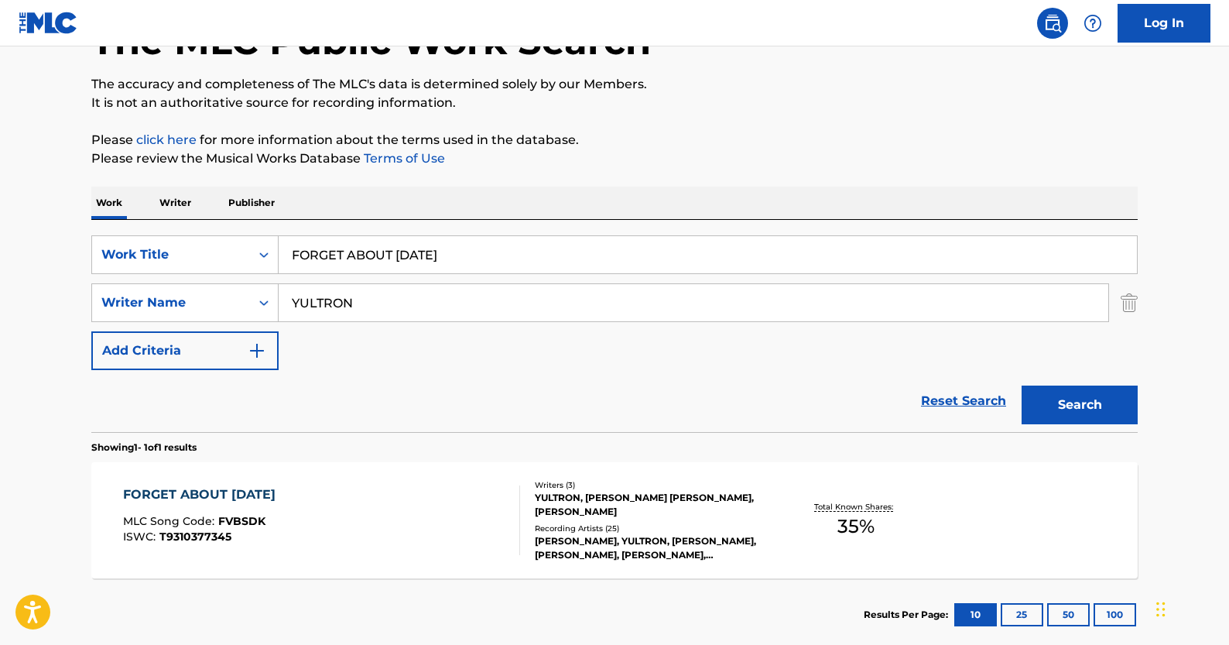
click at [983, 409] on link "Reset Search" at bounding box center [963, 401] width 101 height 34
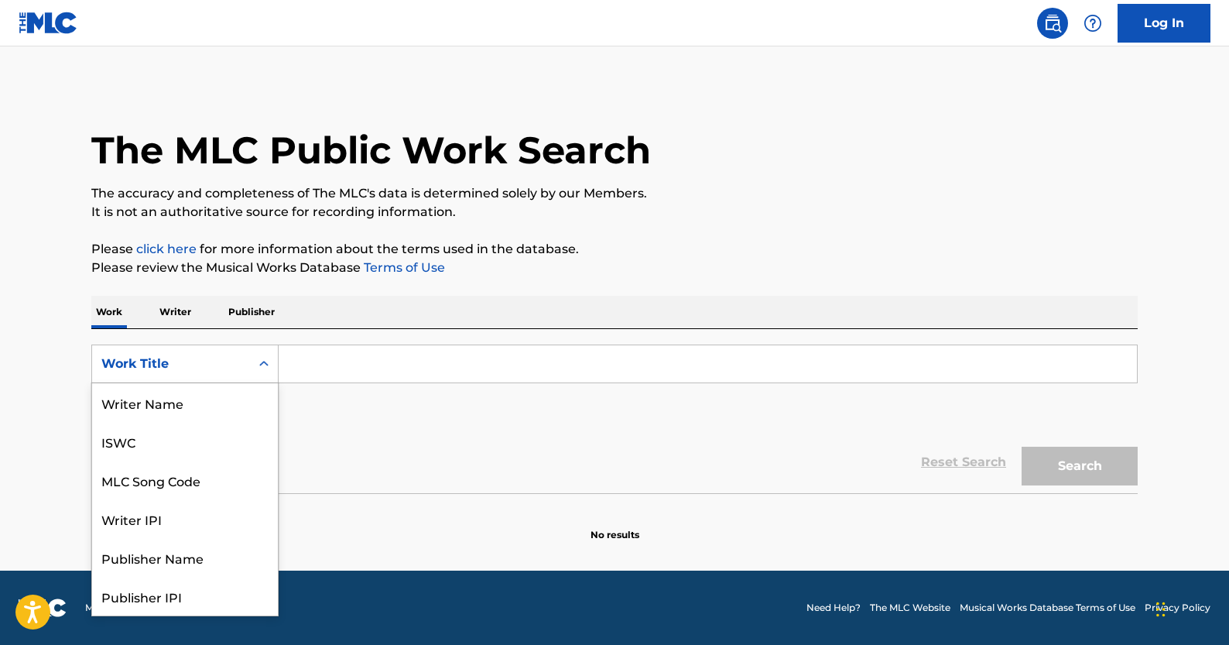
click at [200, 369] on div "Work Title" at bounding box center [170, 364] width 139 height 19
click at [169, 436] on div "ISWC" at bounding box center [185, 441] width 186 height 39
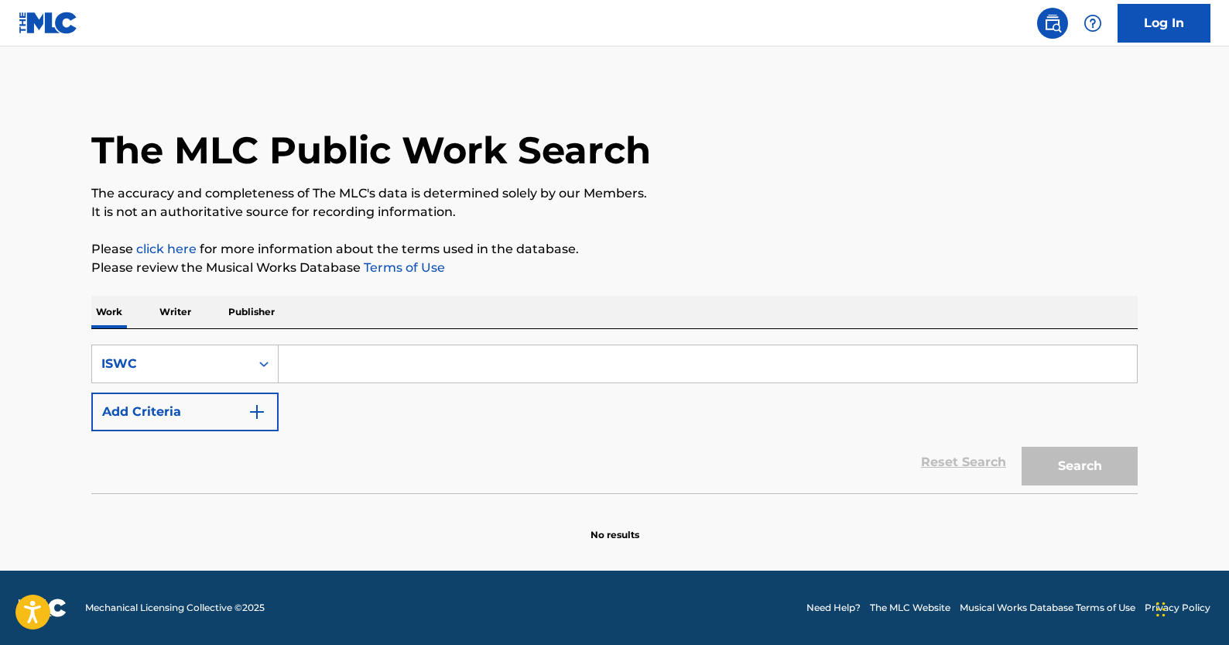
click at [374, 374] on input "Search Form" at bounding box center [708, 363] width 859 height 37
paste input "T3199173310"
type input "T3199173310"
click at [1050, 465] on button "Search" at bounding box center [1080, 466] width 116 height 39
click at [979, 463] on link "Reset Search" at bounding box center [963, 462] width 101 height 34
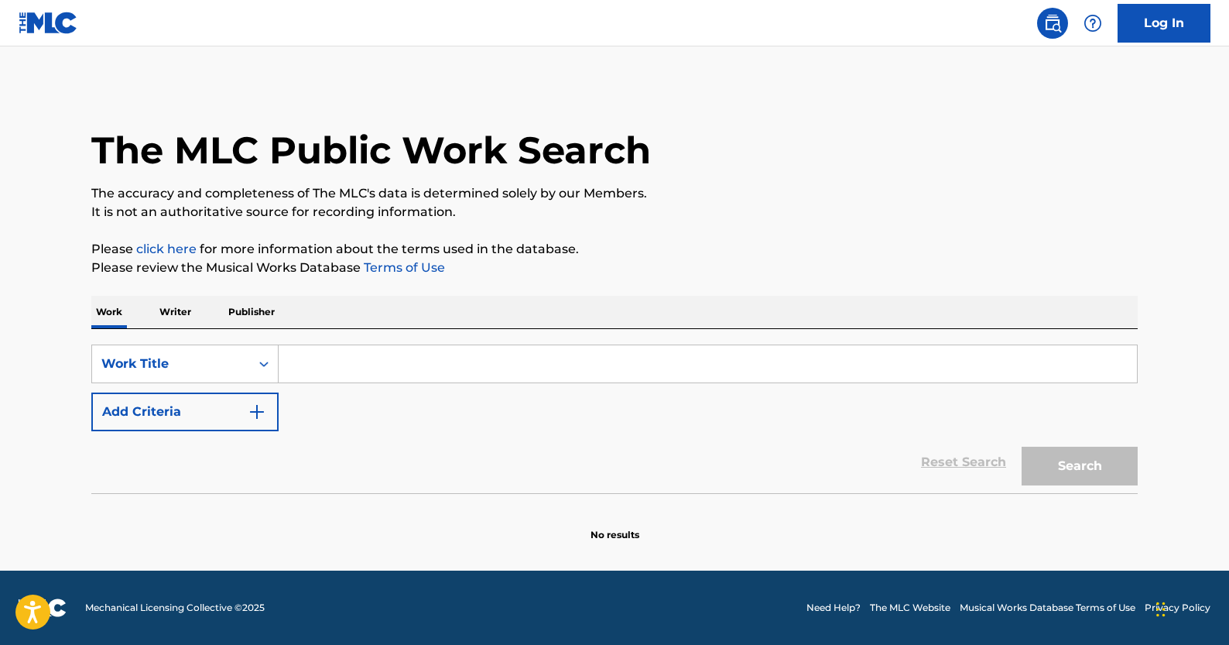
click at [324, 359] on input "Search Form" at bounding box center [708, 363] width 859 height 37
paste input "Will Be King"
type input "Will Be King"
click at [245, 413] on button "Add Criteria" at bounding box center [184, 411] width 187 height 39
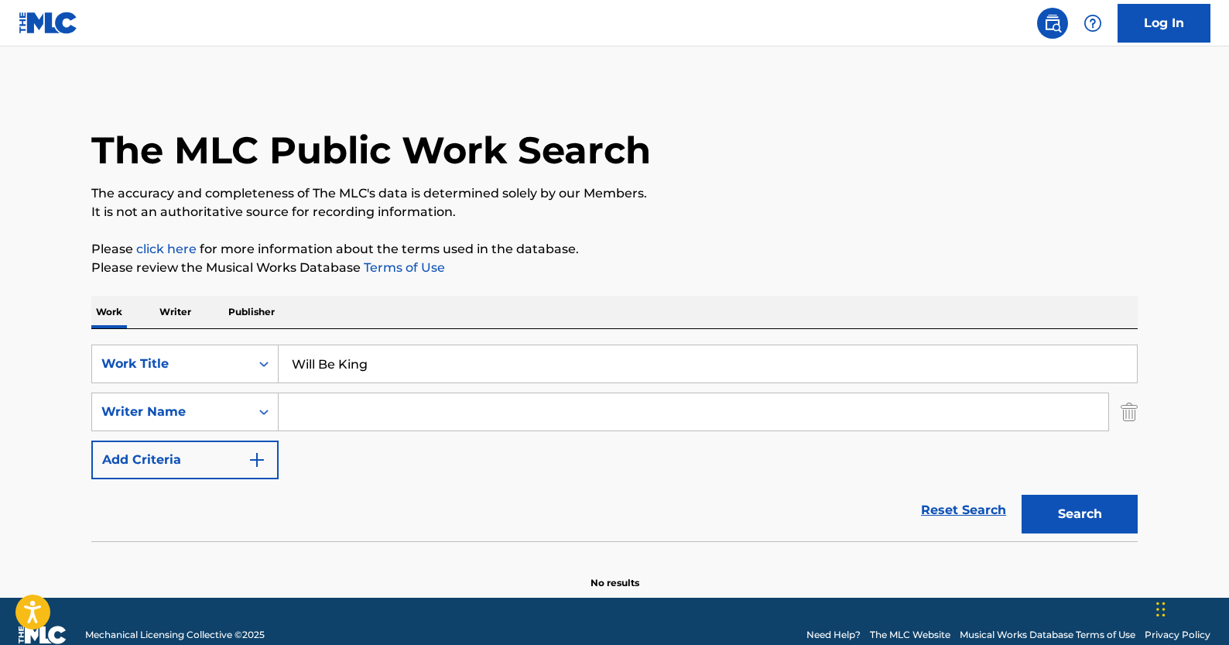
click at [361, 399] on input "Search Form" at bounding box center [694, 411] width 830 height 37
paste input "[PERSON_NAME]"
type input "[PERSON_NAME]"
click at [1032, 506] on button "Search" at bounding box center [1080, 514] width 116 height 39
drag, startPoint x: 477, startPoint y: 417, endPoint x: 142, endPoint y: 409, distance: 334.5
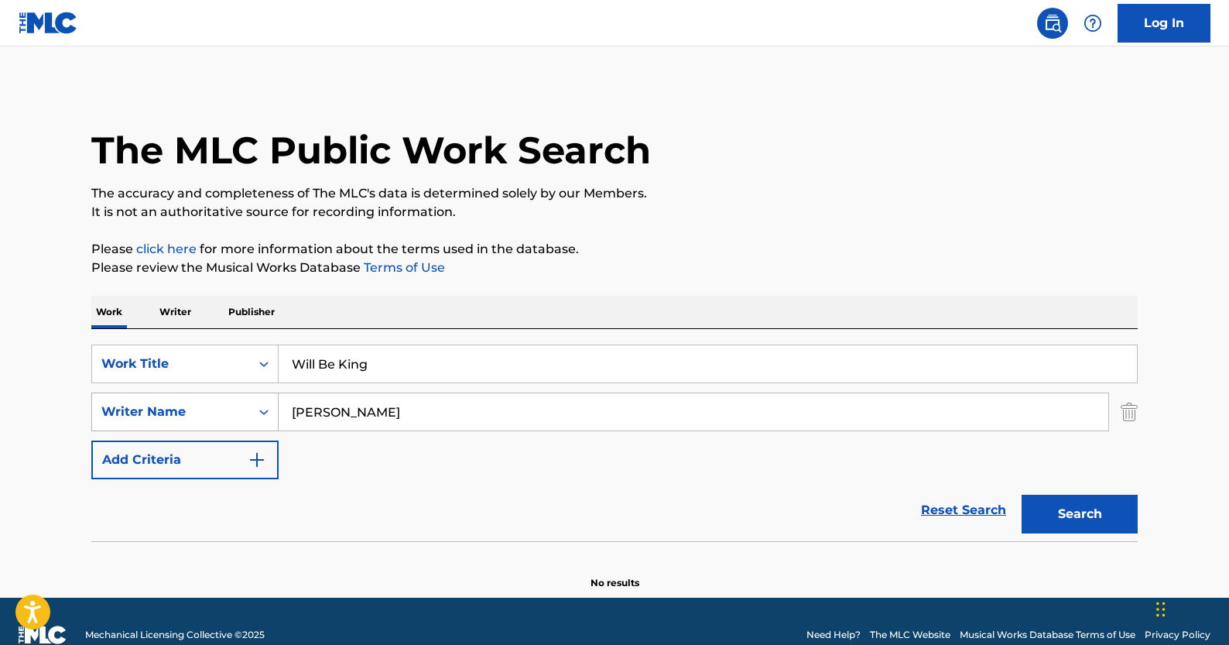
click at [142, 409] on div "SearchWithCriteriaacd24be9-8514-414d-b2a6-9e7067ede74d Writer Name [PERSON_NAME]" at bounding box center [614, 411] width 1047 height 39
paste input "GRAINGER NAUJOUR LAZIER"
type input "GRAINGER NAUJOUR LAZIER"
click at [1022, 495] on button "Search" at bounding box center [1080, 514] width 116 height 39
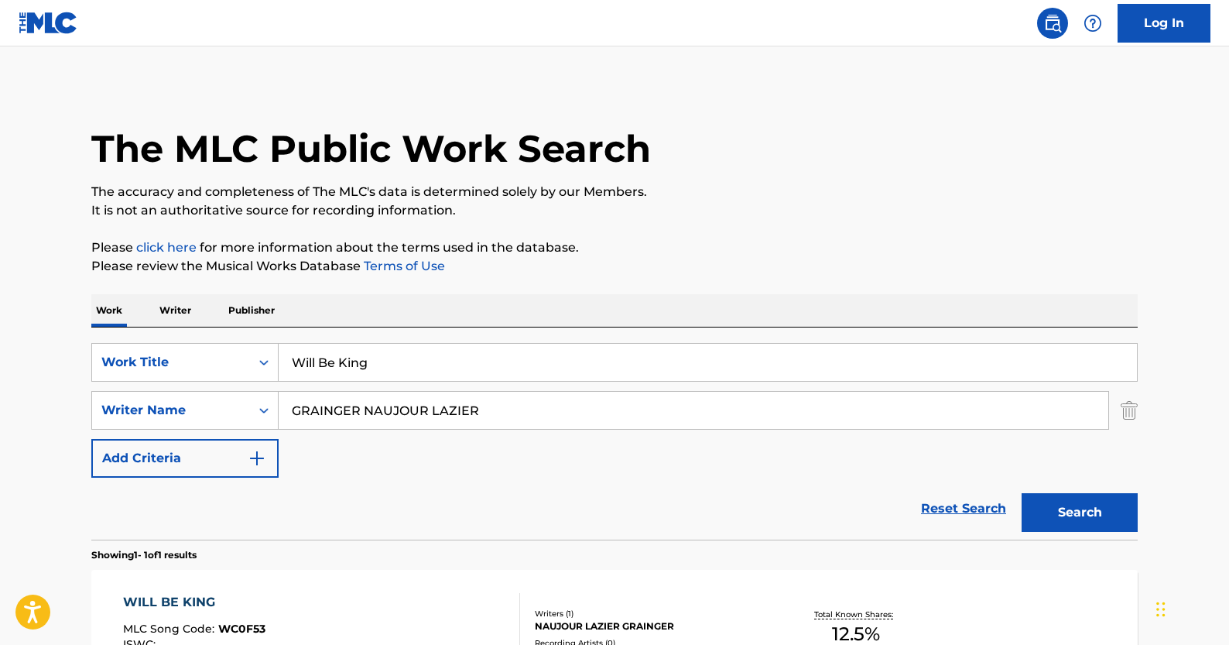
scroll to position [136, 0]
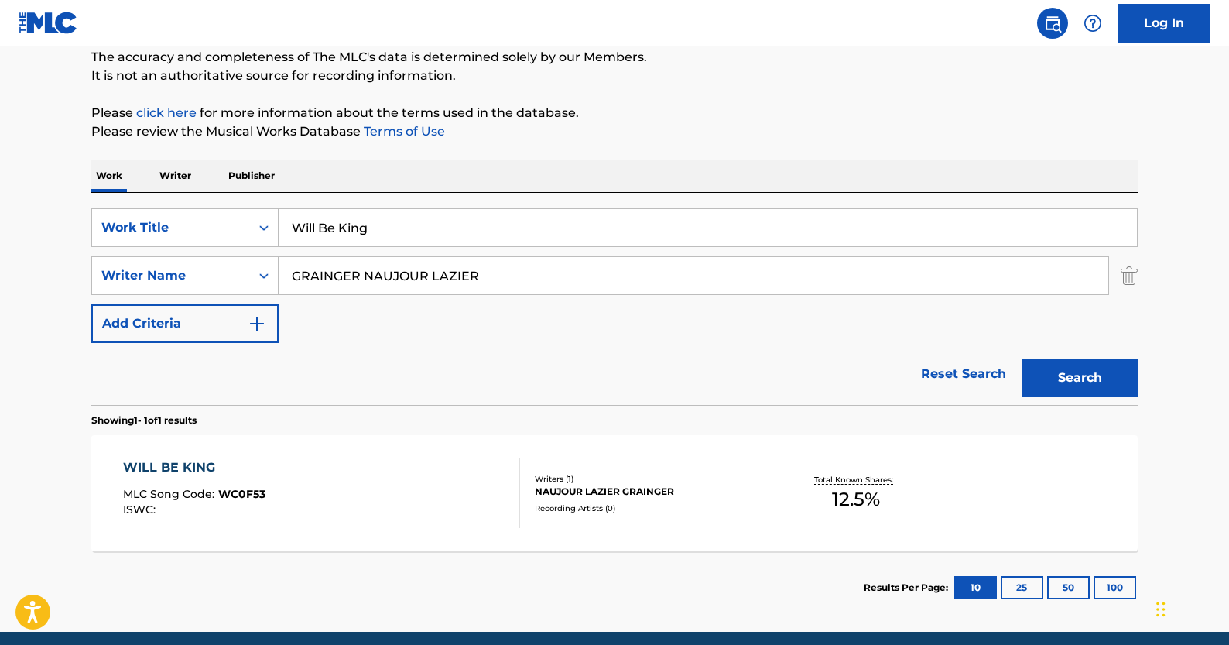
click at [855, 485] on span "12.5 %" at bounding box center [856, 499] width 48 height 28
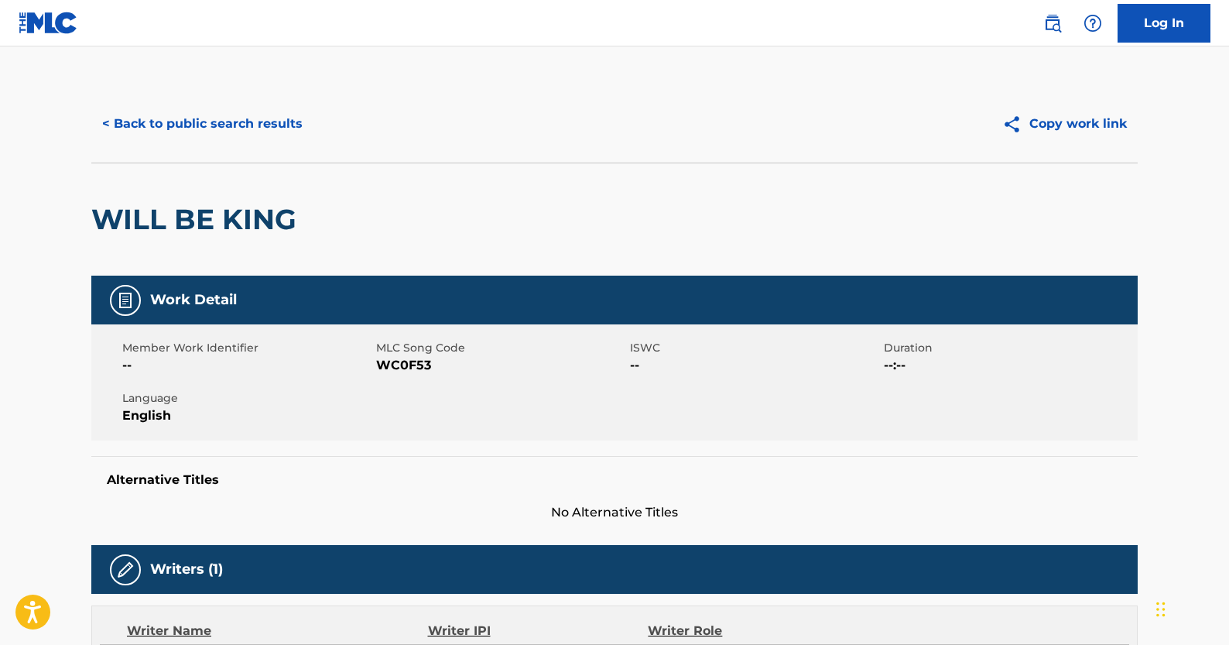
click at [155, 129] on button "< Back to public search results" at bounding box center [202, 124] width 222 height 39
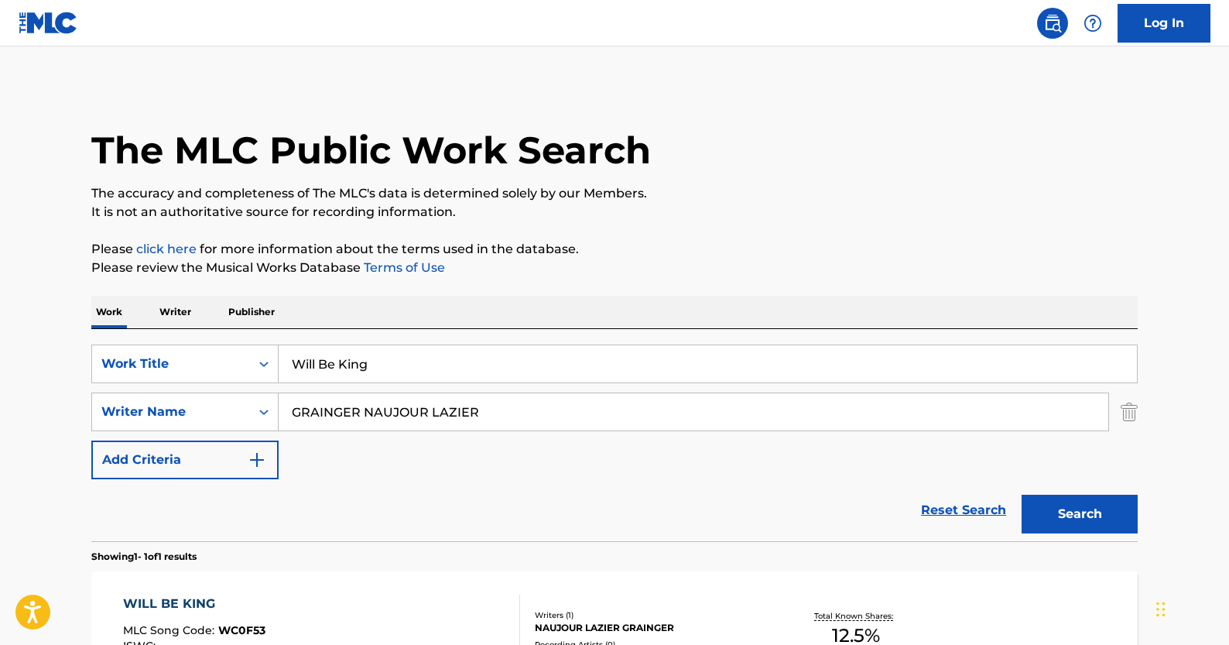
scroll to position [109, 0]
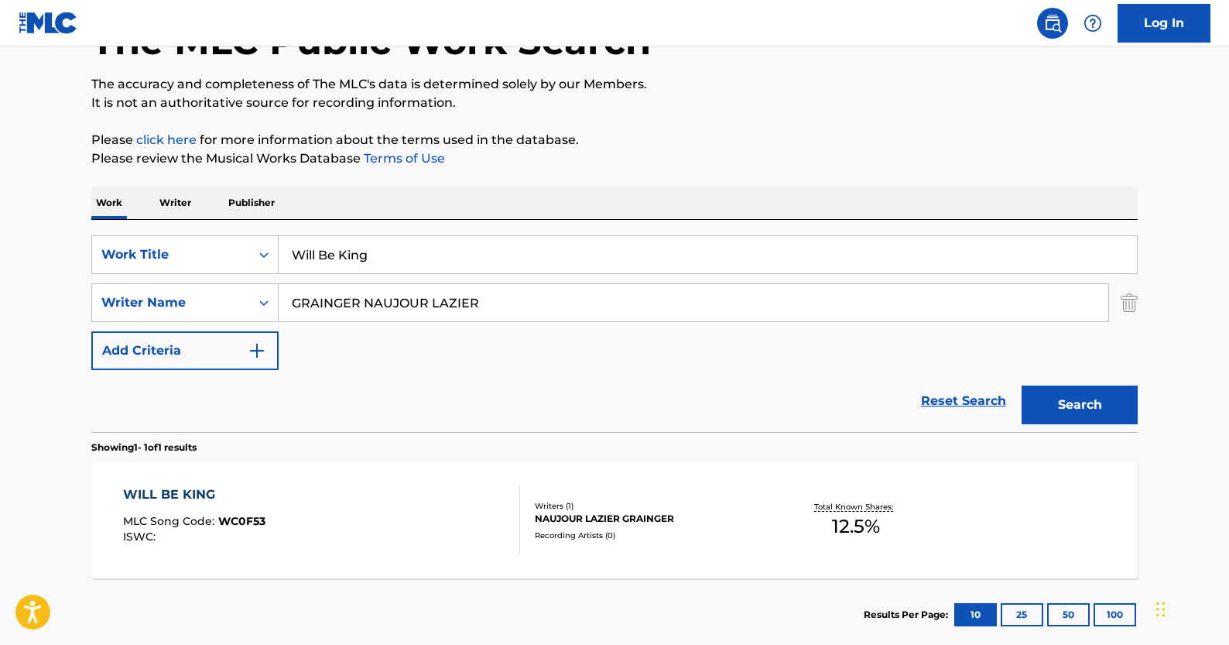
click at [954, 402] on link "Reset Search" at bounding box center [963, 401] width 101 height 34
